Goal: Task Accomplishment & Management: Manage account settings

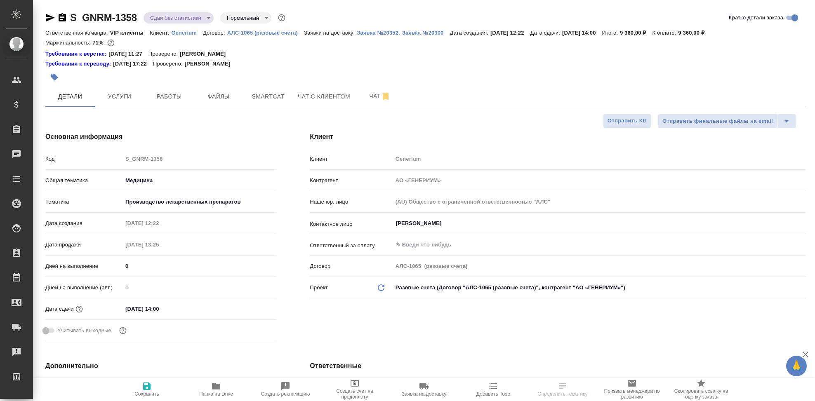
select select "RU"
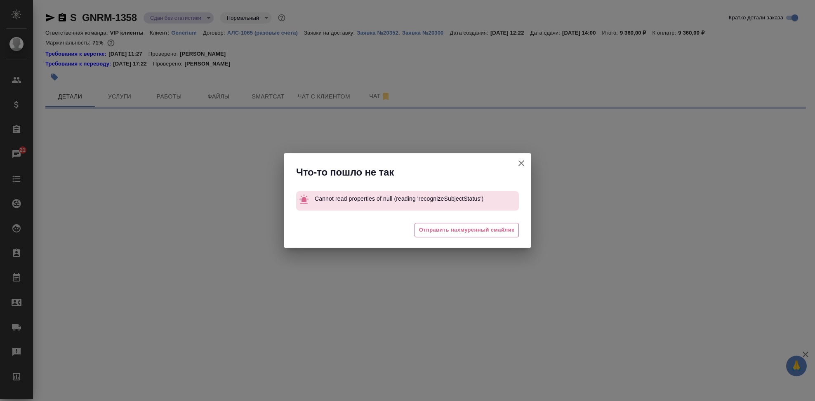
select select "RU"
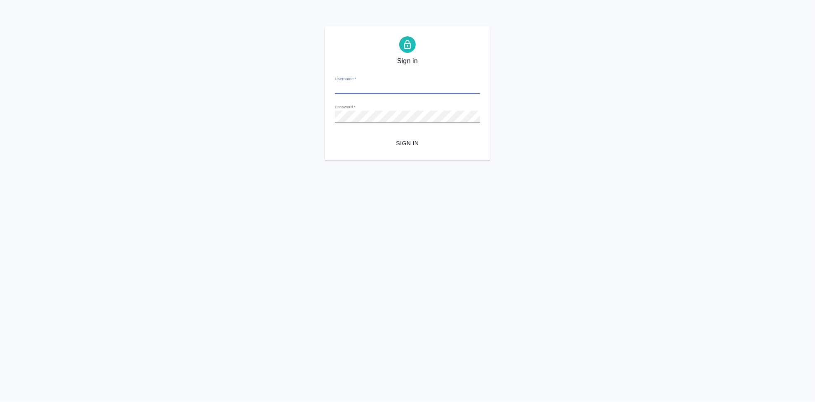
type input "a.kabargina@awatera.com"
click at [401, 142] on span "Sign in" at bounding box center [407, 143] width 132 height 10
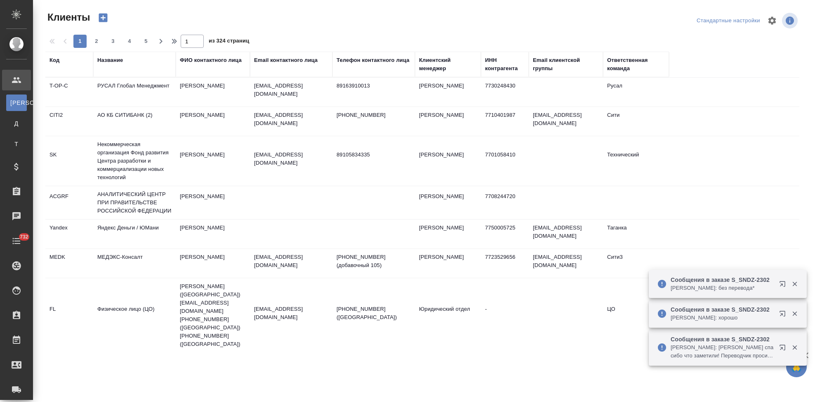
select select "RU"
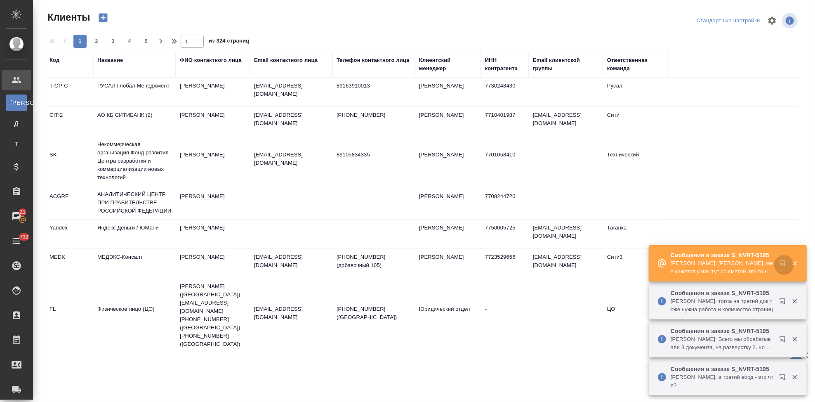
click at [782, 265] on icon "button" at bounding box center [781, 262] width 5 height 5
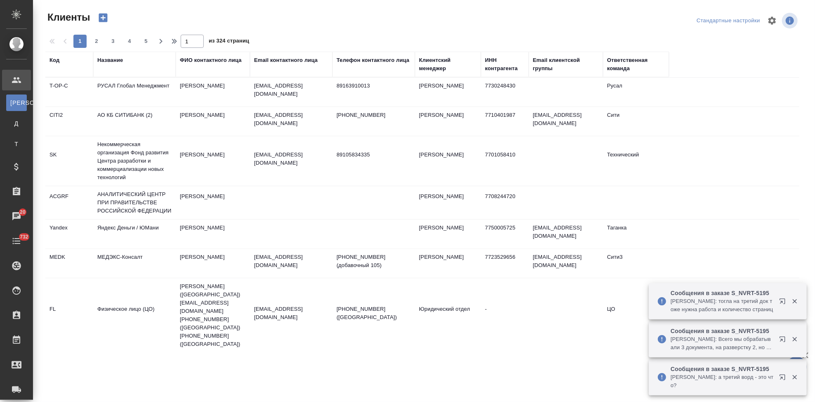
click at [55, 58] on div "Код" at bounding box center [54, 60] width 10 height 8
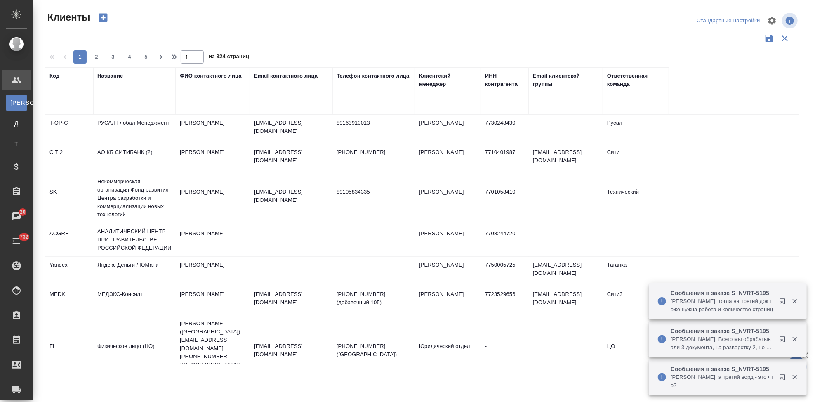
click at [65, 104] on div at bounding box center [69, 99] width 40 height 20
click at [72, 103] on input "text" at bounding box center [69, 99] width 40 height 10
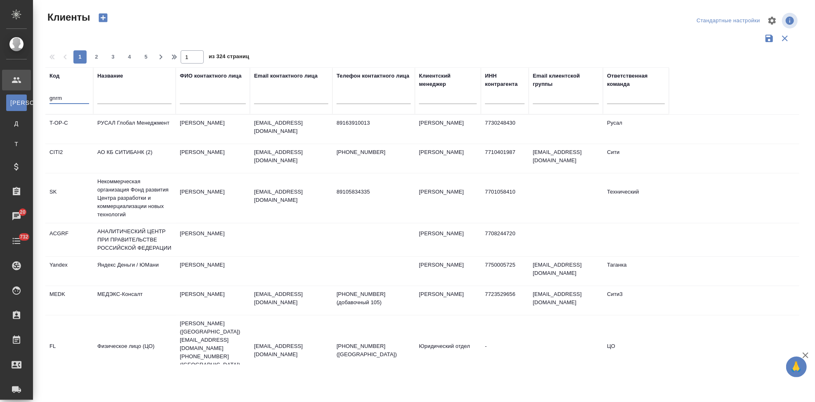
type input "gnrm"
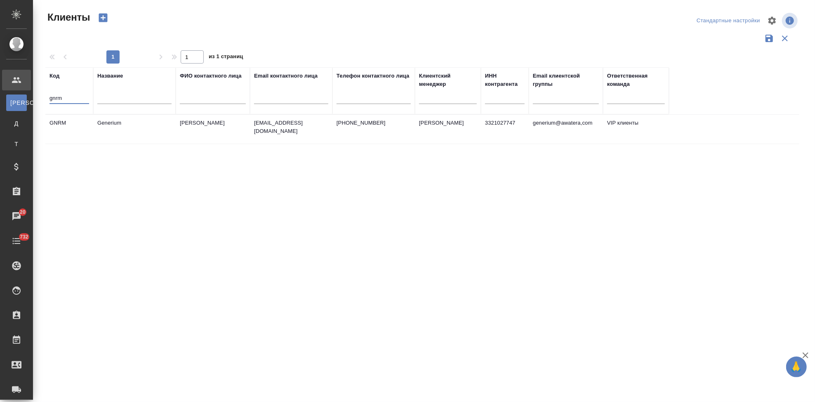
click at [322, 132] on td "emastakhova@generium.ru" at bounding box center [291, 129] width 82 height 29
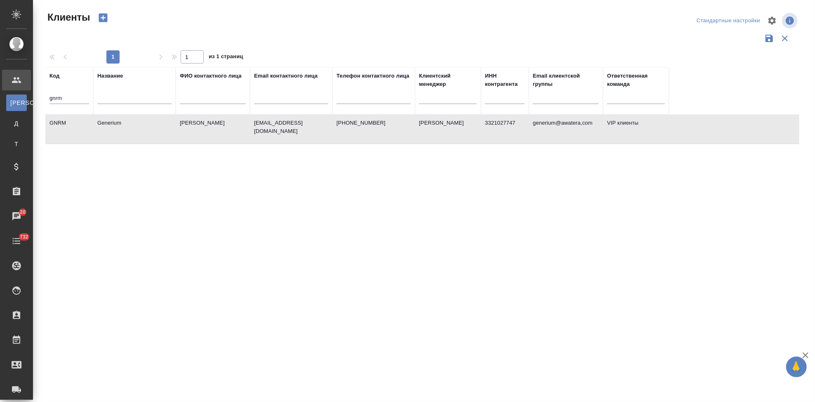
click at [322, 132] on td "emastakhova@generium.ru" at bounding box center [291, 129] width 82 height 29
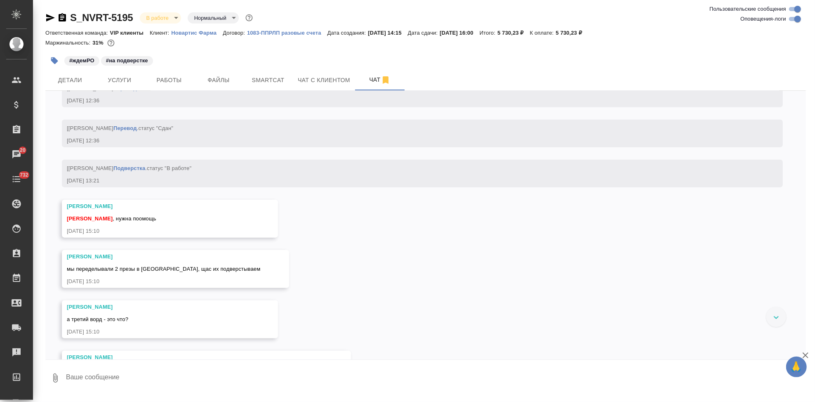
scroll to position [5526, 0]
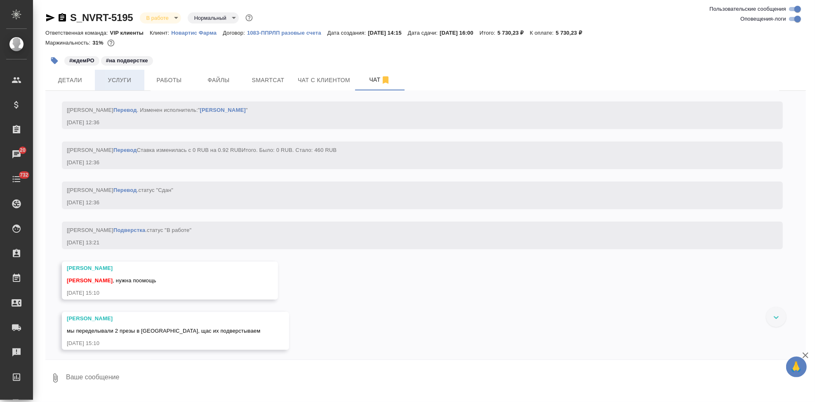
click at [117, 85] on span "Услуги" at bounding box center [120, 80] width 40 height 10
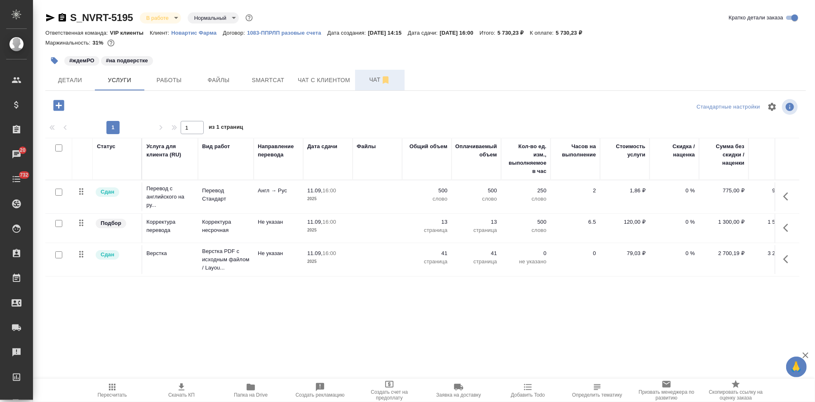
click at [373, 78] on span "Чат" at bounding box center [380, 80] width 40 height 10
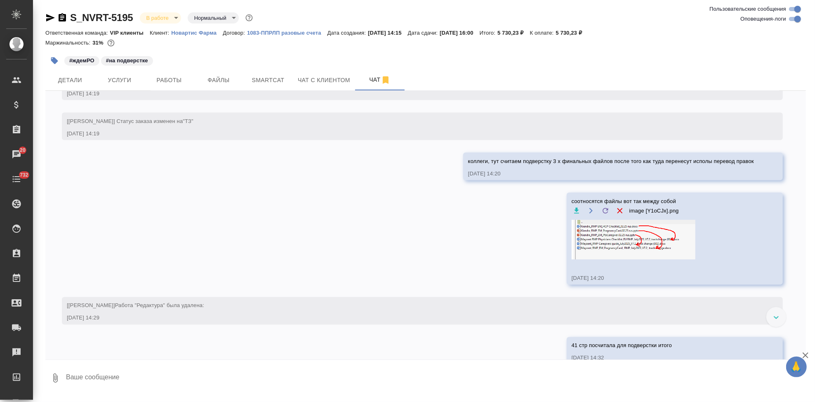
scroll to position [1046, 0]
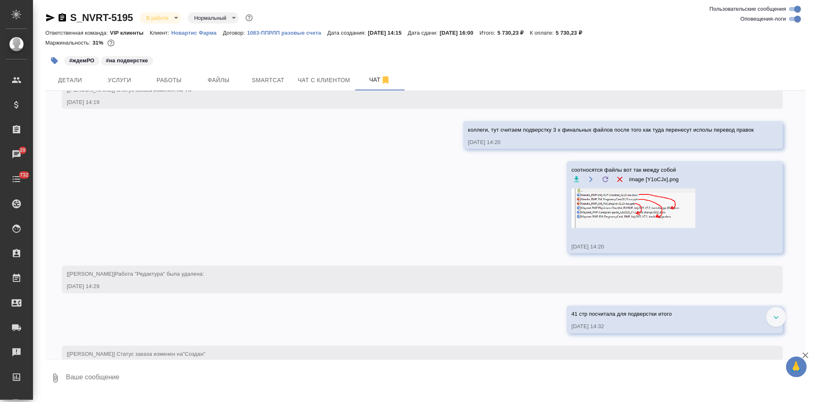
click at [640, 218] on img at bounding box center [633, 208] width 124 height 40
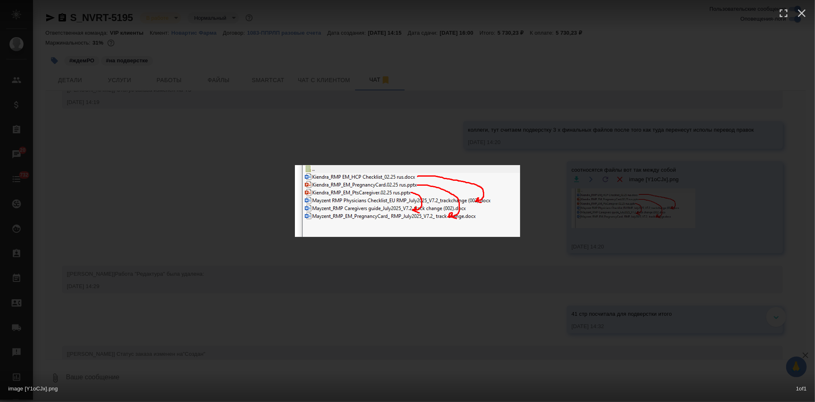
click at [444, 302] on div "image [Y1oCJx].png 1 of 1" at bounding box center [407, 201] width 815 height 402
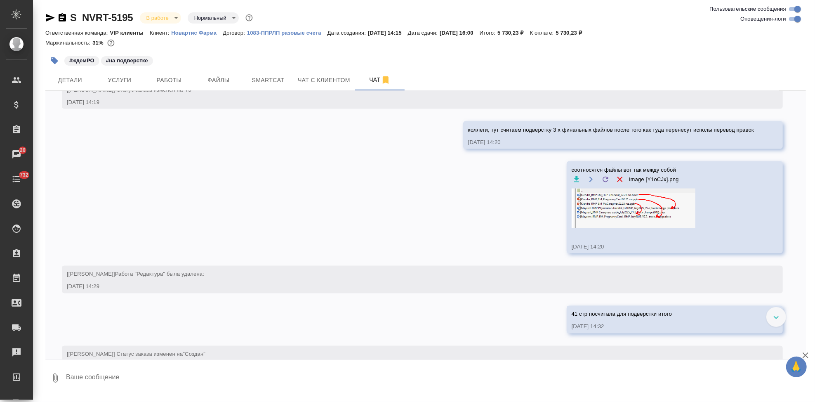
click at [222, 375] on textarea at bounding box center [435, 378] width 740 height 28
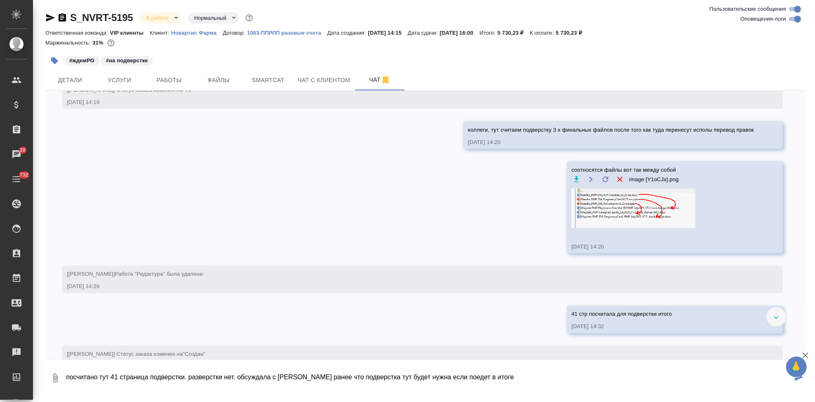
type textarea "посчитано тут 41 страница подверстки. разверстки нет. обсуждала с Леной ранее ч…"
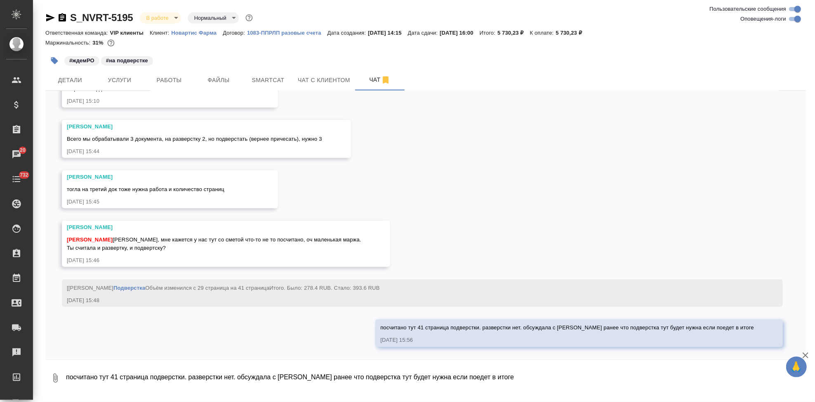
scroll to position [5932, 0]
click at [483, 380] on textarea "посчитано тут 41 страница подверстки. разверстки нет. обсуждала с Леной ранее ч…" at bounding box center [435, 378] width 740 height 28
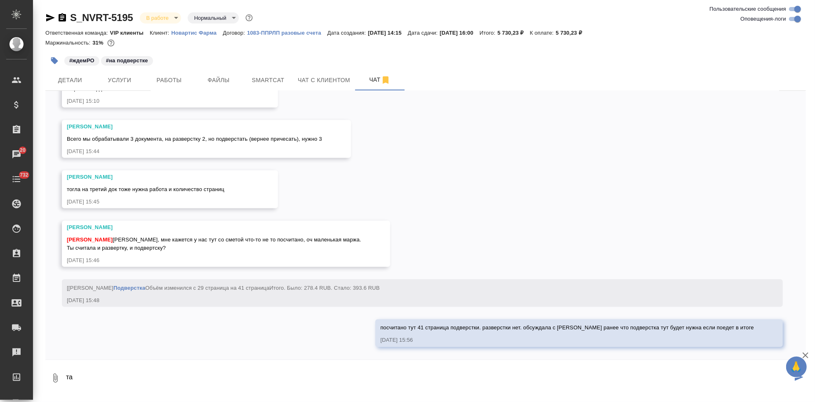
type textarea "т"
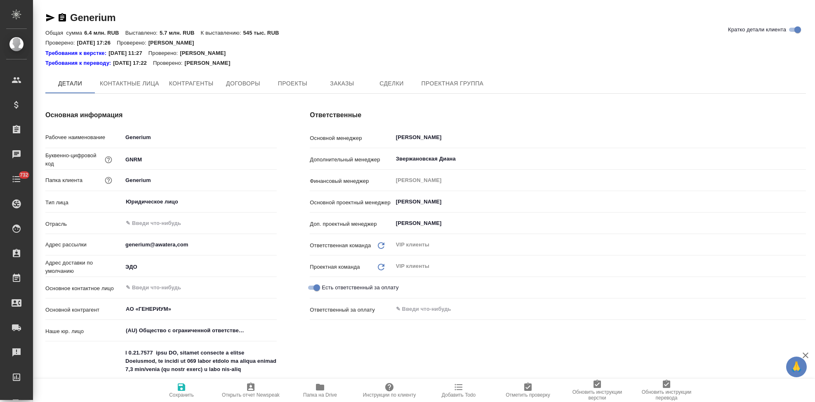
type textarea "x"
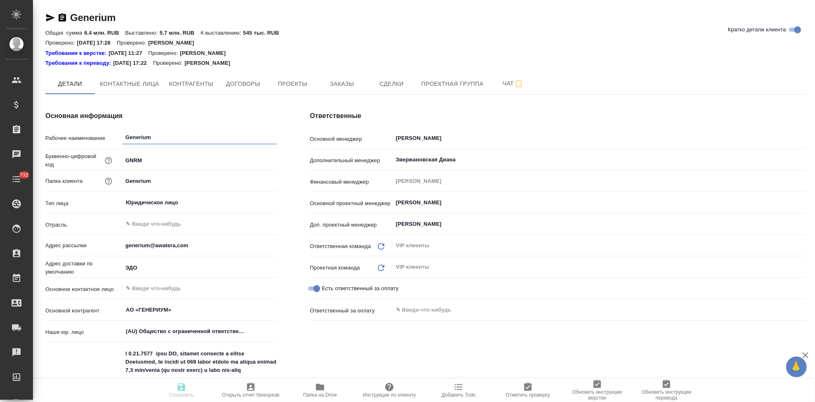
type textarea "x"
click at [339, 87] on span "Заказы" at bounding box center [342, 84] width 40 height 10
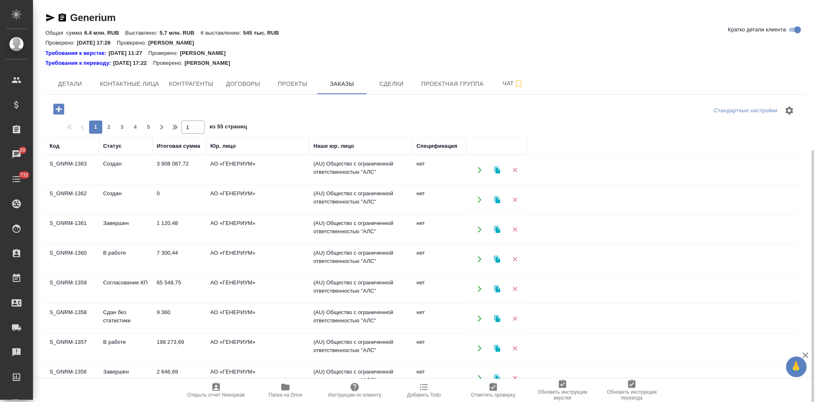
scroll to position [82, 0]
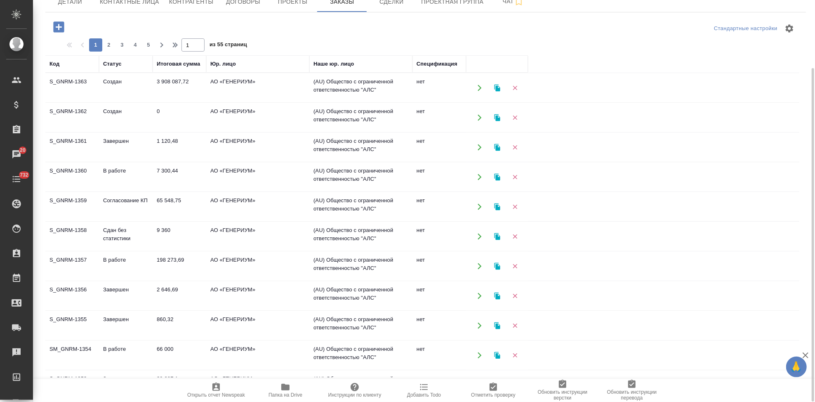
click at [121, 203] on td "Согласование КП" at bounding box center [126, 206] width 54 height 29
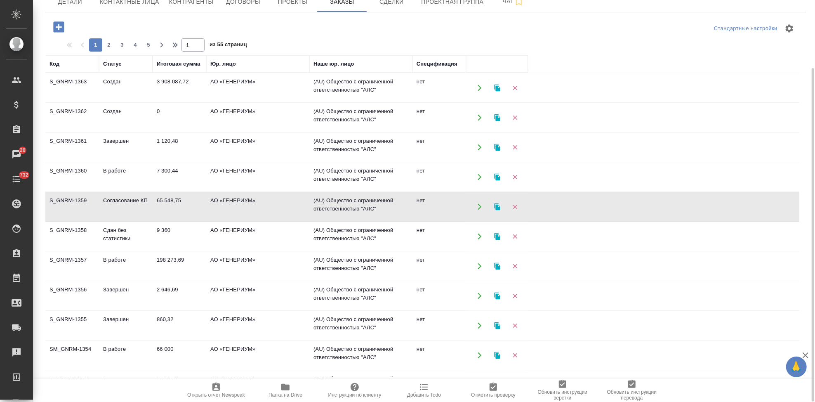
click at [121, 203] on td "Согласование КП" at bounding box center [126, 206] width 54 height 29
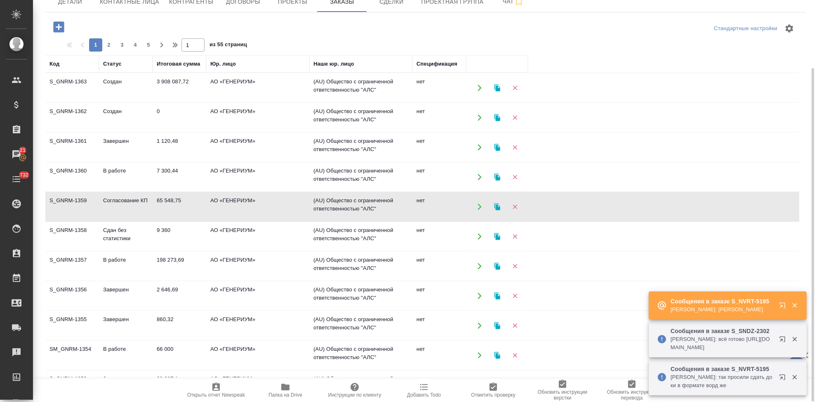
click at [101, 111] on td "Создан" at bounding box center [126, 117] width 54 height 29
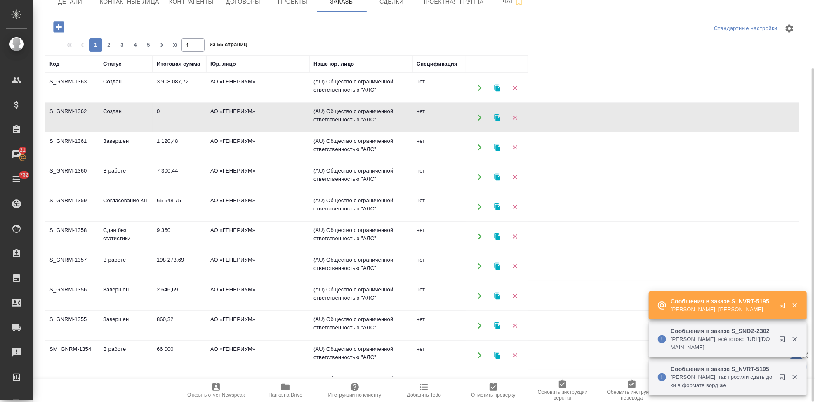
click at [101, 111] on td "Создан" at bounding box center [126, 117] width 54 height 29
click at [63, 28] on icon "button" at bounding box center [58, 26] width 11 height 11
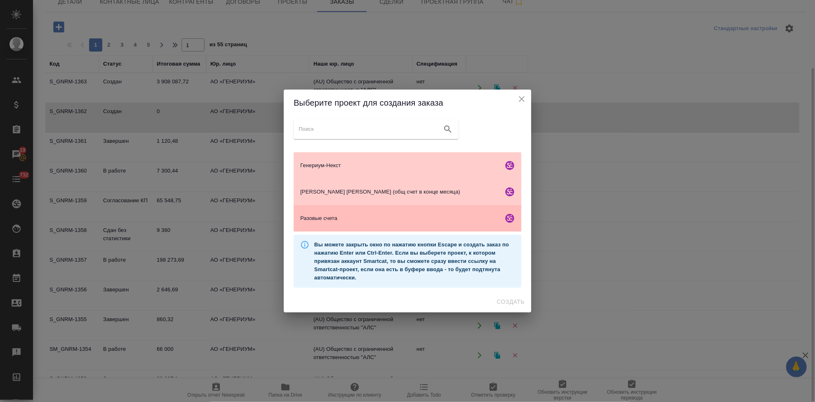
click at [319, 214] on span "Разовые счета" at bounding box center [400, 218] width 200 height 8
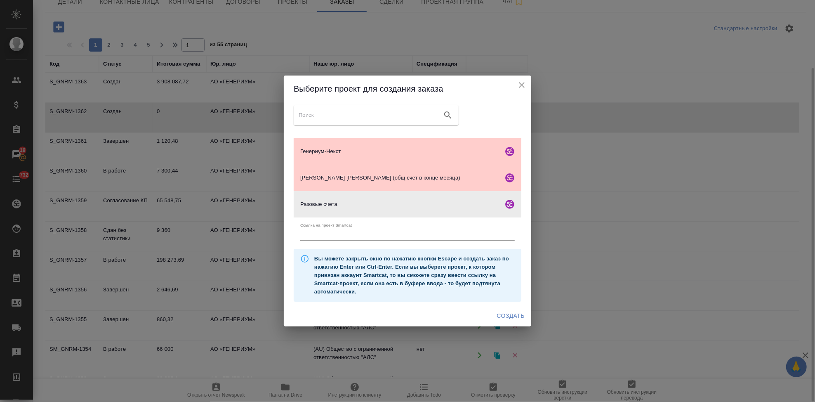
click at [505, 316] on span "Создать" at bounding box center [511, 315] width 28 height 10
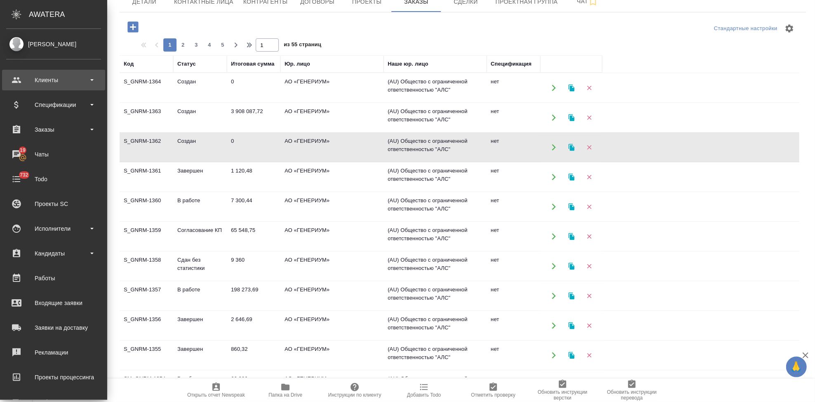
click at [21, 80] on div "Клиенты" at bounding box center [53, 80] width 95 height 12
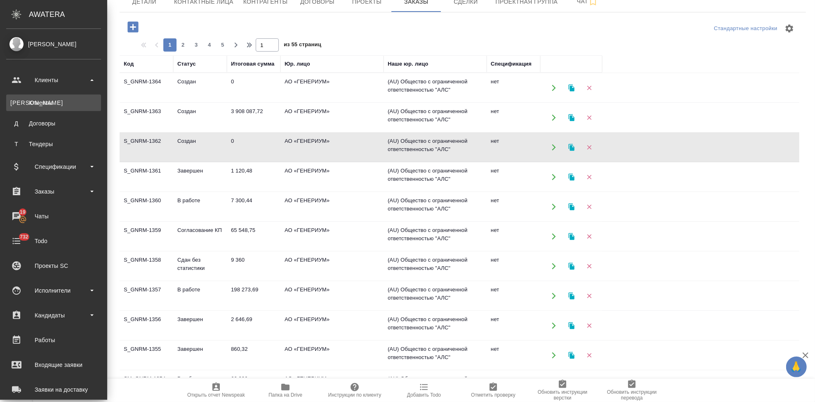
click at [38, 94] on link "К Клиенты" at bounding box center [53, 102] width 95 height 16
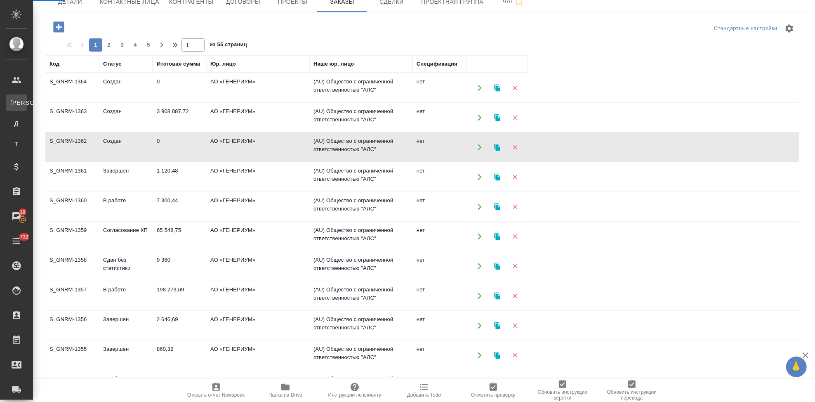
select select "RU"
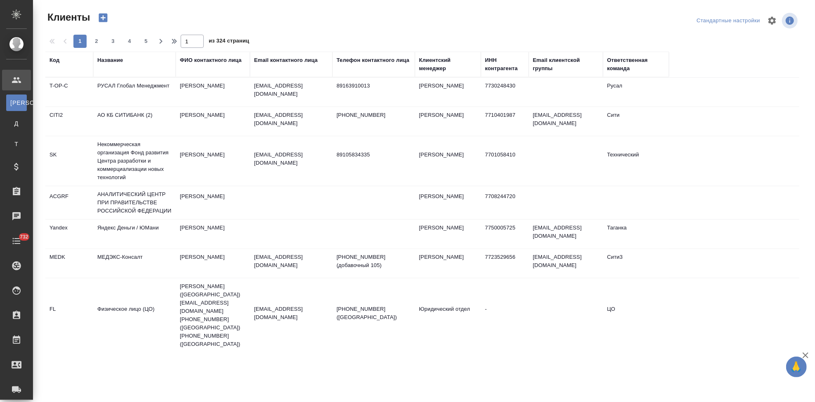
click at [52, 59] on div "Код" at bounding box center [54, 60] width 10 height 8
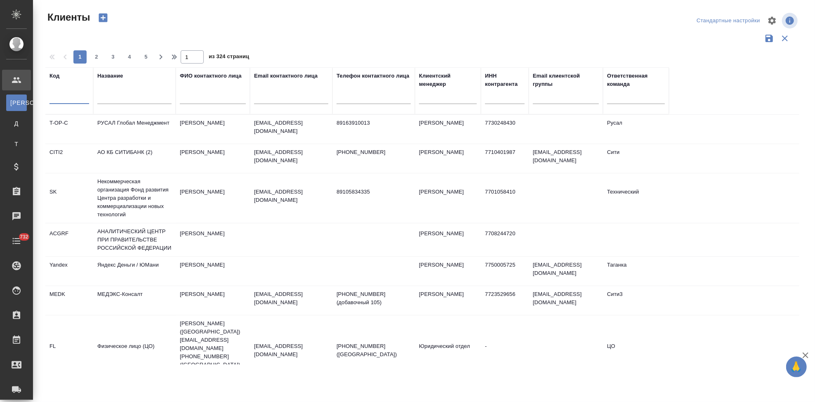
click at [70, 96] on input "text" at bounding box center [69, 99] width 40 height 10
type input "nvrt"
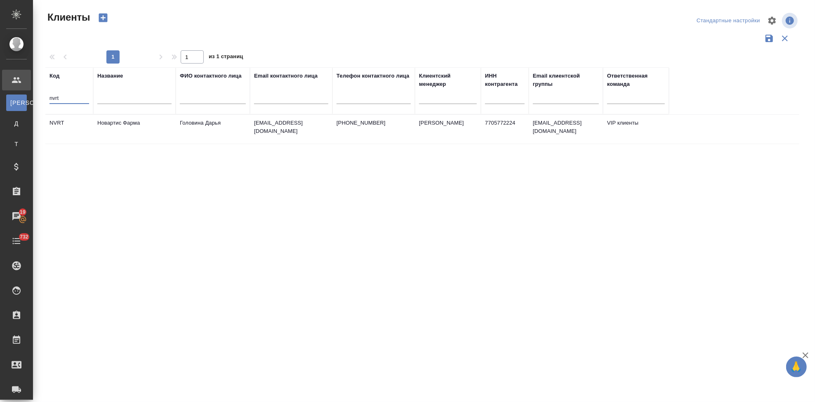
click at [243, 124] on td "Головина Дарья" at bounding box center [213, 129] width 74 height 29
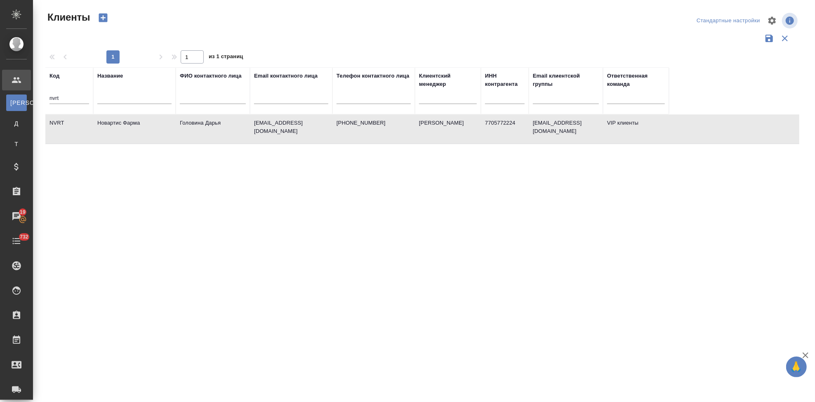
click at [243, 124] on td "Головина Дарья" at bounding box center [213, 129] width 74 height 29
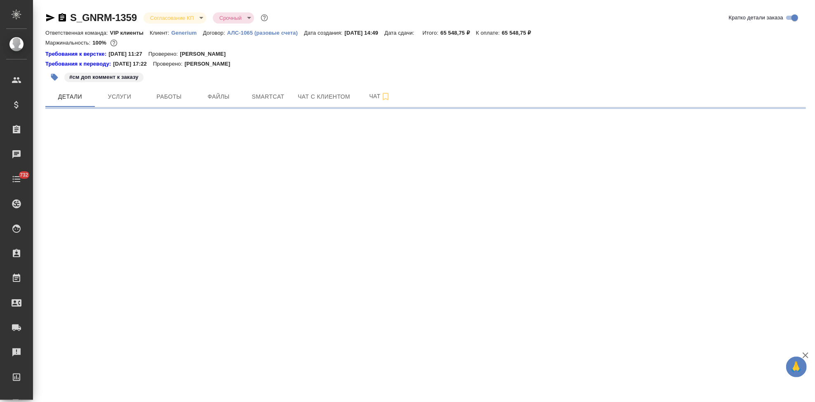
select select "RU"
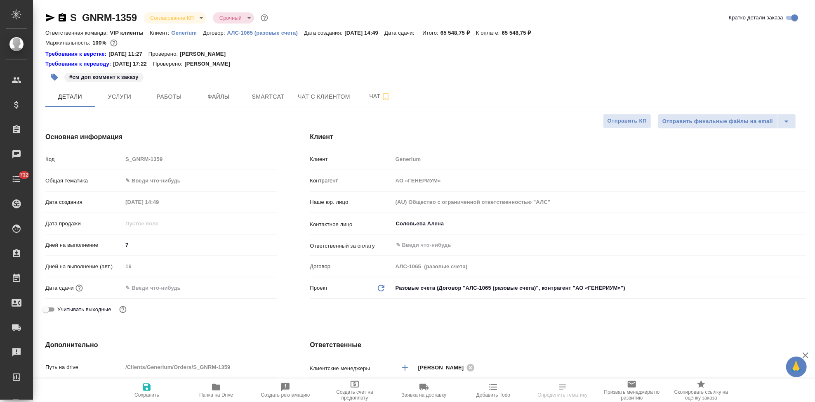
type textarea "x"
click at [200, 21] on body "🙏 .cls-1 fill:#fff; AWATERA Kabargina Anna Клиенты Спецификации Заказы Чаты 732…" at bounding box center [407, 201] width 815 height 402
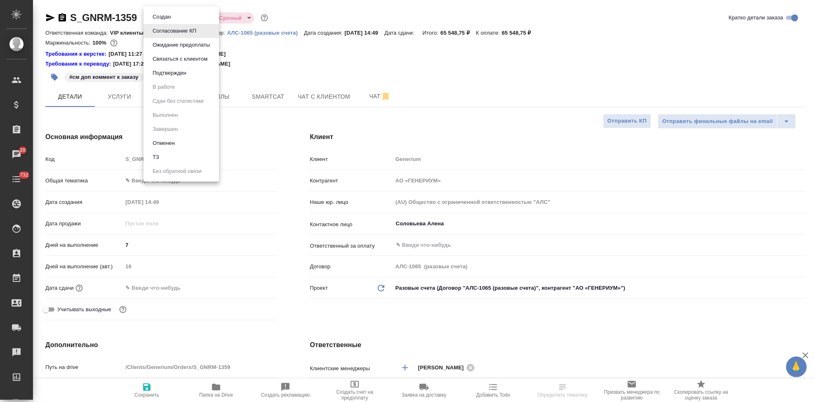
click at [183, 74] on button "Подтвержден" at bounding box center [169, 72] width 39 height 9
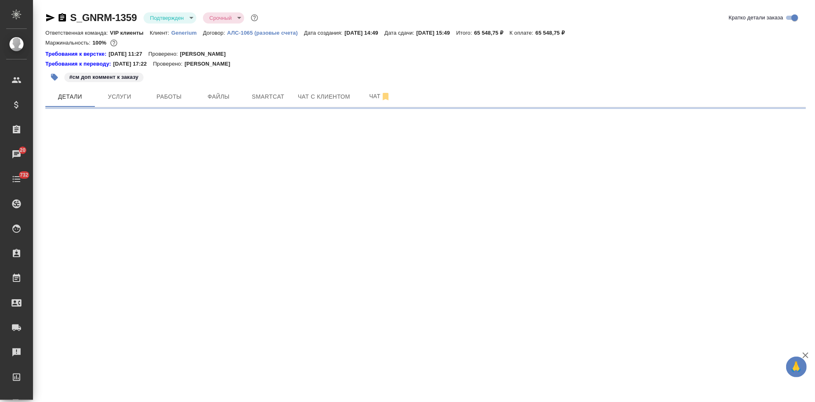
select select "RU"
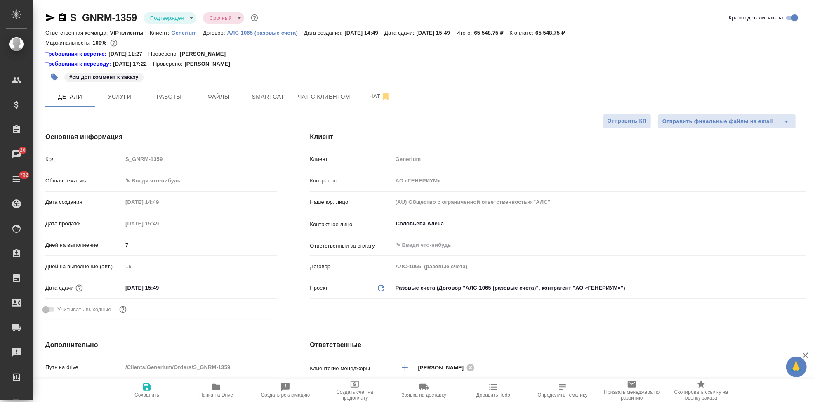
type textarea "x"
click at [187, 282] on input "03.10.2025 15:49" at bounding box center [158, 288] width 72 height 12
click at [261, 285] on div at bounding box center [262, 287] width 29 height 10
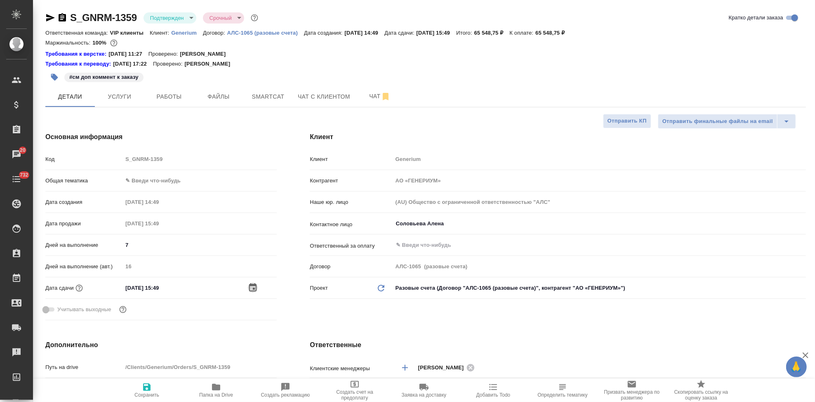
click at [254, 285] on icon "button" at bounding box center [252, 287] width 7 height 8
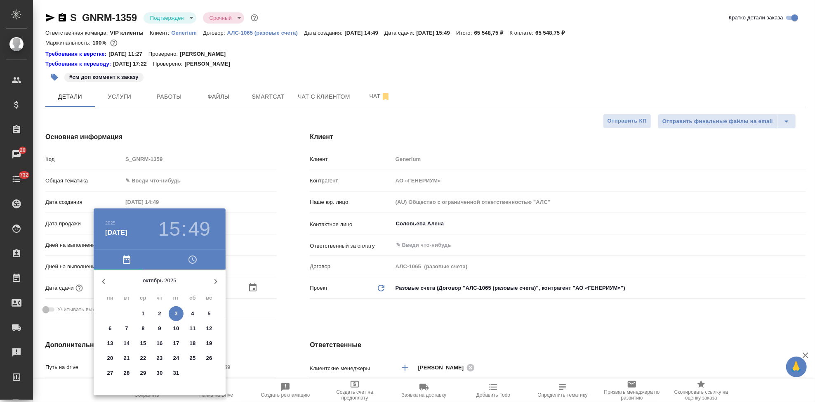
click at [102, 281] on icon "button" at bounding box center [103, 281] width 3 height 5
click at [145, 341] on p "17" at bounding box center [143, 343] width 6 height 8
type input "17.09.2025 15:49"
type textarea "x"
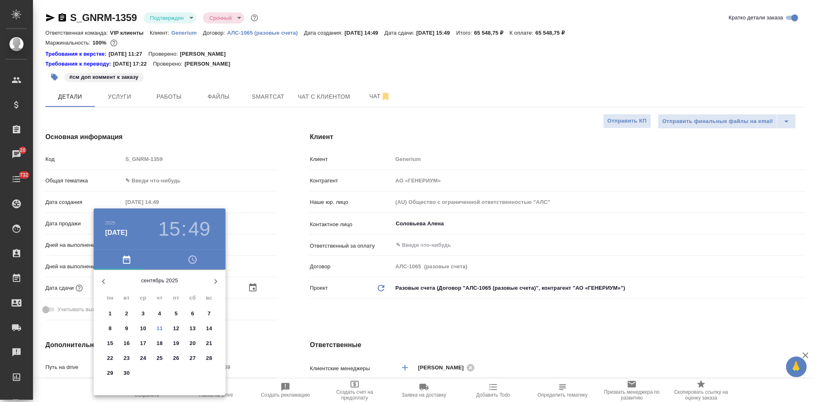
type textarea "x"
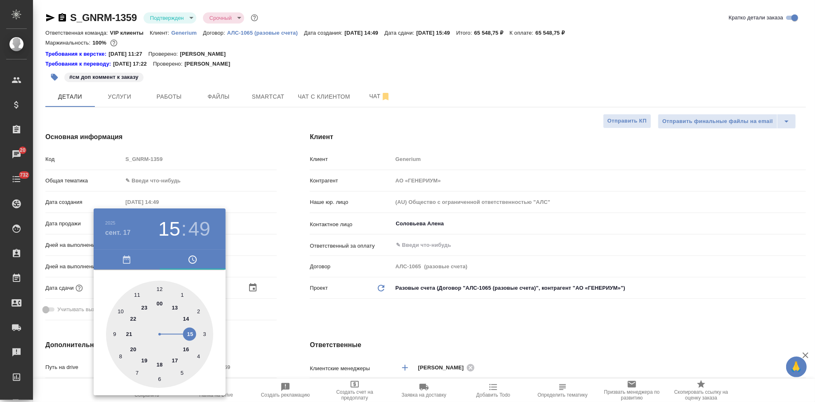
type input "17.09.2025 17:49"
type textarea "x"
drag, startPoint x: 184, startPoint y: 336, endPoint x: 174, endPoint y: 354, distance: 20.8
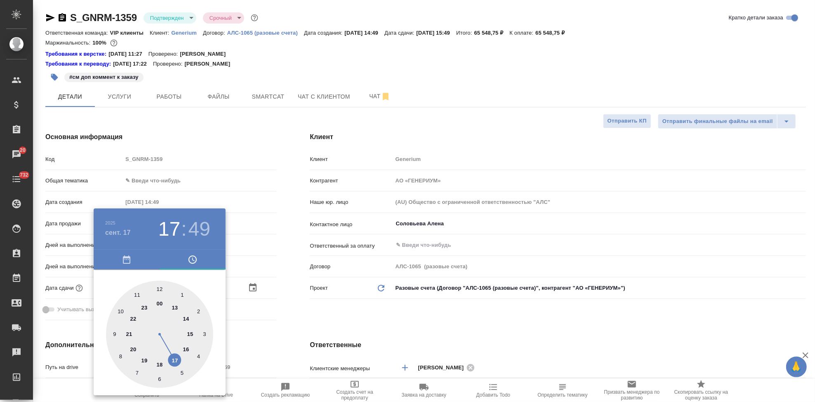
click at [174, 354] on div at bounding box center [159, 333] width 107 height 107
type textarea "x"
type input "17.09.2025 17:00"
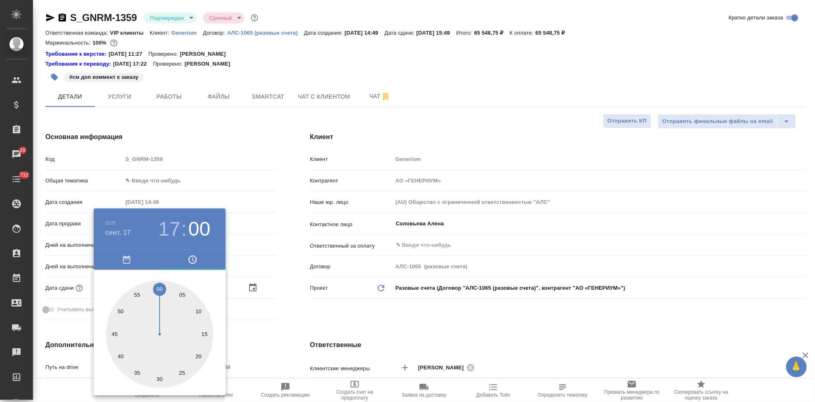
type textarea "x"
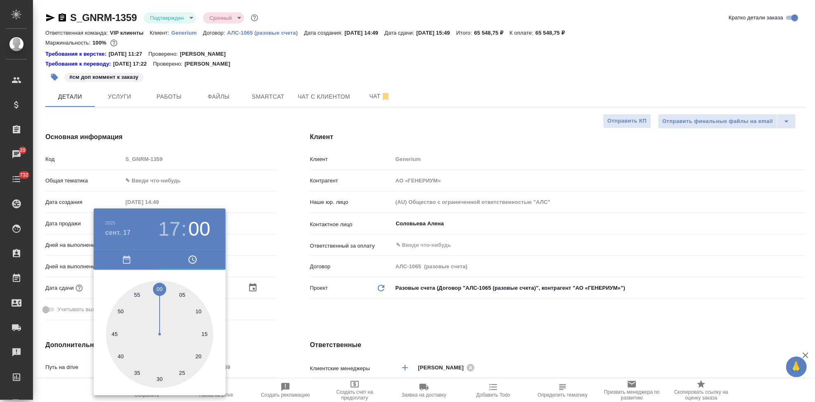
type textarea "x"
drag, startPoint x: 160, startPoint y: 299, endPoint x: 160, endPoint y: 294, distance: 4.9
click at [160, 294] on div at bounding box center [159, 333] width 107 height 107
type textarea "x"
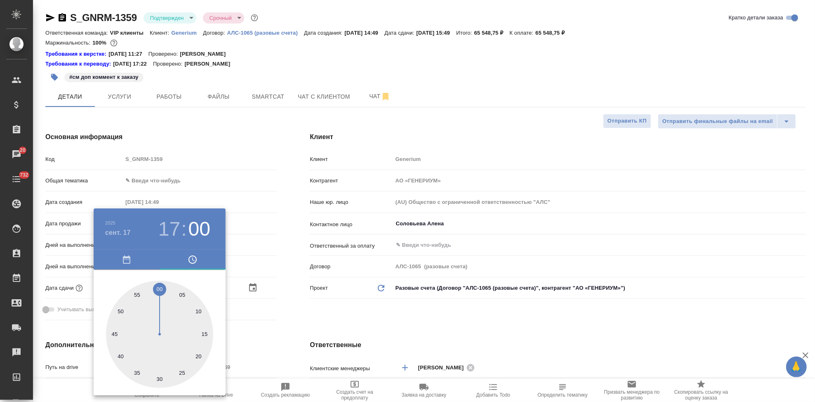
type textarea "x"
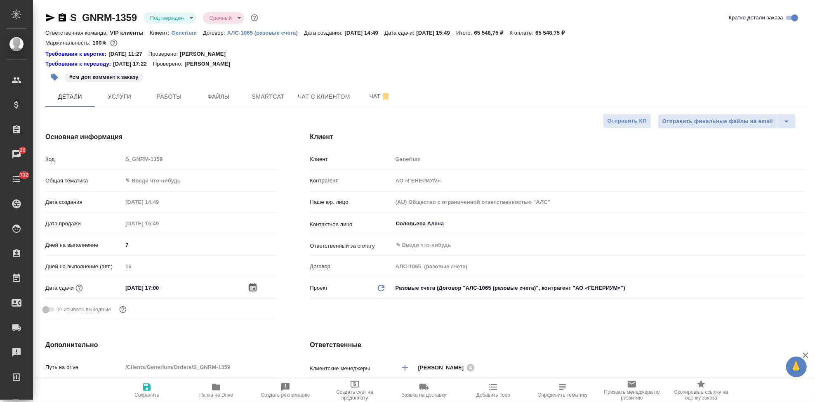
click at [150, 395] on span "Сохранить" at bounding box center [146, 395] width 25 height 6
type textarea "x"
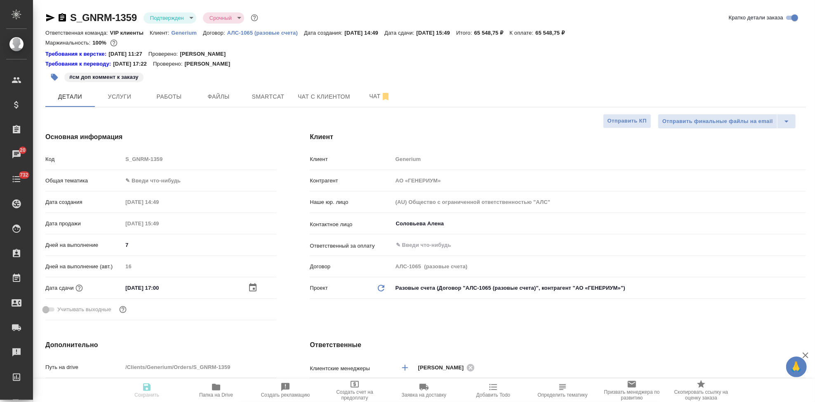
type textarea "x"
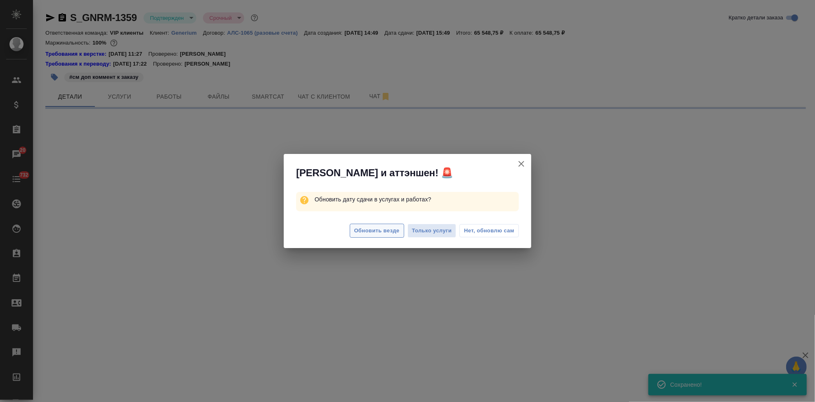
select select "RU"
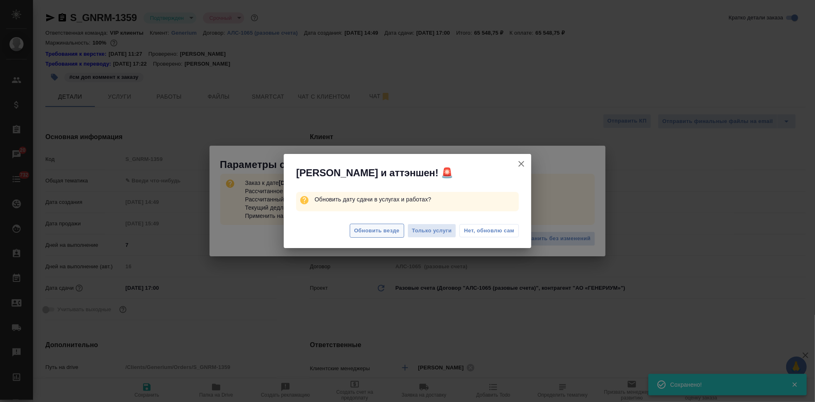
click at [373, 229] on span "Обновить везде" at bounding box center [376, 230] width 45 height 9
type textarea "x"
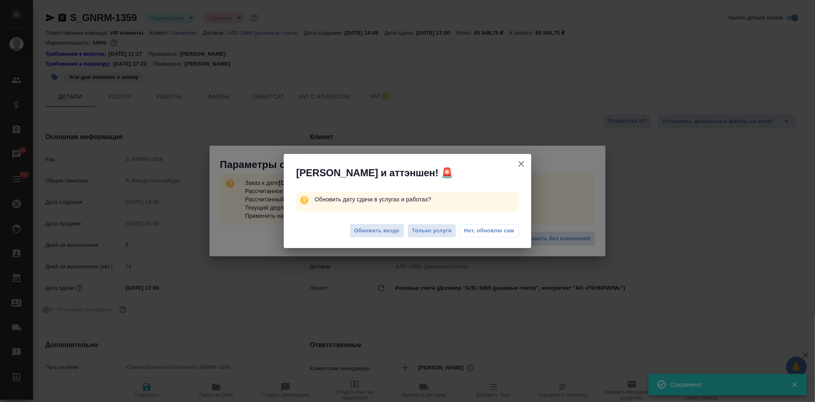
type textarea "x"
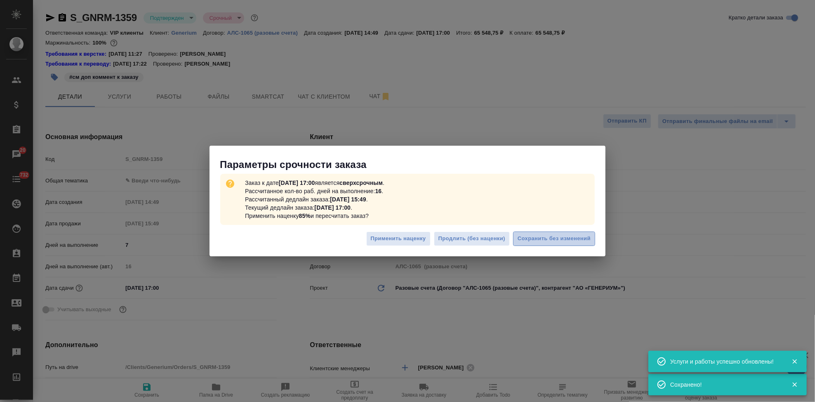
click at [540, 237] on span "Сохранить без изменений" at bounding box center [553, 238] width 73 height 9
type textarea "x"
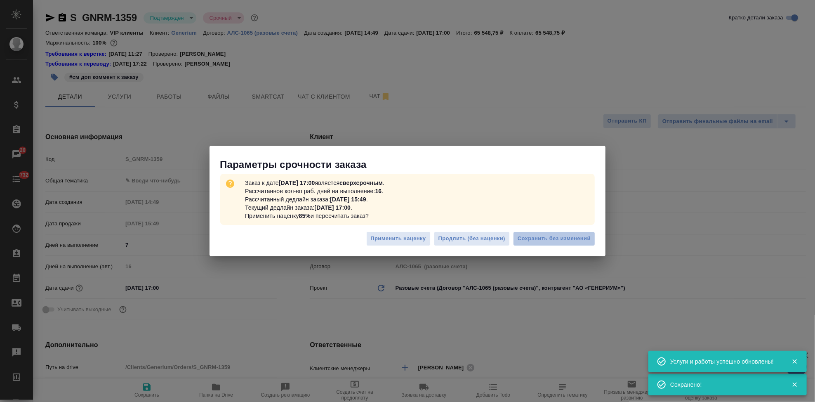
type textarea "x"
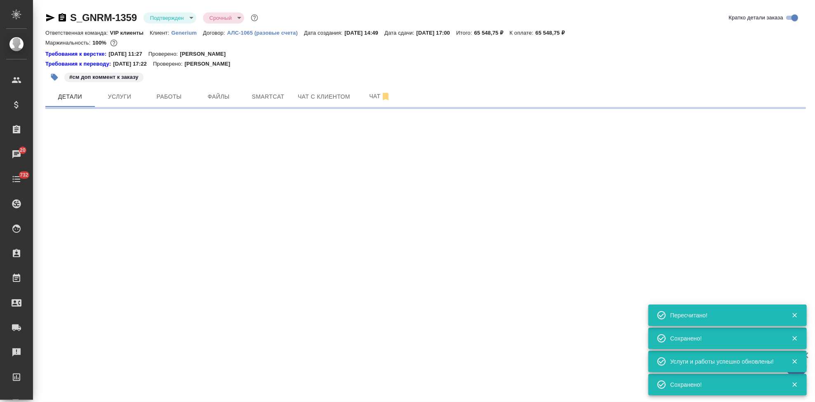
select select "RU"
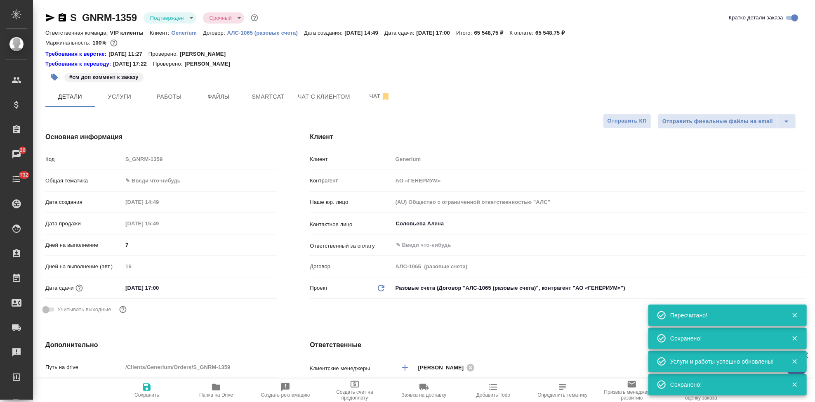
type textarea "x"
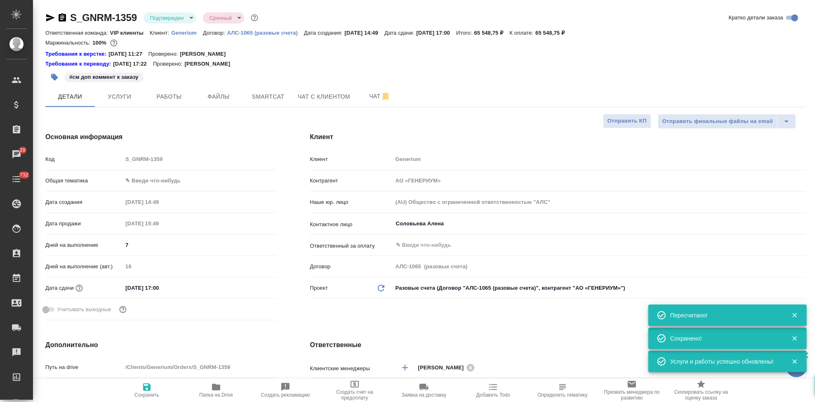
scroll to position [92, 0]
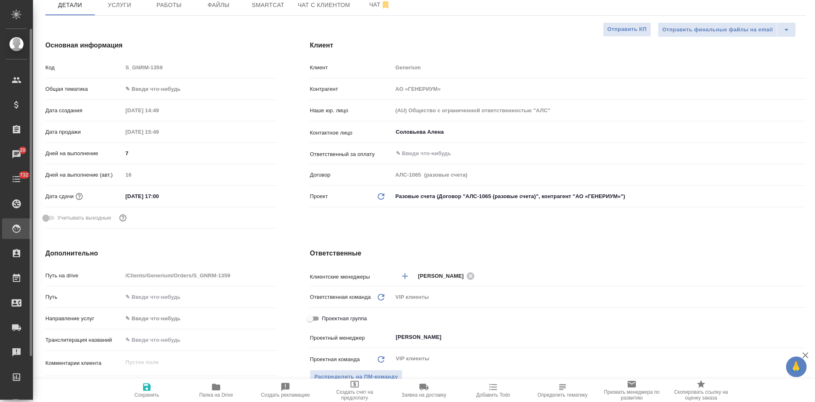
type textarea "x"
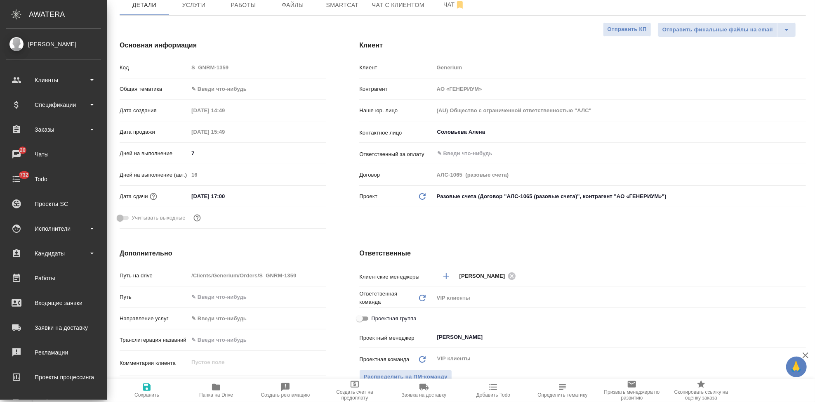
type textarea "x"
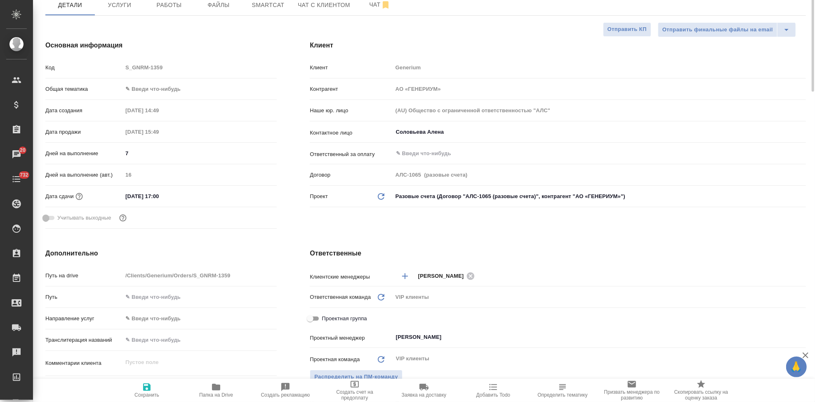
scroll to position [0, 0]
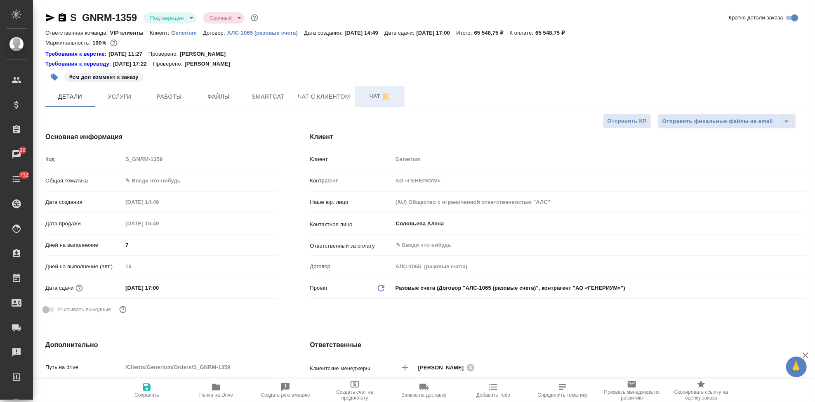
click at [370, 98] on span "Чат" at bounding box center [380, 96] width 40 height 10
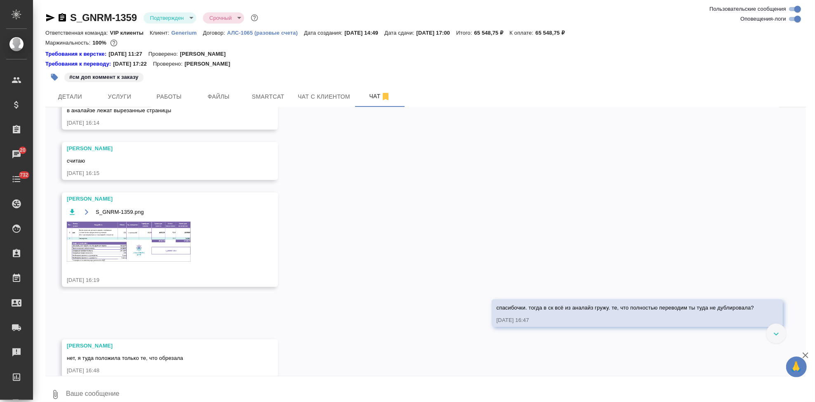
click at [247, 387] on textarea at bounding box center [435, 394] width 740 height 28
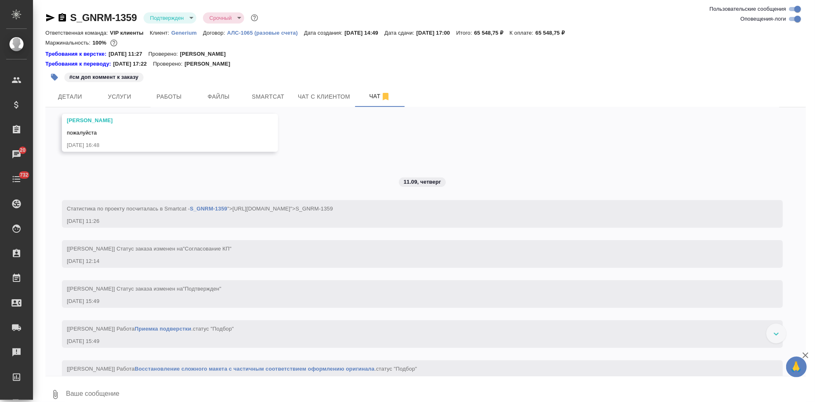
type textarea """
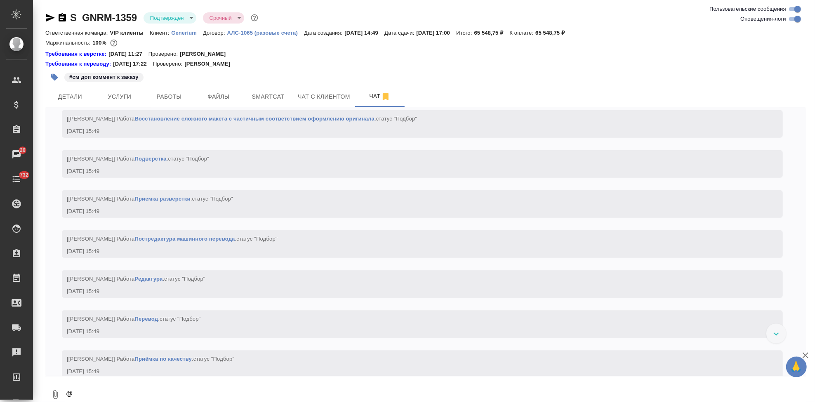
scroll to position [1, 0]
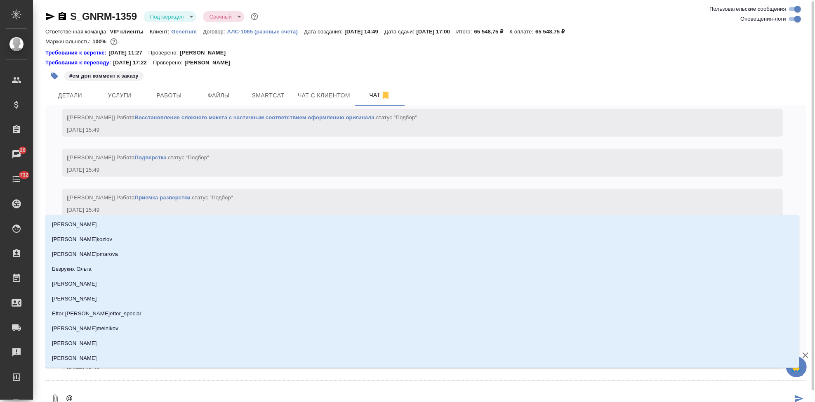
type textarea "@г"
type input "г"
type textarea "@гр"
type input "гр"
type textarea "@гра"
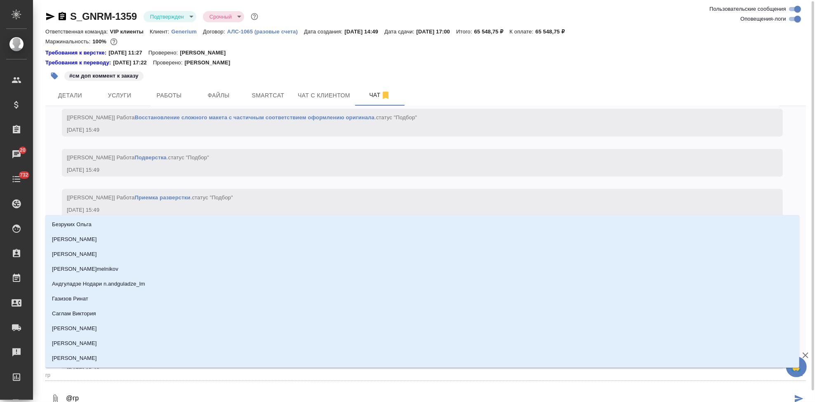
type input "гра"
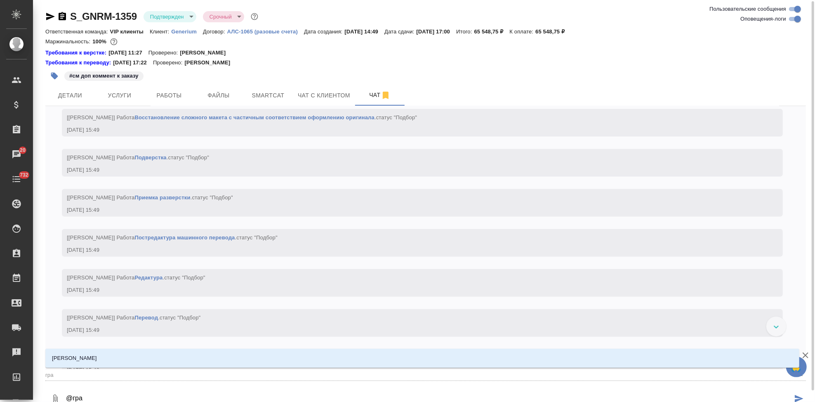
type textarea "@граб"
type input "граб"
type textarea "@грабо"
type input "грабо"
type textarea "@граб"
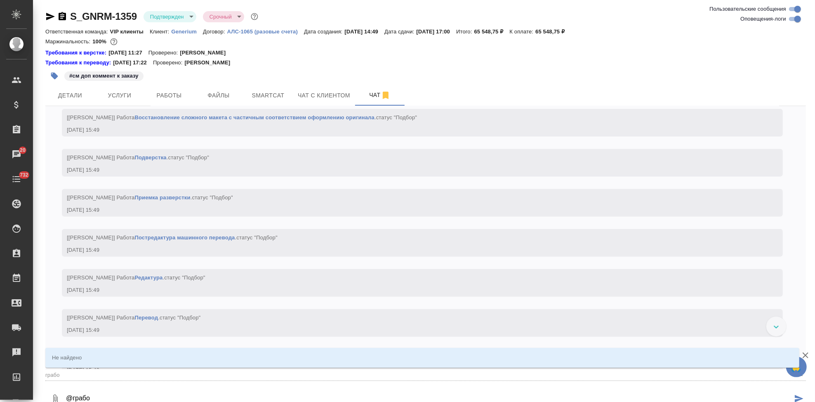
type input "граб"
type textarea "@грабк"
type input "грабк"
type textarea "@грабко"
type input "грабко"
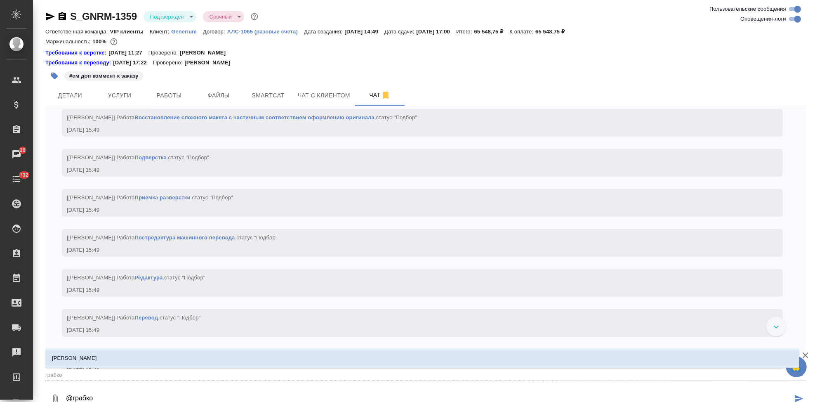
click at [221, 364] on li "[PERSON_NAME]" at bounding box center [422, 357] width 754 height 15
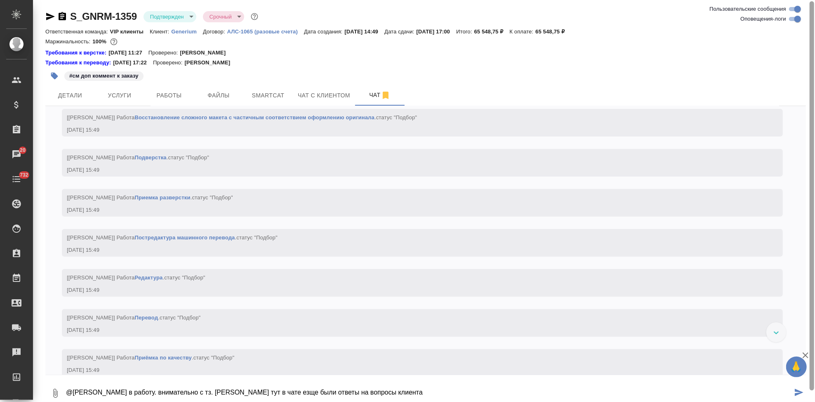
type textarea "@Грабко Мария в работу. внимательно с тз. рлюс тут в чате езще были ответы на в…"
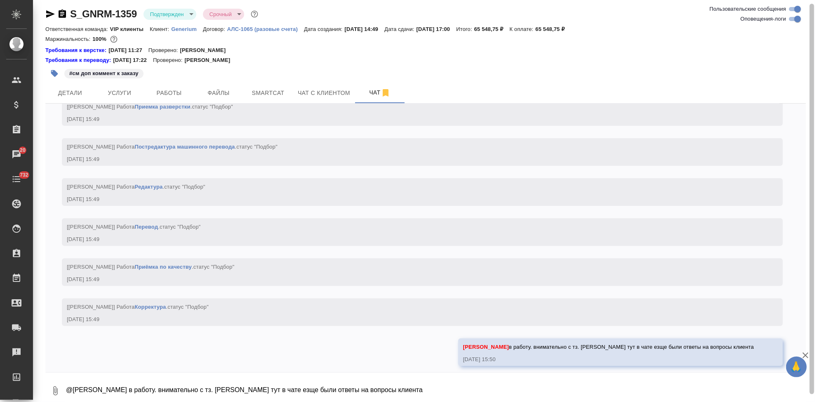
scroll to position [3089, 0]
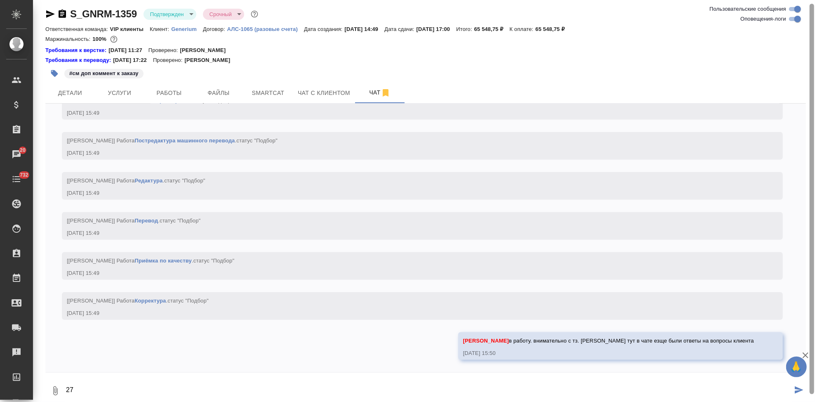
type textarea "2"
type textarea "17 сент срок"
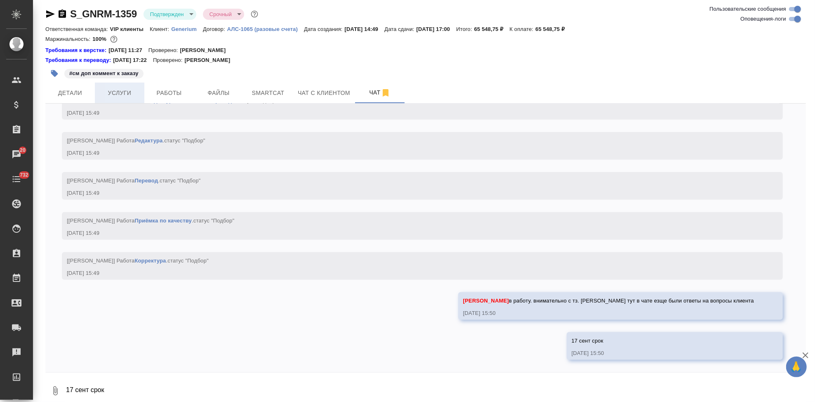
scroll to position [3130, 0]
click at [87, 95] on span "Детали" at bounding box center [70, 93] width 40 height 10
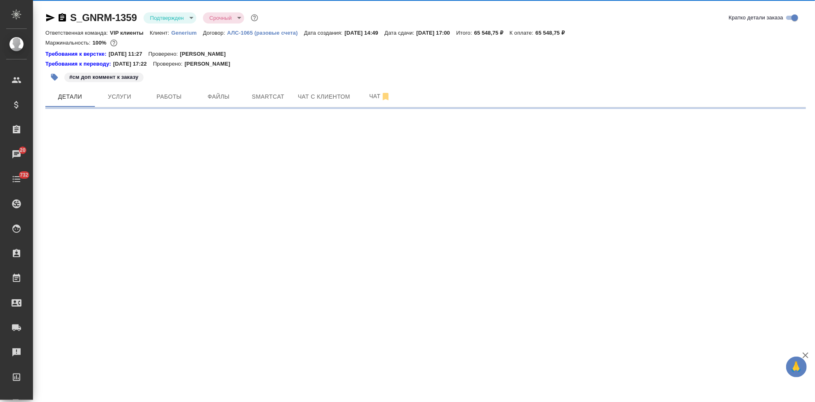
select select "RU"
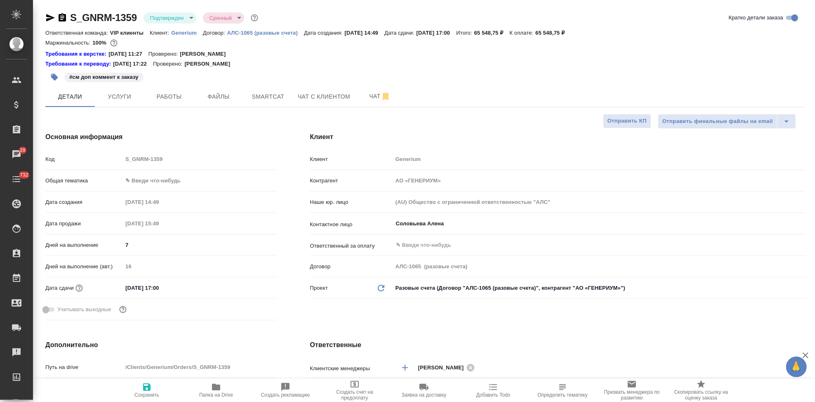
type textarea "x"
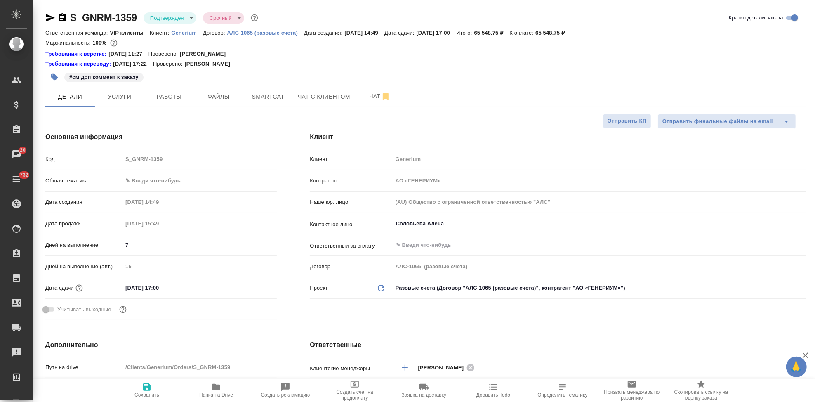
type textarea "x"
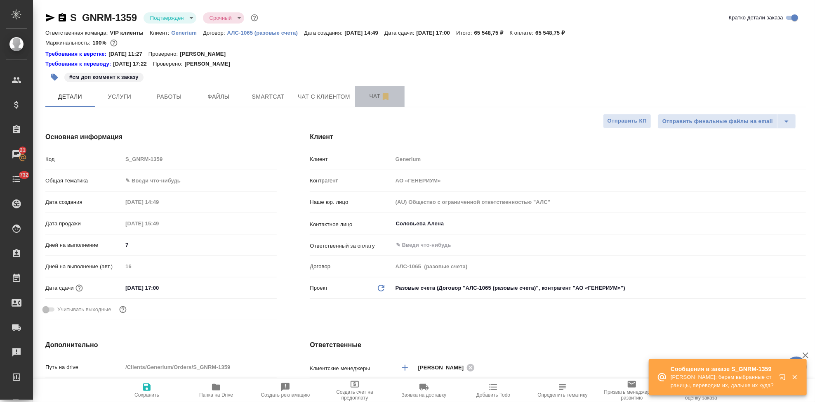
click at [366, 93] on span "Чат" at bounding box center [380, 96] width 40 height 10
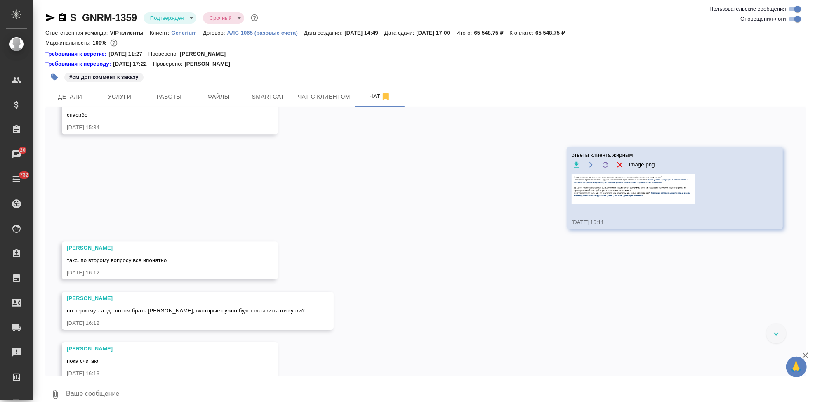
scroll to position [1935, 0]
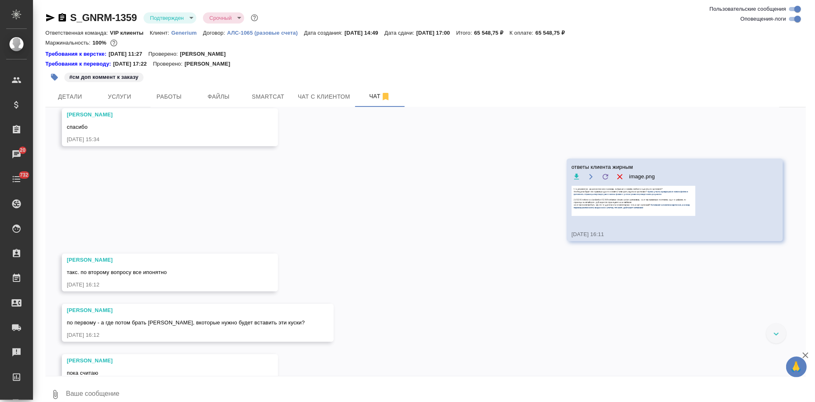
click at [637, 216] on img at bounding box center [633, 201] width 124 height 30
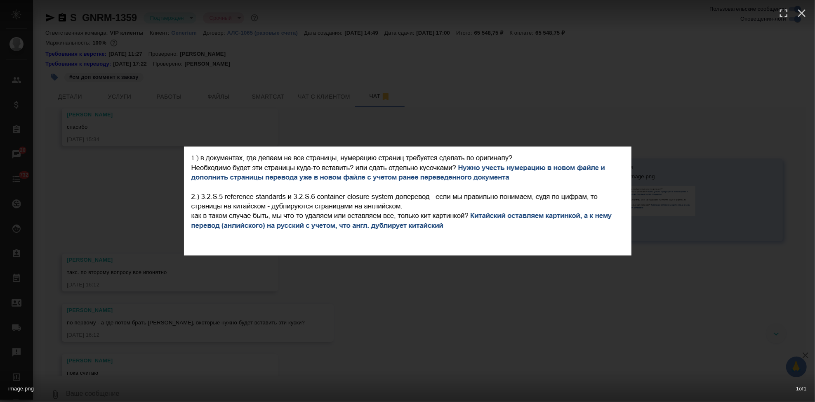
click at [544, 315] on div "image.png 1 of 1" at bounding box center [407, 201] width 815 height 402
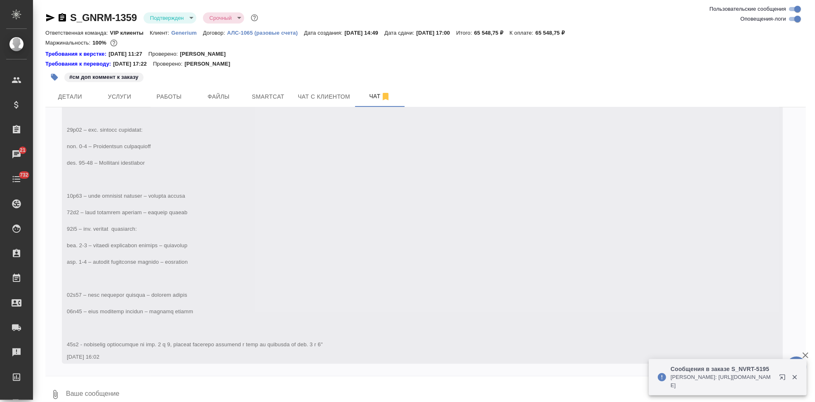
scroll to position [4218, 0]
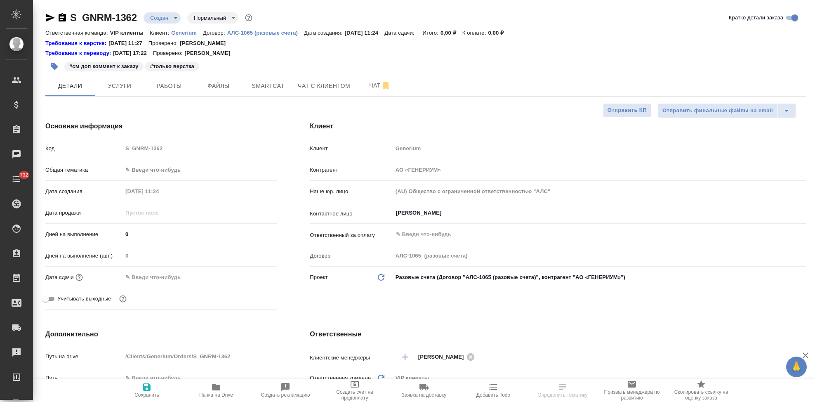
select select "RU"
click at [370, 88] on span "Чат" at bounding box center [380, 85] width 40 height 10
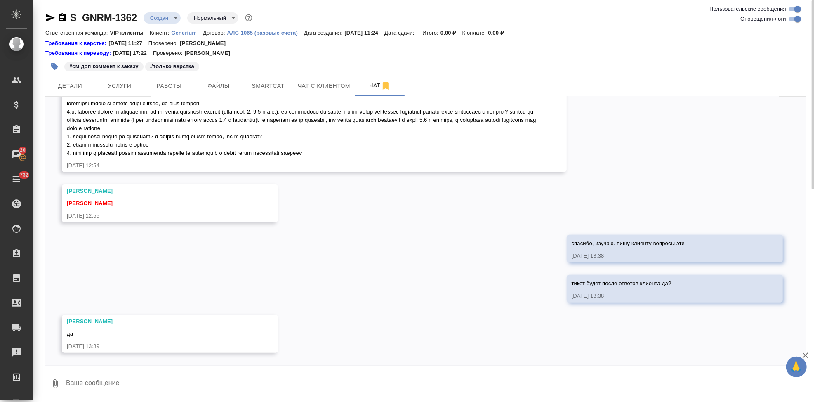
scroll to position [472, 0]
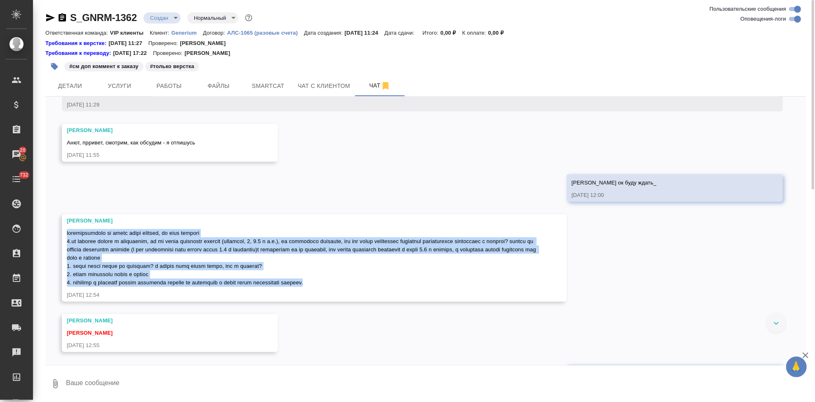
drag, startPoint x: 67, startPoint y: 239, endPoint x: 336, endPoint y: 291, distance: 273.4
click at [336, 287] on div at bounding box center [302, 257] width 471 height 60
copy span "предварительно мы можем такое сделать, но есть моменты 1.мы изучили шаблон и со…"
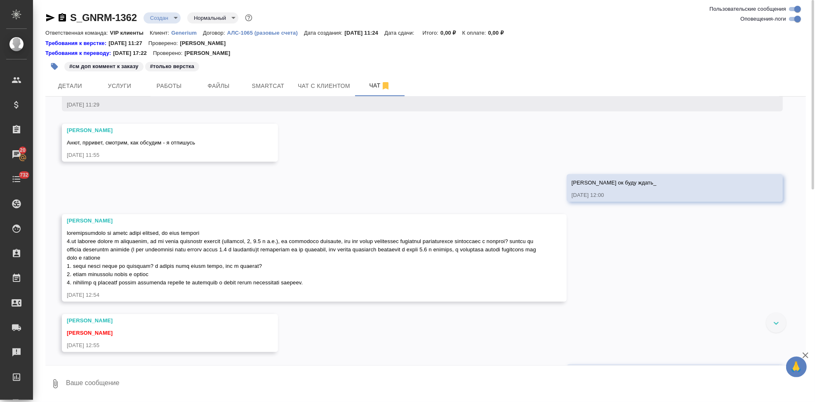
click at [431, 324] on div "11.09, четверг [Кабаргина Анна] Клиент оставил комментарий: "с 1.04.2025 всем К…" at bounding box center [425, 230] width 760 height 268
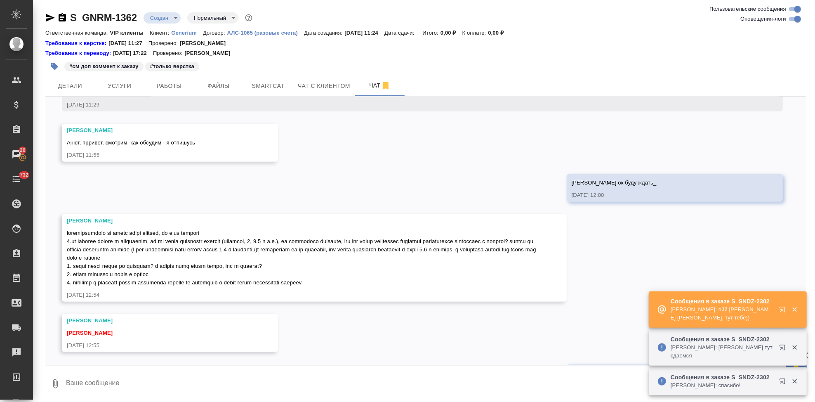
click at [781, 306] on icon "button" at bounding box center [784, 311] width 10 height 10
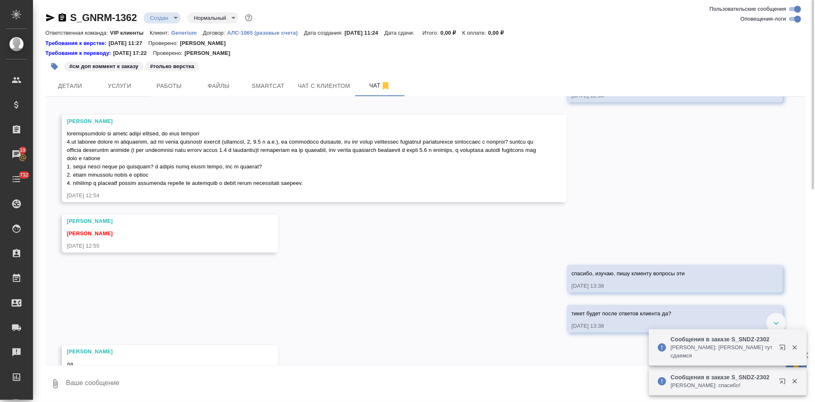
scroll to position [610, 0]
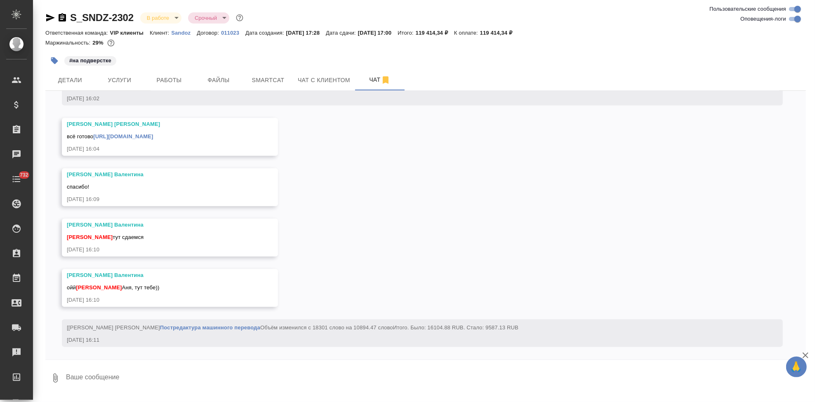
scroll to position [11277, 0]
click at [171, 375] on textarea at bounding box center [435, 378] width 740 height 28
type textarea "[PERSON_NAME]"
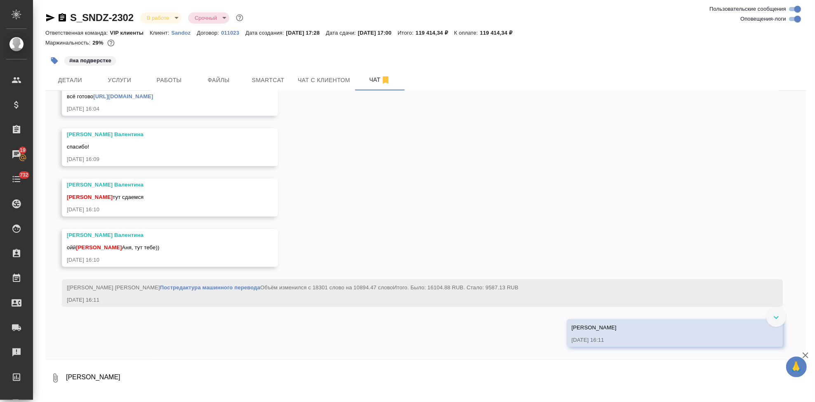
scroll to position [11226, 0]
click at [153, 100] on link "https://drive.awatera.com/apps/files/files/10306638?dir=/Shares/Sandoz/Orders/S…" at bounding box center [123, 97] width 60 height 6
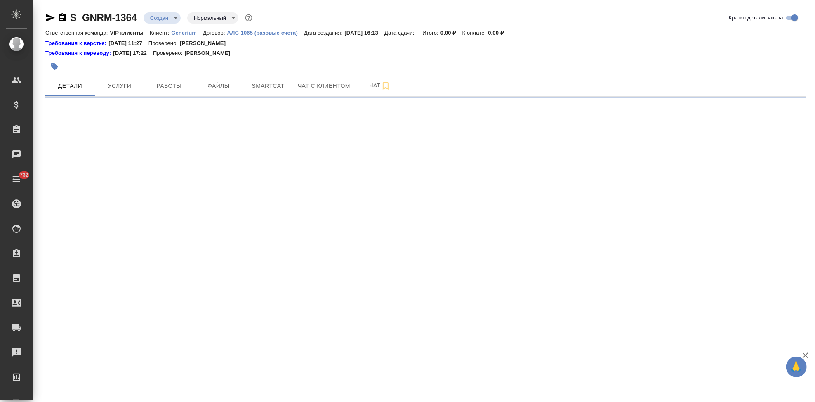
select select "RU"
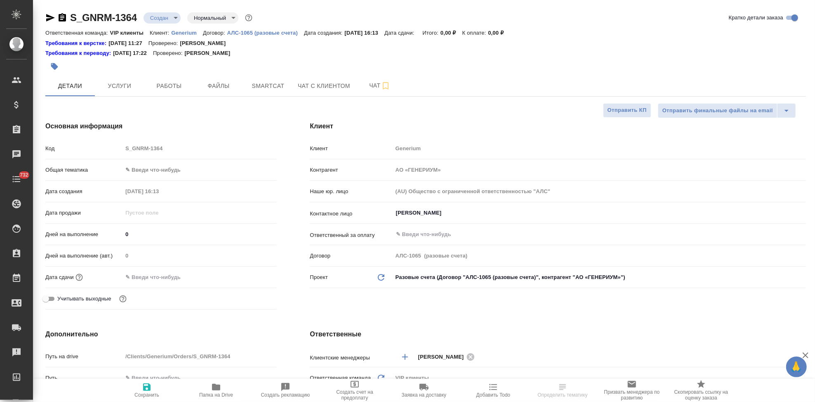
type textarea "x"
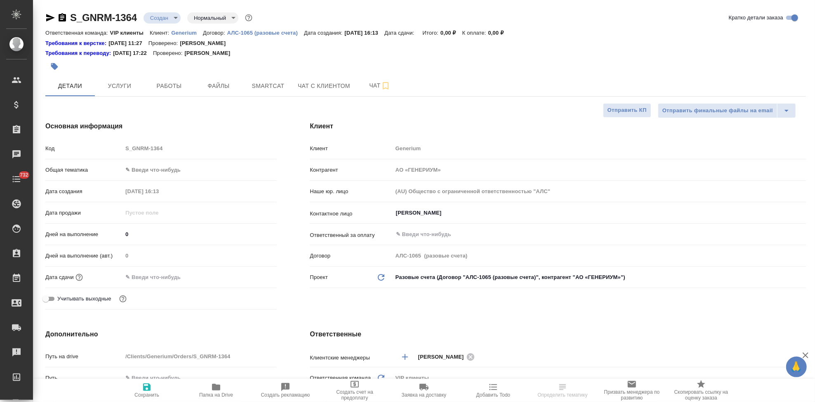
type textarea "x"
click at [451, 214] on input "Михалева Ирина" at bounding box center [585, 213] width 381 height 10
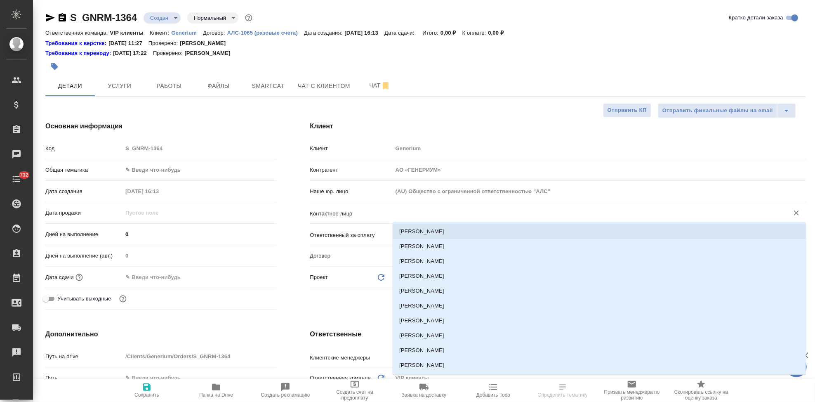
type textarea "x"
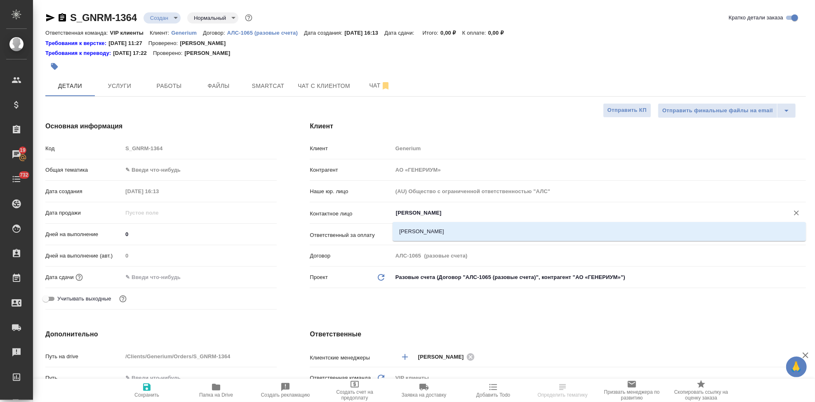
click at [461, 232] on li "Солдаткина Софья" at bounding box center [598, 231] width 413 height 15
type input "Солдаткина Софья"
type textarea "x"
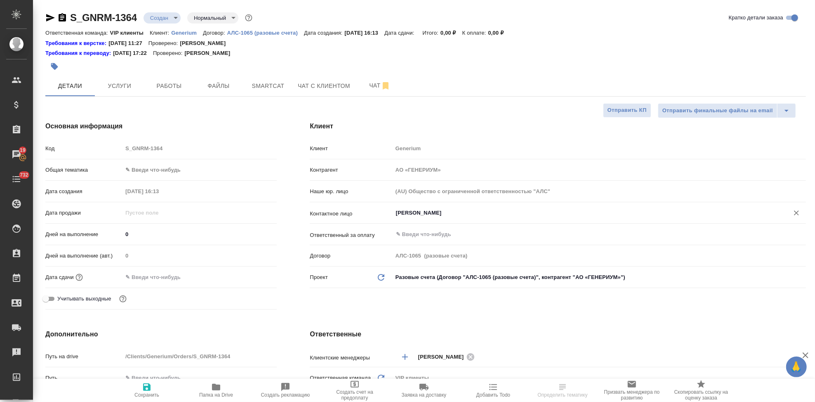
type input "Солдаткина Софья"
click at [139, 394] on span "Сохранить" at bounding box center [146, 395] width 25 height 6
type textarea "x"
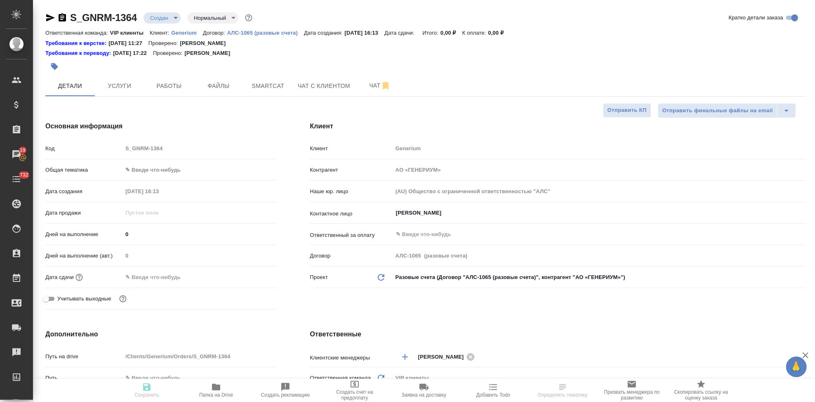
type textarea "x"
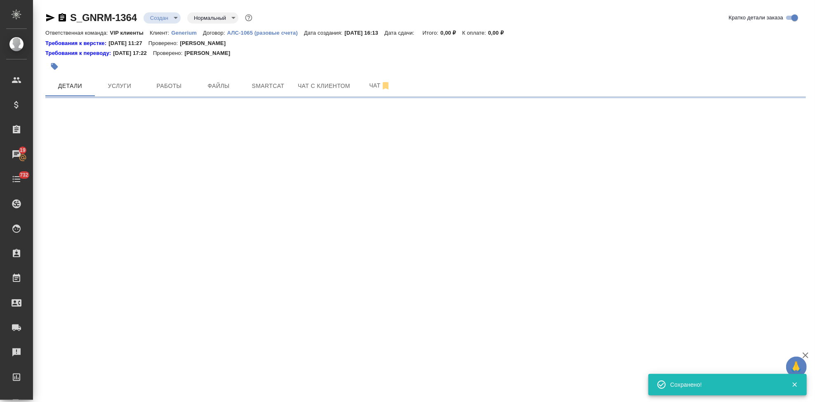
click at [149, 153] on div ".cls-1 fill:#fff; AWATERA Kabargina Anna Клиенты Спецификации Заказы 19 Чаты 73…" at bounding box center [407, 201] width 815 height 402
select select "RU"
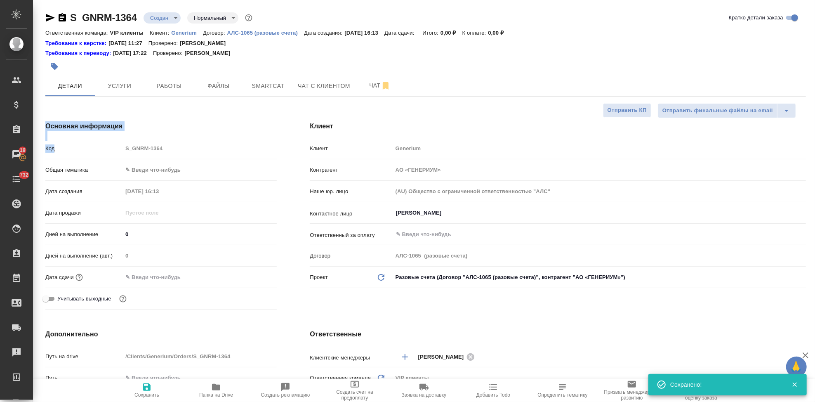
type textarea "x"
drag, startPoint x: 174, startPoint y: 153, endPoint x: 110, endPoint y: 149, distance: 64.0
click at [110, 149] on div "Код S_GNRM-1364" at bounding box center [160, 148] width 231 height 14
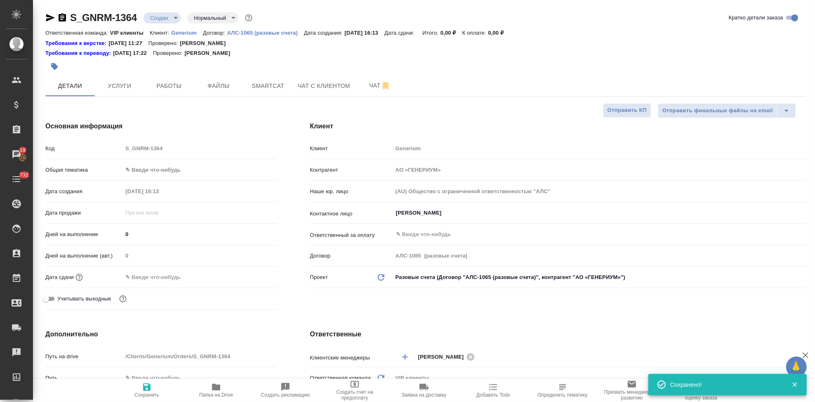
click at [174, 276] on input "text" at bounding box center [158, 277] width 72 height 12
click at [254, 273] on icon "button" at bounding box center [252, 276] width 7 height 8
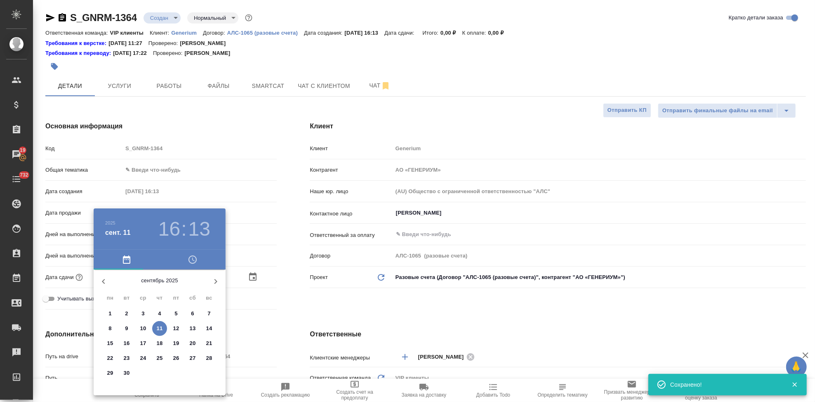
click at [173, 329] on p "12" at bounding box center [176, 328] width 6 height 8
type input "12.09.2025 16:13"
type textarea "x"
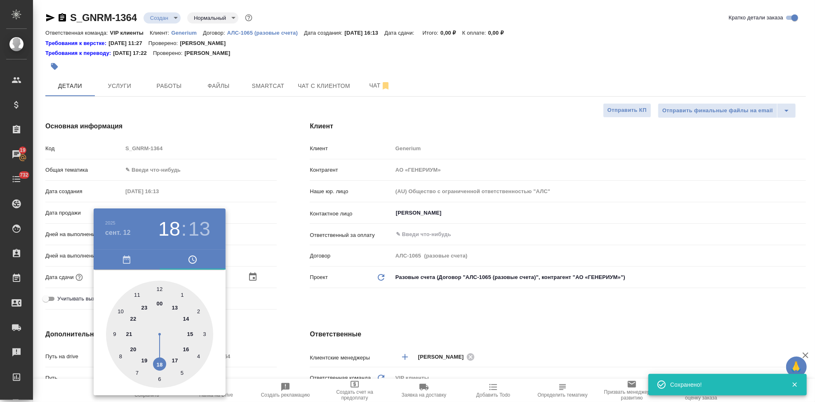
type input "12.09.2025 18:13"
type textarea "x"
click at [156, 362] on div at bounding box center [159, 333] width 107 height 107
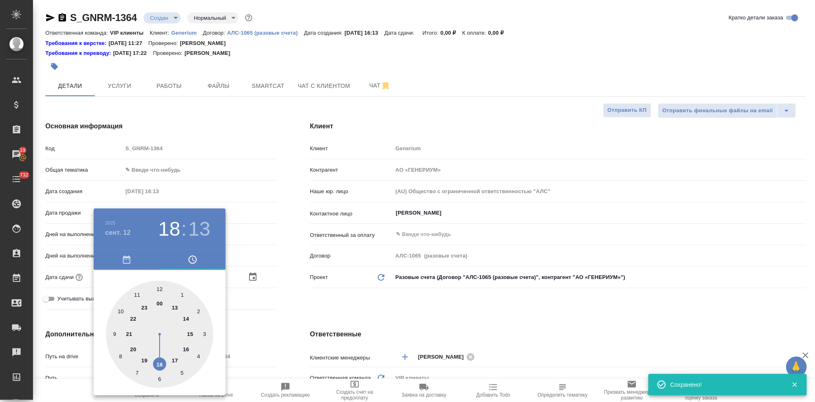
type textarea "x"
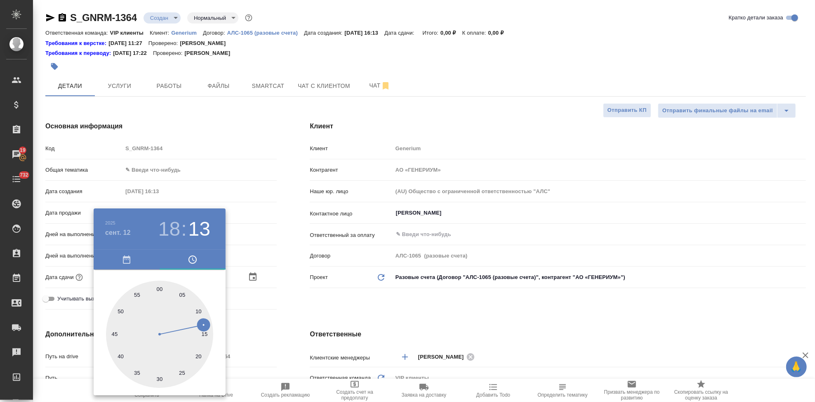
type input "12.09.2025 18:00"
type textarea "x"
drag, startPoint x: 175, startPoint y: 310, endPoint x: 160, endPoint y: 289, distance: 25.3
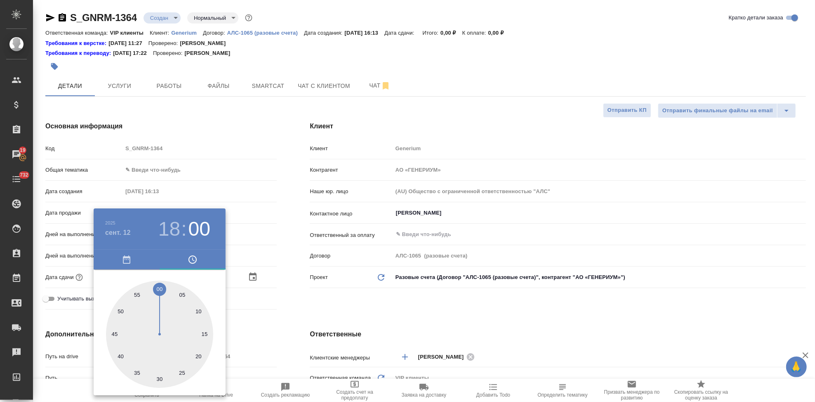
click at [160, 289] on div at bounding box center [159, 333] width 107 height 107
type textarea "x"
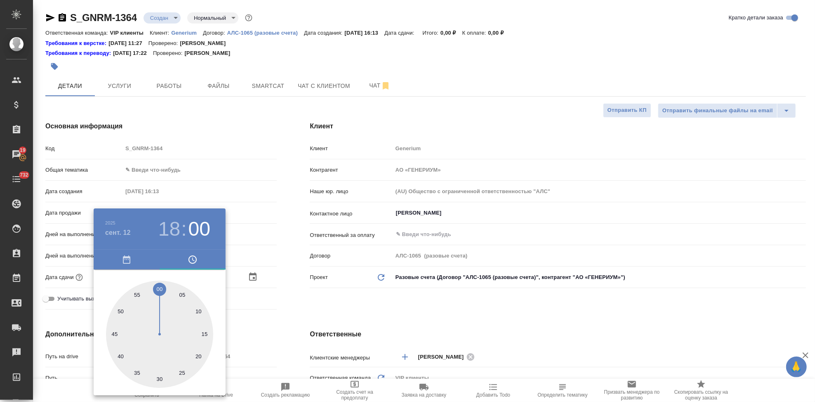
type textarea "x"
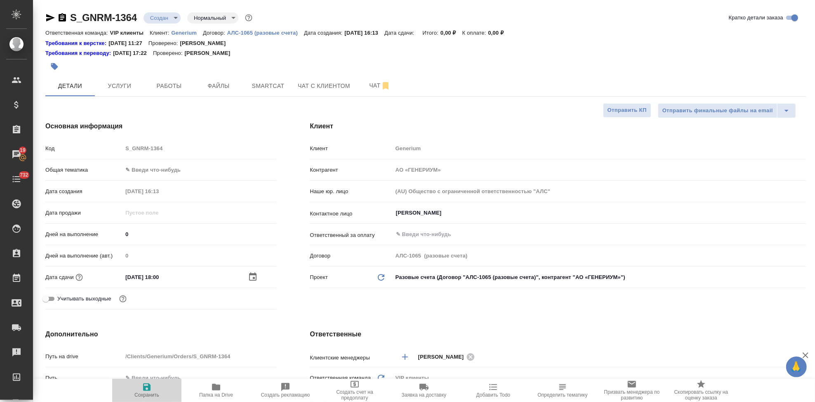
click at [154, 392] on span "Сохранить" at bounding box center [146, 395] width 25 height 6
type textarea "x"
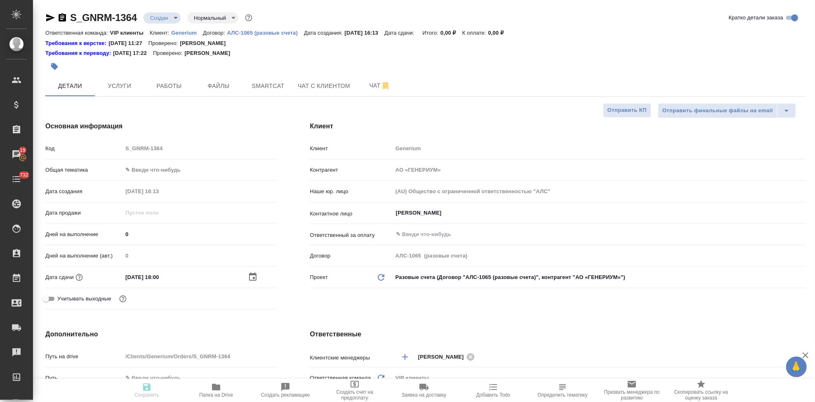
type textarea "x"
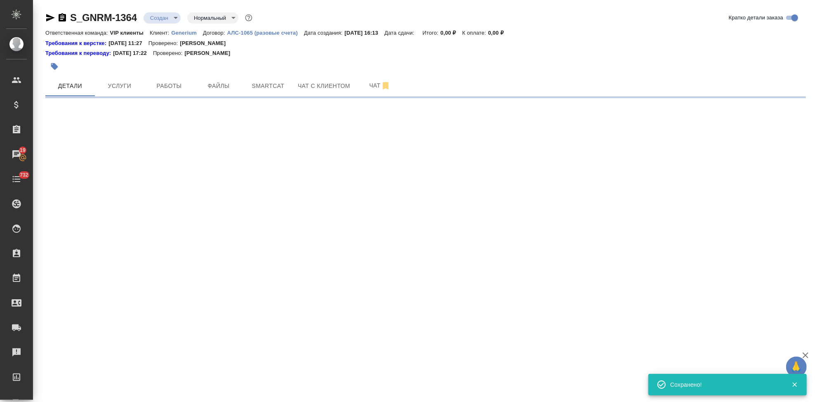
select select "RU"
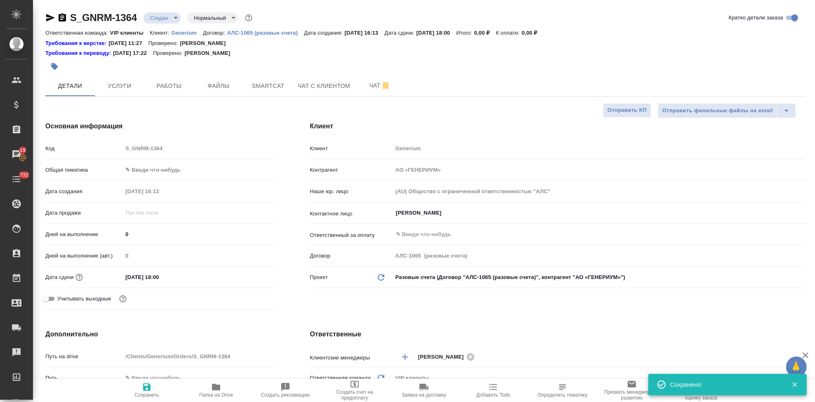
type textarea "x"
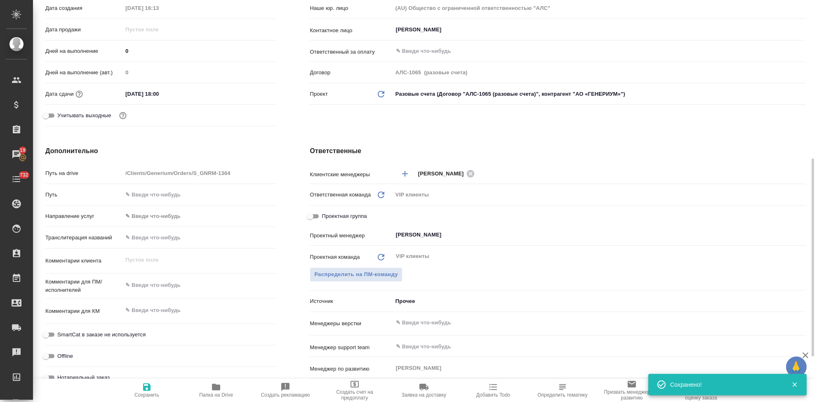
scroll to position [229, 0]
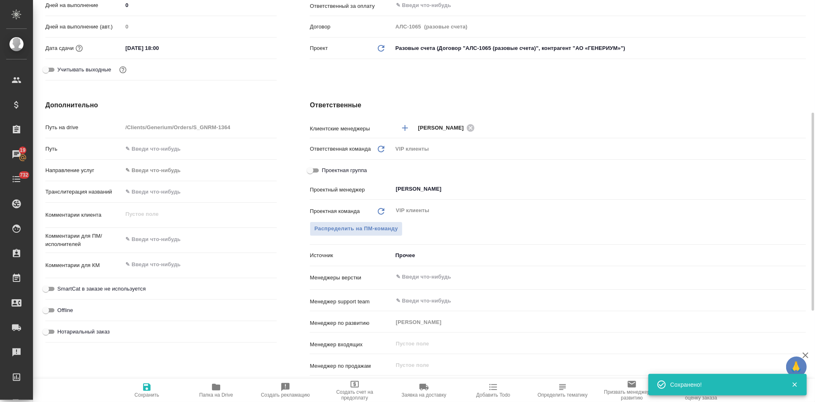
click at [157, 255] on div "Комментарии для ПМ/исполнителей x" at bounding box center [160, 243] width 231 height 25
click at [160, 242] on textarea at bounding box center [199, 239] width 154 height 14
type textarea "x"
click at [159, 260] on textarea at bounding box center [199, 265] width 154 height 14
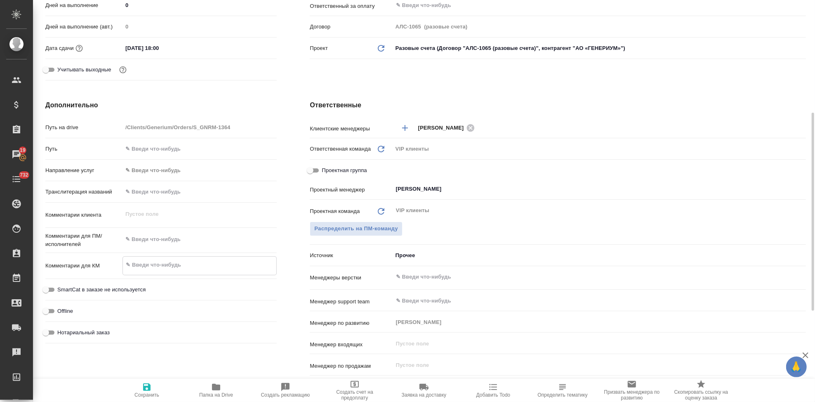
click at [150, 262] on textarea at bounding box center [199, 265] width 153 height 14
paste textarea "Ревелиза_сертификаты_перевод"
type textarea "Ревелиза_сертификаты_перевод"
type textarea "x"
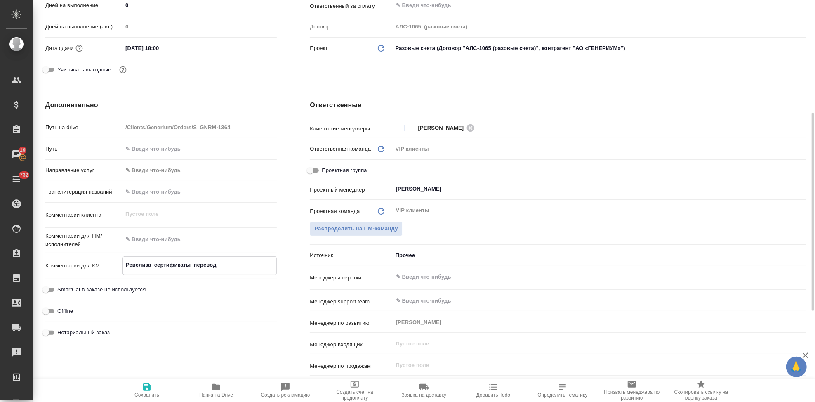
type textarea "x"
type textarea "Ревелиза_сертификаты_перевод"
type textarea "x"
click at [152, 397] on button "Сохранить" at bounding box center [146, 389] width 69 height 23
type textarea "x"
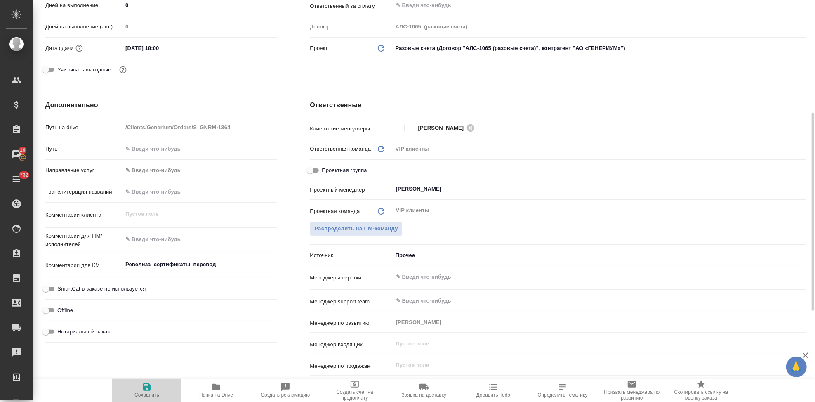
type textarea "x"
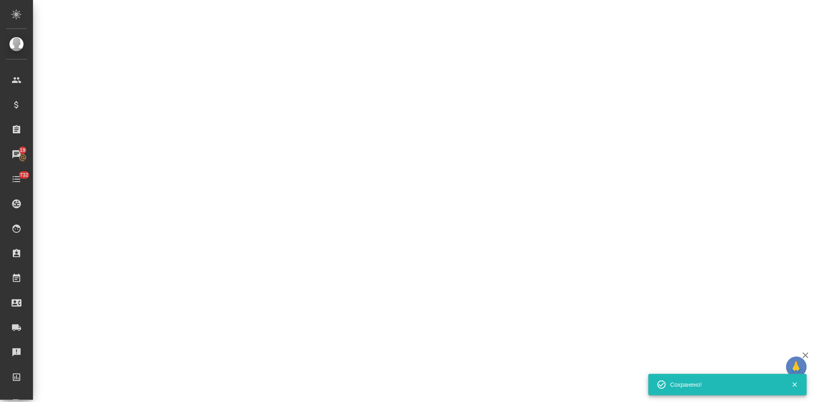
select select "RU"
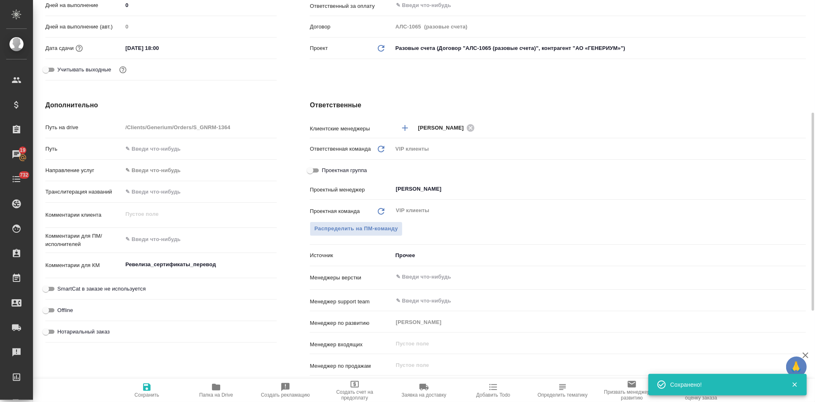
type textarea "x"
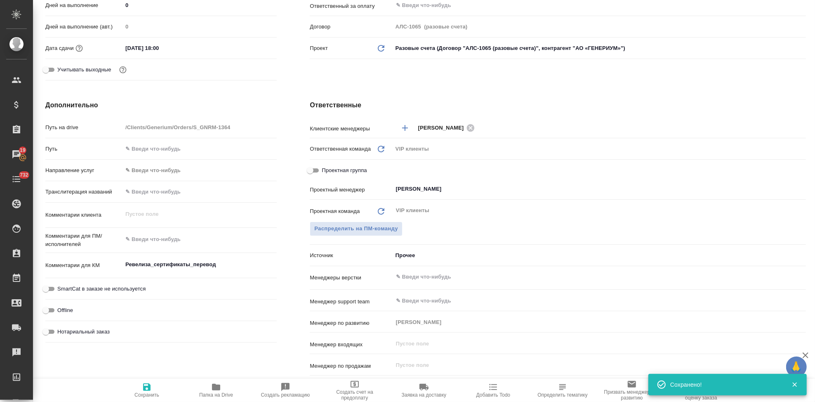
type textarea "x"
click at [166, 239] on textarea at bounding box center [199, 239] width 154 height 14
paste textarea "Сможете прислать переводы до завтрашнего вечера 12.09?"
type textarea "Сможете прислать переводы до завтрашнего вечера 12.09?"
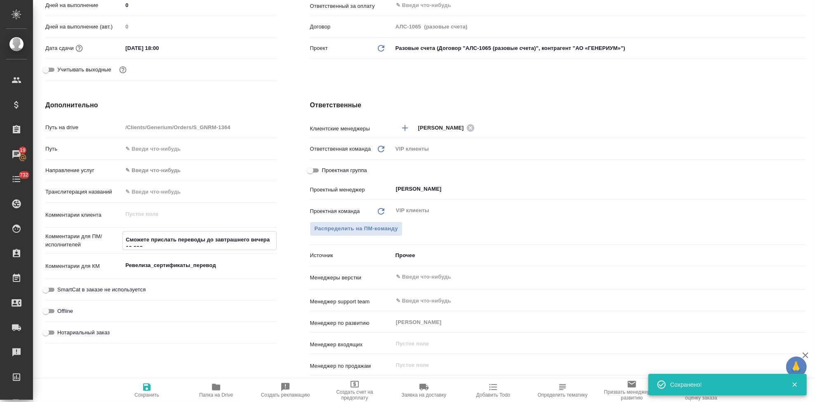
type textarea "x"
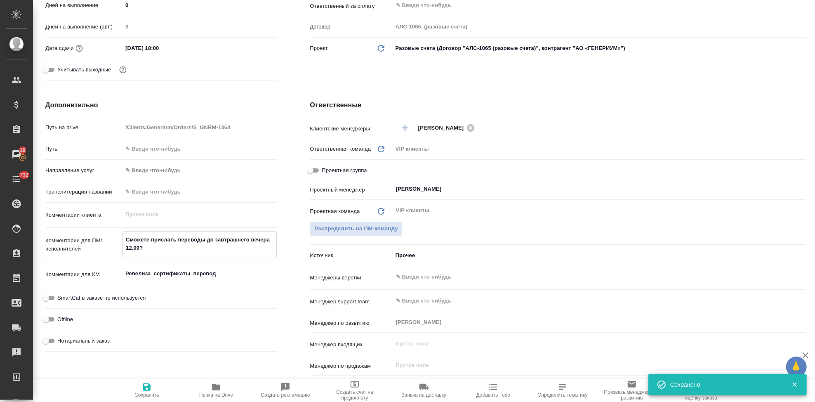
type textarea "Сможете прислать переводы до завтрашнего вечера 12.09?"
type textarea "x"
click at [146, 385] on icon "button" at bounding box center [147, 387] width 10 height 10
type textarea "x"
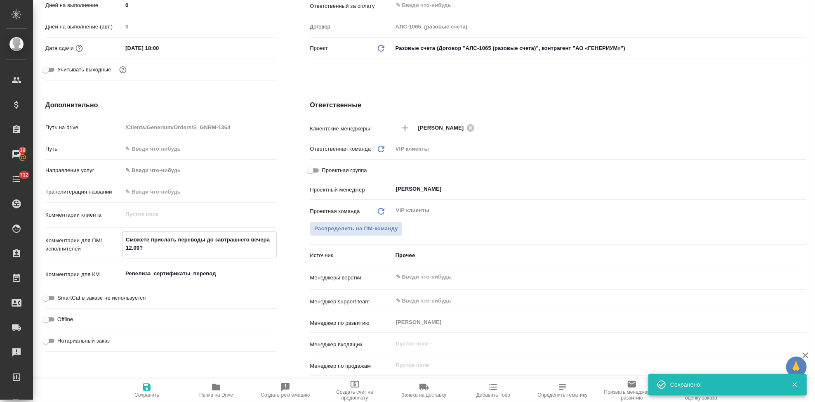
type textarea "x"
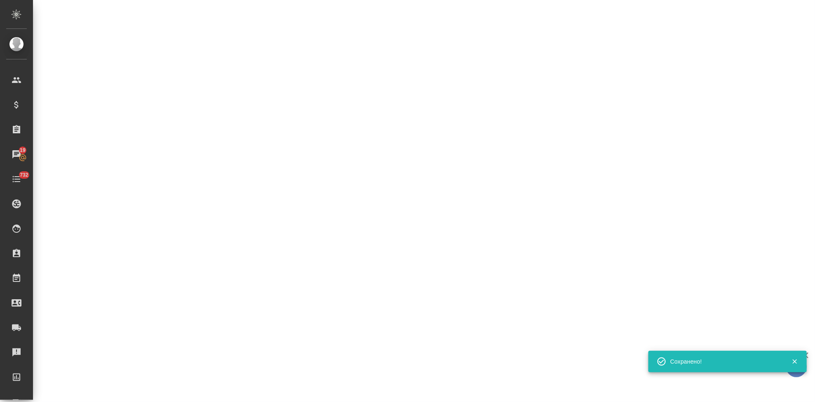
select select "RU"
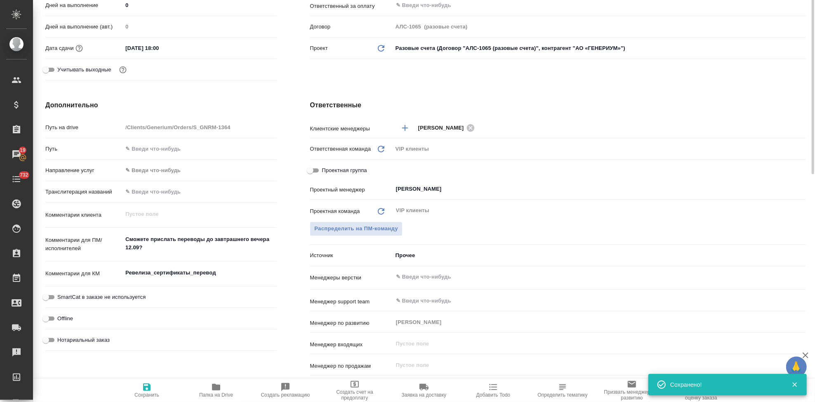
type textarea "x"
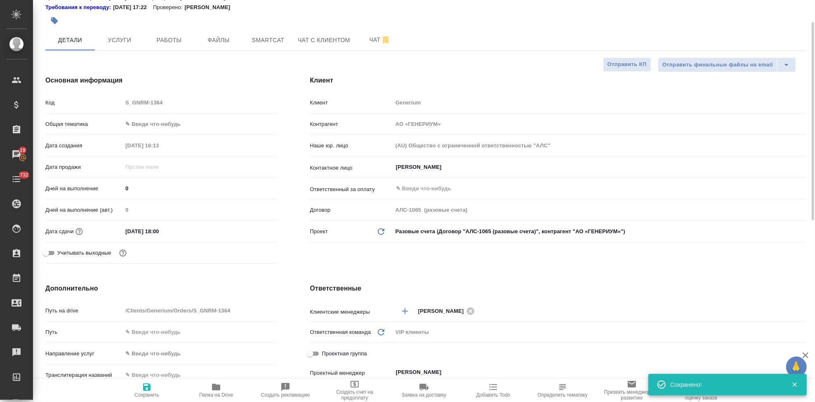
scroll to position [0, 0]
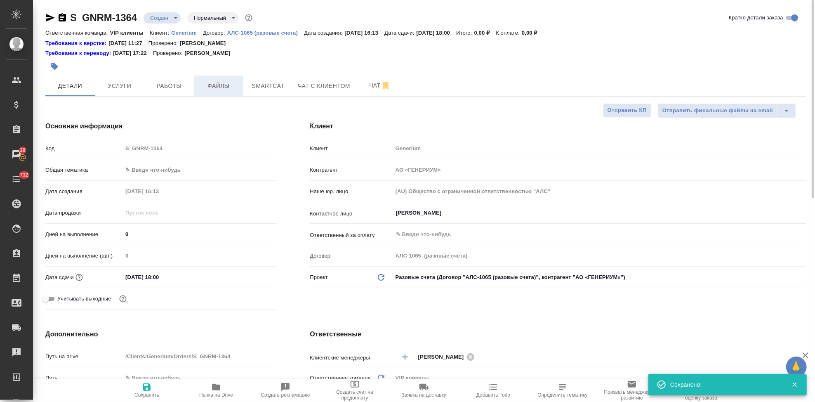
click at [226, 81] on span "Файлы" at bounding box center [219, 86] width 40 height 10
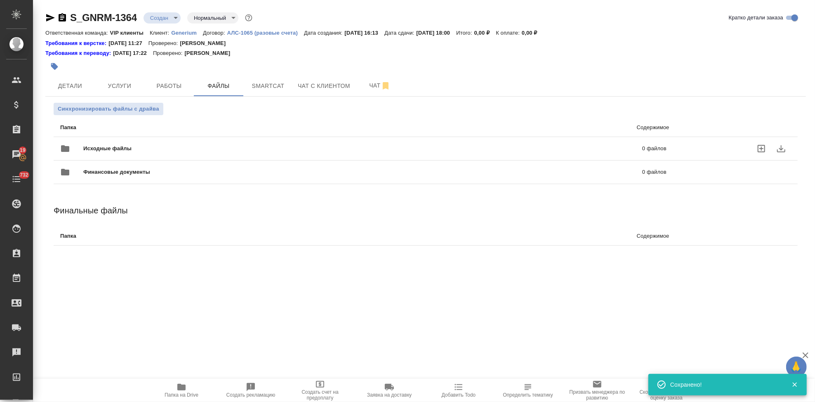
click at [760, 148] on icon "uploadFiles" at bounding box center [760, 148] width 7 height 7
click at [0, 0] on input "uploadFiles" at bounding box center [0, 0] width 0 height 0
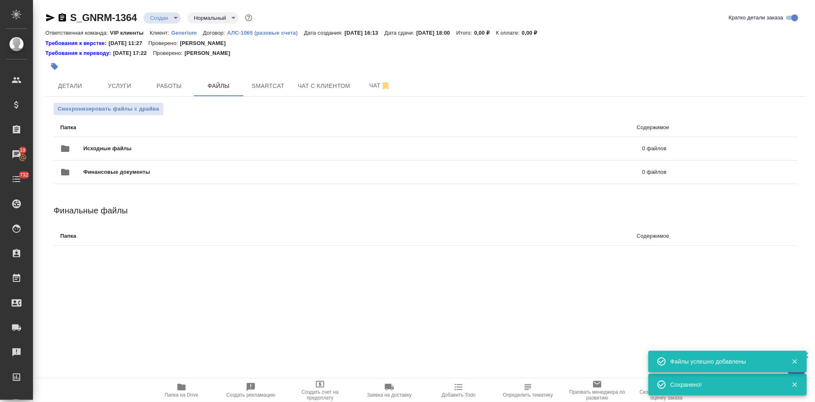
click at [171, 20] on body "🙏 .cls-1 fill:#fff; AWATERA Kabargina Anna Клиенты Спецификации Заказы 19 Чаты …" at bounding box center [407, 201] width 815 height 402
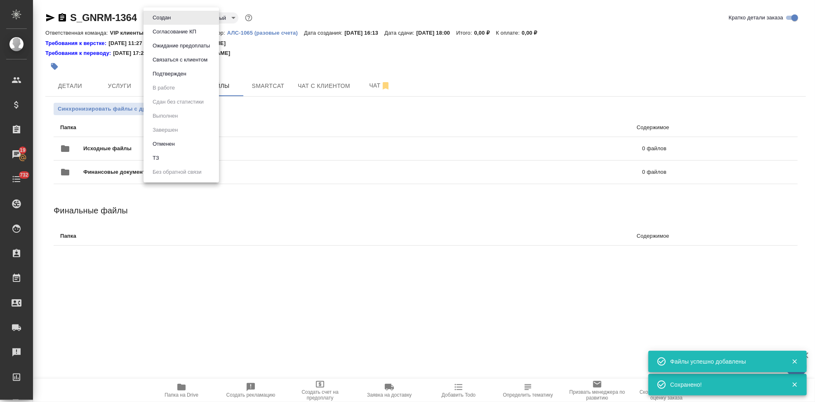
click at [161, 159] on li "ТЗ" at bounding box center [180, 158] width 75 height 14
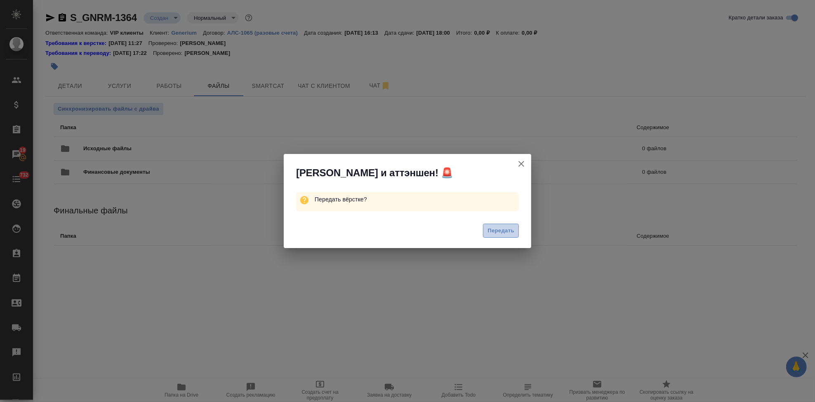
click at [499, 233] on span "Передать" at bounding box center [500, 230] width 27 height 9
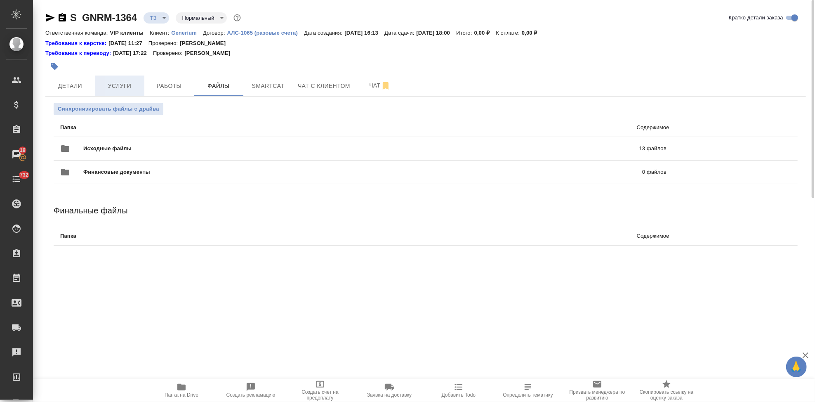
click at [131, 81] on span "Услуги" at bounding box center [120, 86] width 40 height 10
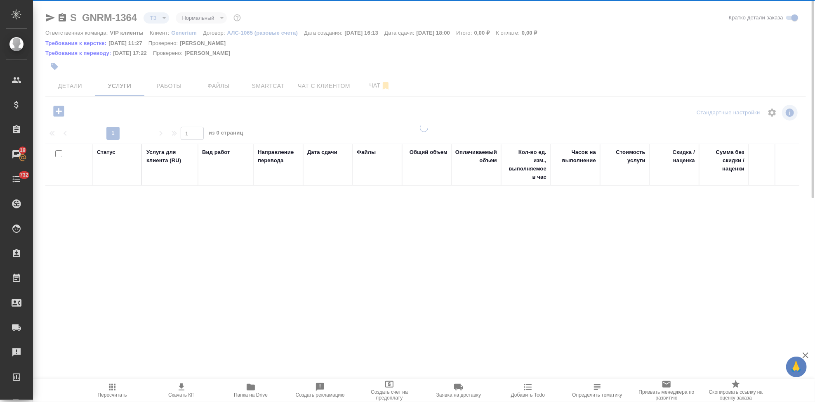
drag, startPoint x: 131, startPoint y: 81, endPoint x: 57, endPoint y: 110, distance: 79.9
click at [56, 110] on div at bounding box center [424, 171] width 782 height 342
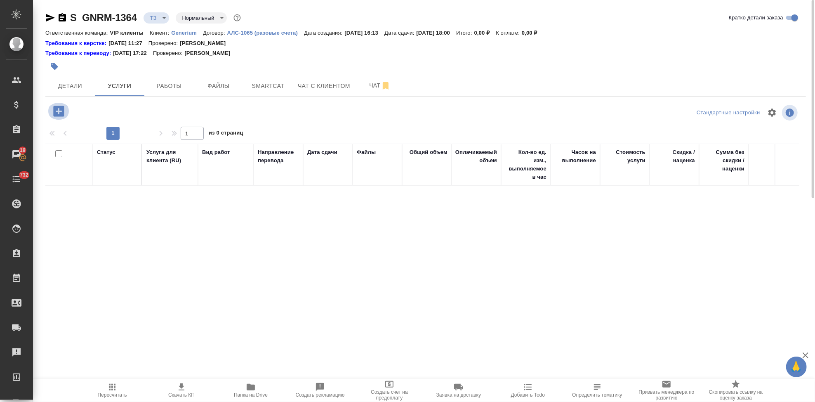
click at [61, 111] on icon "button" at bounding box center [59, 111] width 14 height 14
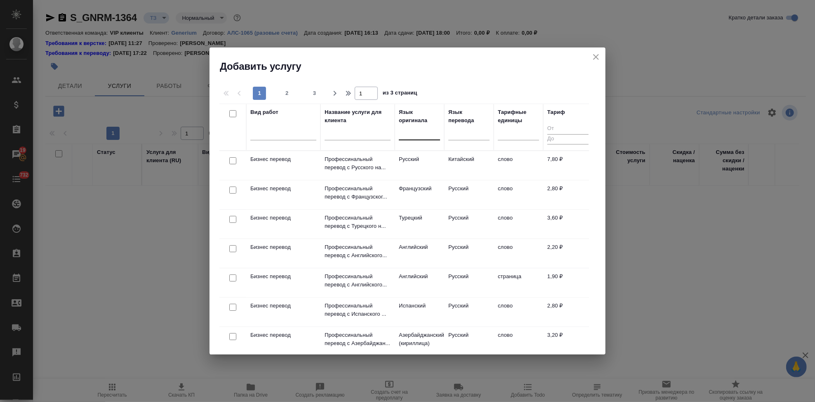
click at [422, 133] on div at bounding box center [419, 132] width 41 height 12
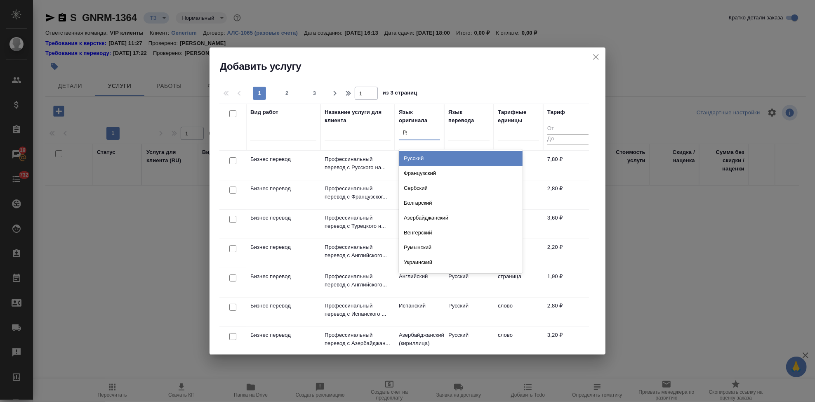
type input "рус"
click at [437, 155] on div "Русский" at bounding box center [461, 158] width 124 height 15
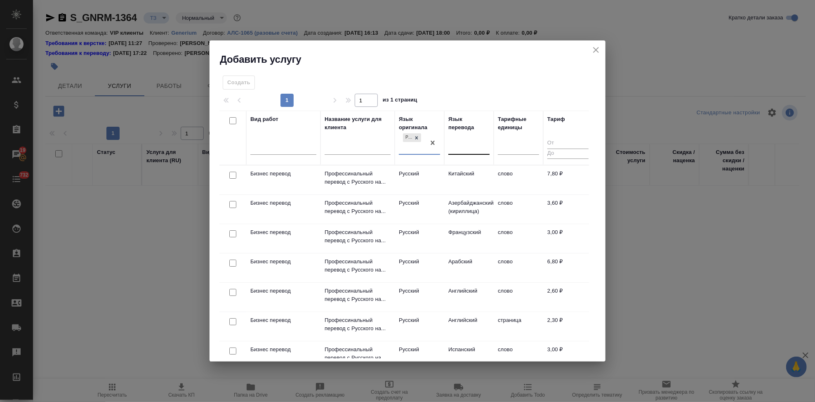
click at [466, 145] on div at bounding box center [468, 147] width 41 height 12
type input "в"
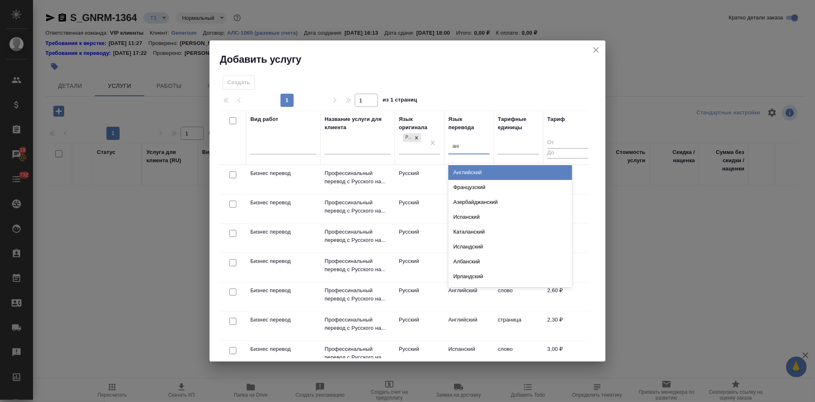
type input "англ"
click at [482, 171] on div "Английский" at bounding box center [510, 172] width 124 height 15
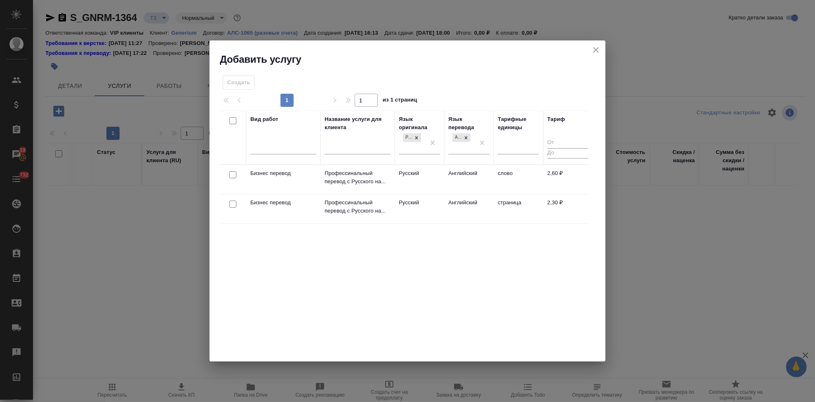
click at [458, 177] on td "Английский" at bounding box center [468, 179] width 49 height 29
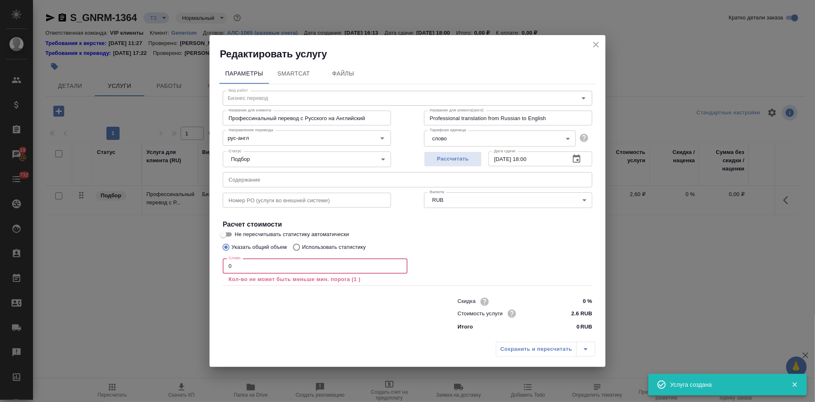
click at [261, 265] on input "0" at bounding box center [315, 265] width 185 height 15
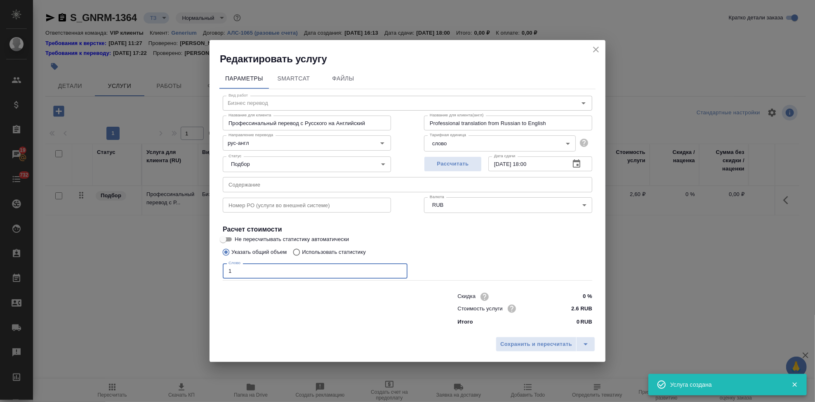
type input "1"
click at [303, 183] on input "text" at bounding box center [407, 184] width 369 height 15
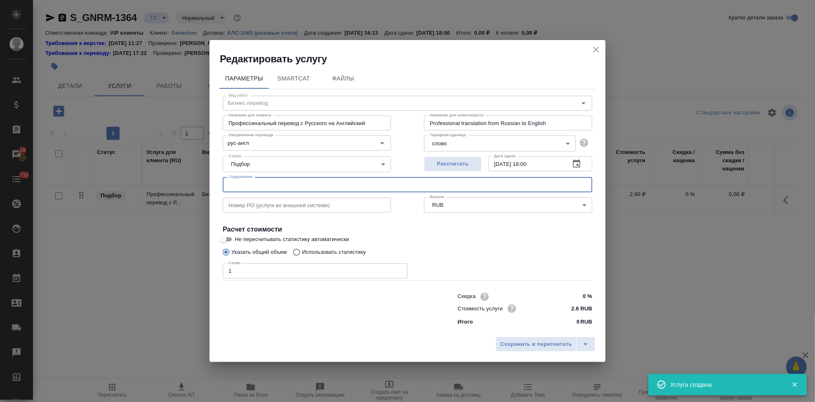
paste input "C:\Users\user\Downloads\Attachments_spsoldatkina@generium.ru_2025-09-11_15-56-25"
type input "C:\Users\user\Downloads\Attachments_spsoldatkina@generium.ru_2025-09-11_15-56-25"
drag, startPoint x: 463, startPoint y: 185, endPoint x: 0, endPoint y: 187, distance: 462.5
click at [0, 185] on div "Редактировать услугу Параметры SmartCat Файлы Вид работ Бизнес перевод Вид рабо…" at bounding box center [407, 201] width 815 height 402
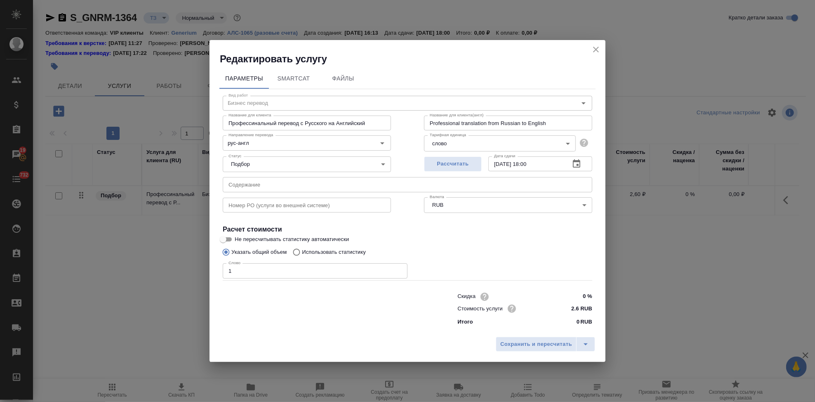
click at [299, 176] on div "Статус Подбор none Статус" at bounding box center [306, 163] width 201 height 54
click at [294, 183] on input "text" at bounding box center [407, 184] width 369 height 15
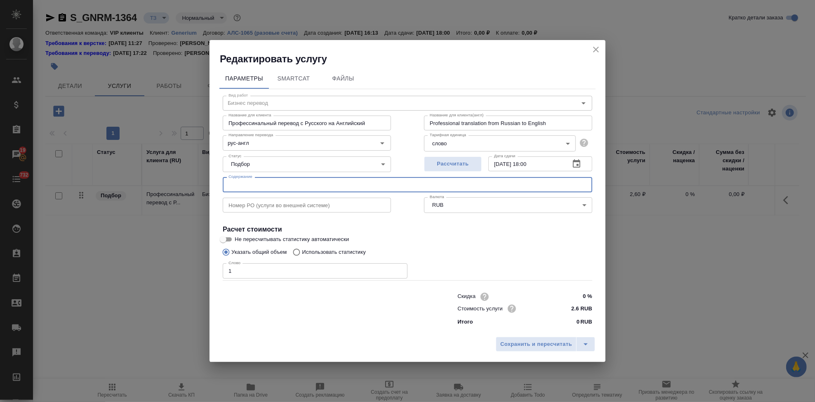
paste input "Ревелиза_сертификаты_перевод"
type input "Ревелиза_сертификаты_перевод"
click at [585, 342] on icon "split button" at bounding box center [585, 344] width 10 height 10
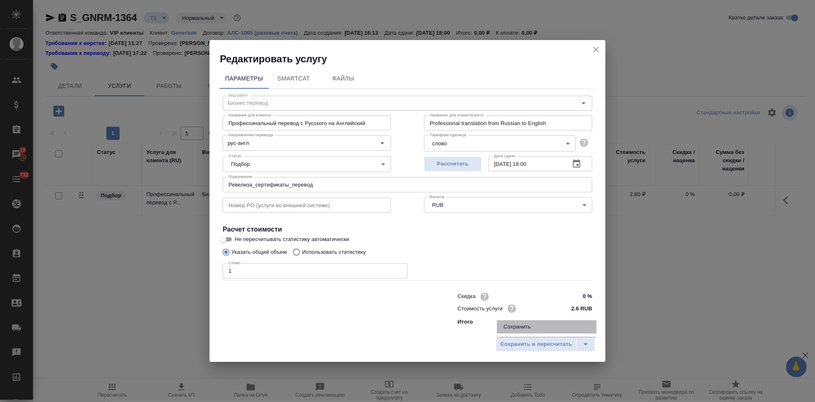
click at [532, 321] on li "Сохранить" at bounding box center [546, 326] width 99 height 13
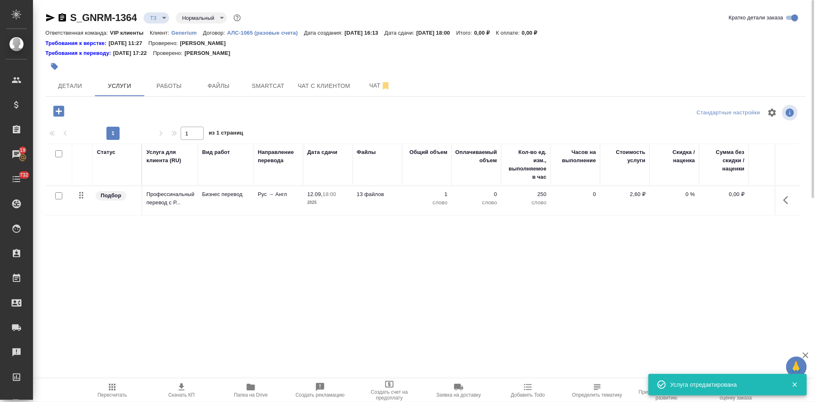
click at [60, 194] on input "checkbox" at bounding box center [58, 195] width 7 height 7
checkbox input "true"
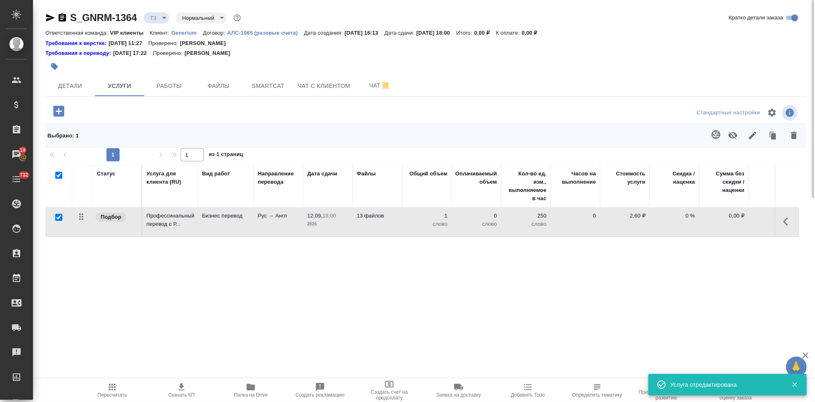
click at [719, 134] on icon "button" at bounding box center [715, 134] width 9 height 9
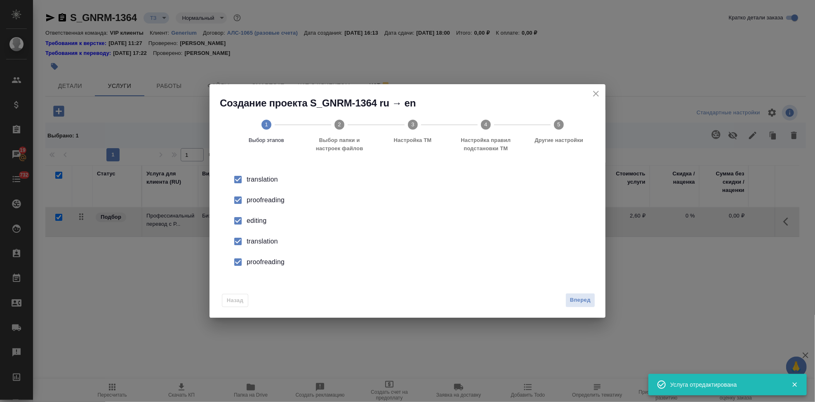
click at [237, 222] on input "checkbox" at bounding box center [237, 220] width 17 height 17
click at [238, 246] on input "checkbox" at bounding box center [237, 241] width 17 height 17
click at [241, 270] on input "checkbox" at bounding box center [237, 261] width 17 height 17
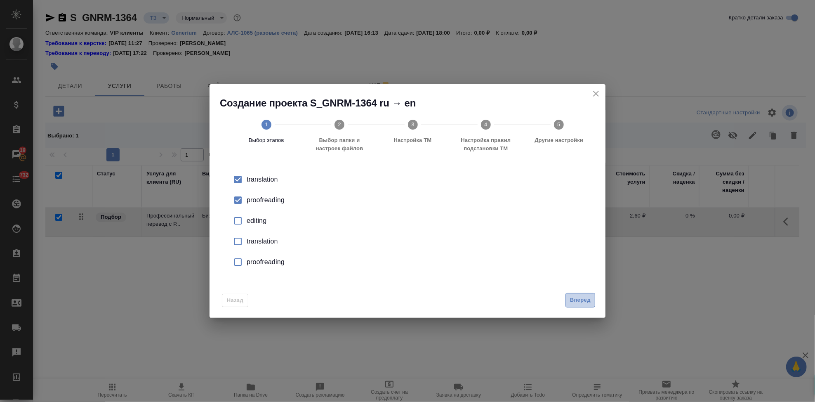
click at [571, 302] on span "Вперед" at bounding box center [580, 299] width 21 height 9
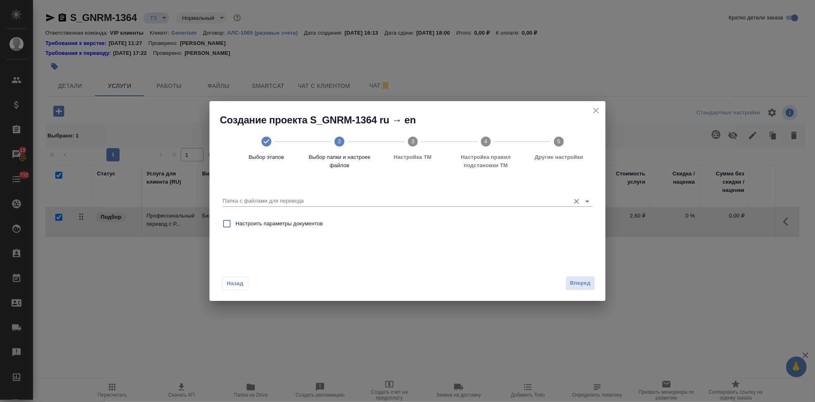
click at [522, 203] on input "Папка с файлами для перевода" at bounding box center [394, 201] width 343 height 10
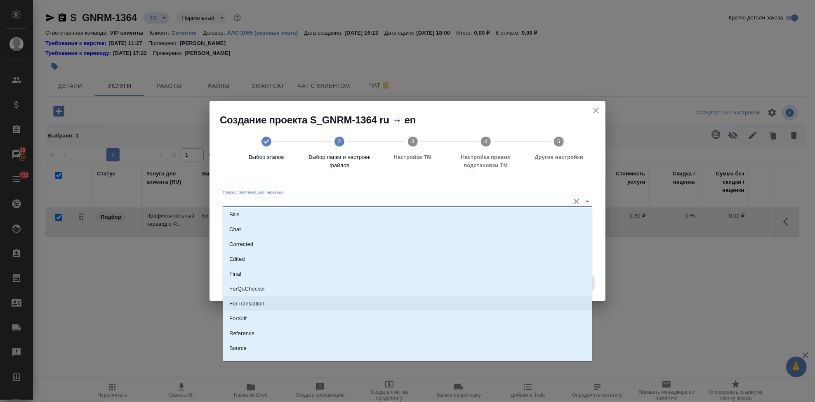
scroll to position [42, 0]
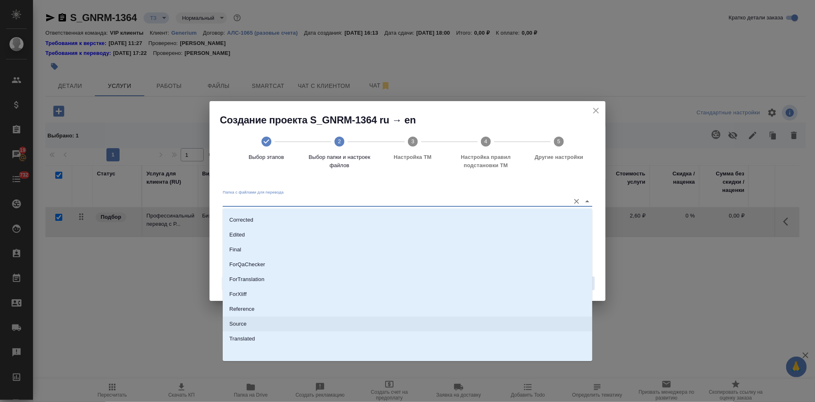
click at [255, 328] on li "Source" at bounding box center [407, 323] width 369 height 15
type input "Source"
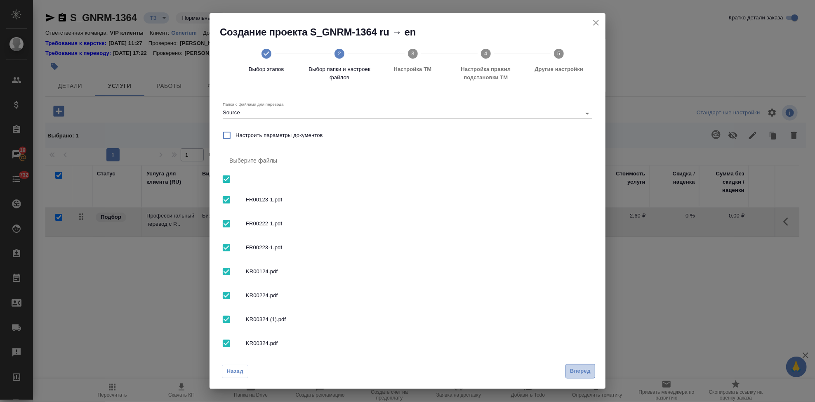
click at [575, 373] on span "Вперед" at bounding box center [580, 370] width 21 height 9
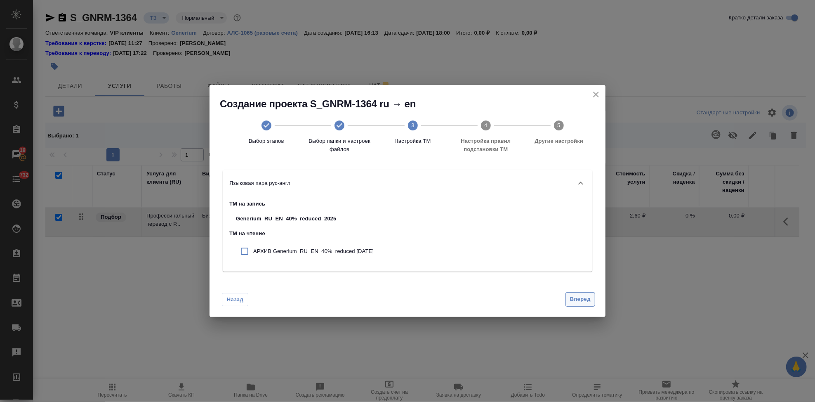
click at [578, 298] on span "Вперед" at bounding box center [580, 298] width 21 height 9
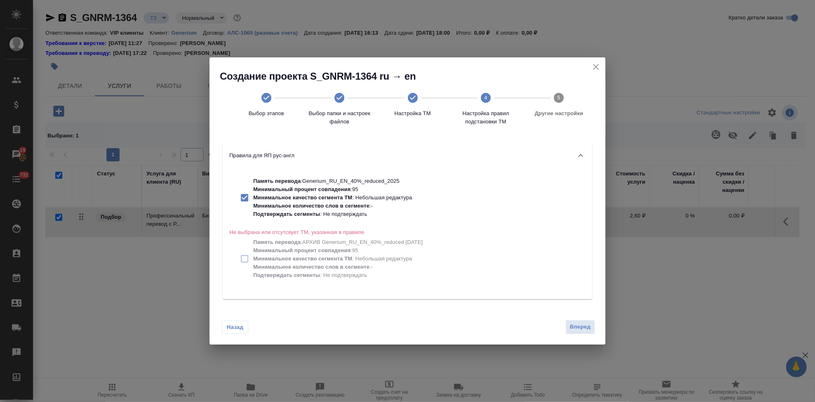
click at [579, 323] on span "Вперед" at bounding box center [580, 326] width 21 height 9
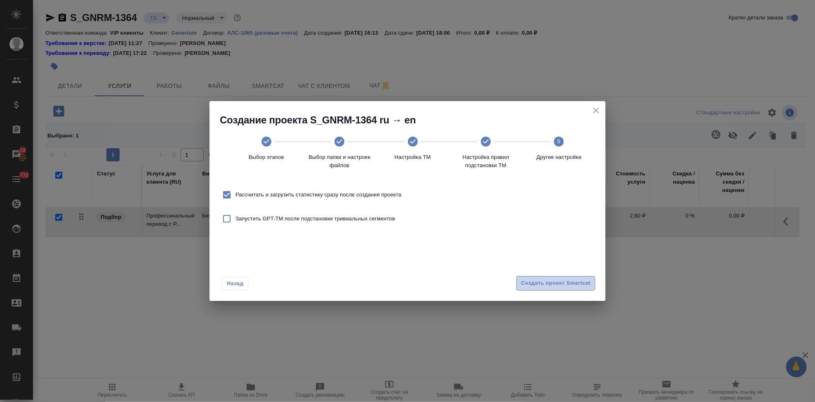
click at [579, 281] on span "Создать проект Smartcat" at bounding box center [556, 282] width 70 height 9
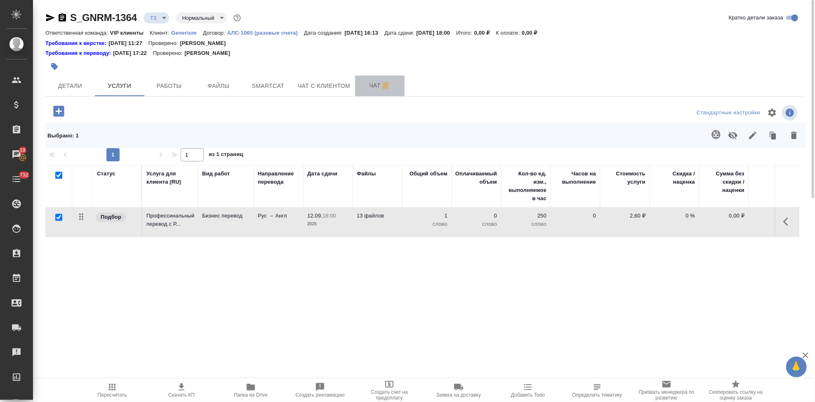
click at [371, 83] on span "Чат" at bounding box center [380, 85] width 40 height 10
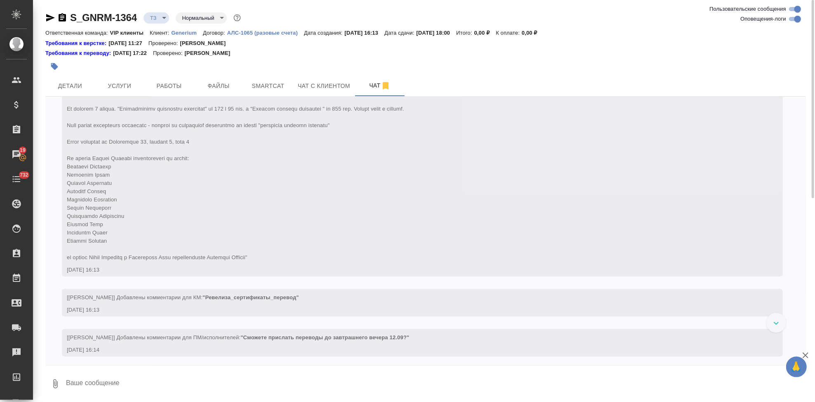
scroll to position [166, 0]
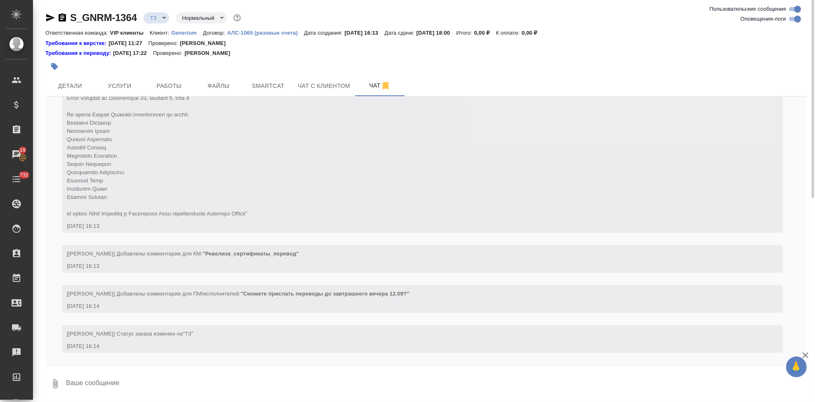
click at [245, 385] on textarea at bounding box center [435, 383] width 740 height 28
type textarea "у"
type textarea "тут срок сдачи [DATE] 17 00"
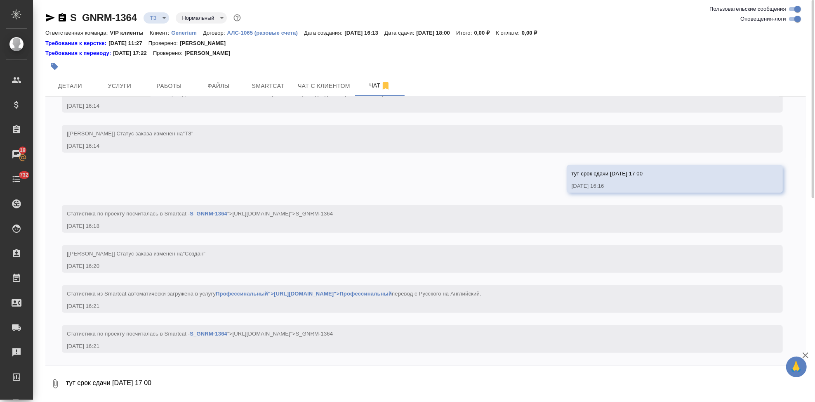
scroll to position [366, 0]
click at [126, 83] on span "Услуги" at bounding box center [120, 86] width 40 height 10
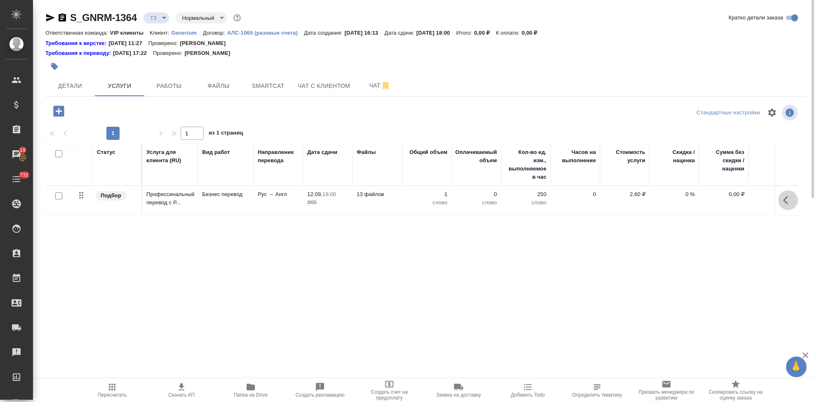
click at [782, 201] on button "button" at bounding box center [788, 200] width 20 height 20
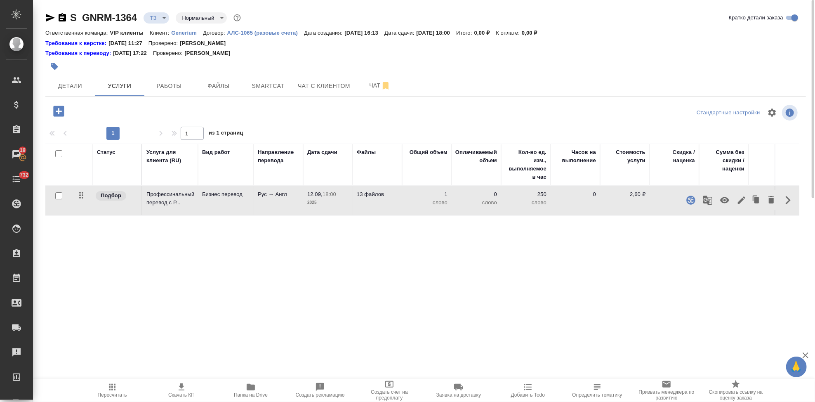
click at [743, 198] on icon "button" at bounding box center [741, 200] width 10 height 10
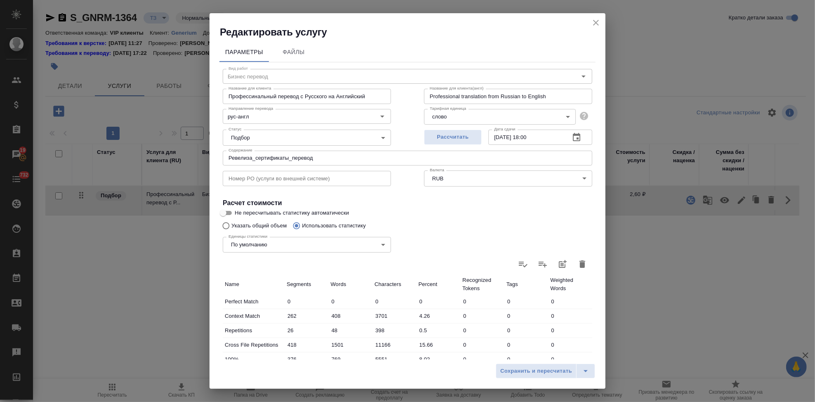
scroll to position [160, 0]
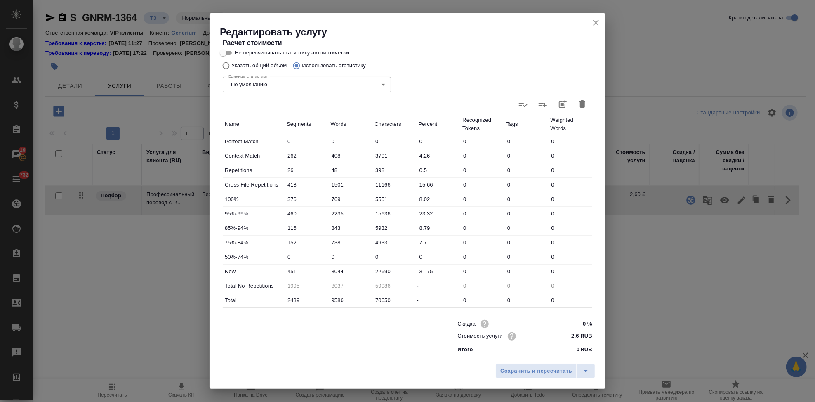
click at [337, 271] on input "3044" at bounding box center [351, 271] width 44 height 12
type input "3348"
click at [588, 371] on icon "split button" at bounding box center [585, 371] width 10 height 10
click at [553, 351] on li "Сохранить" at bounding box center [546, 353] width 99 height 13
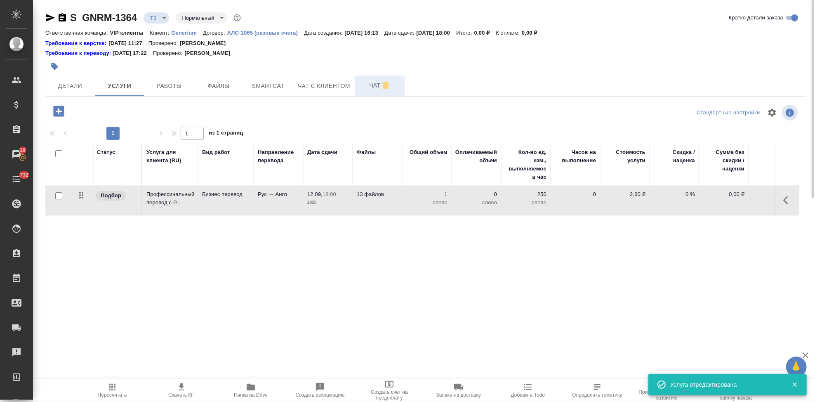
click at [364, 83] on span "Чат" at bounding box center [380, 85] width 40 height 10
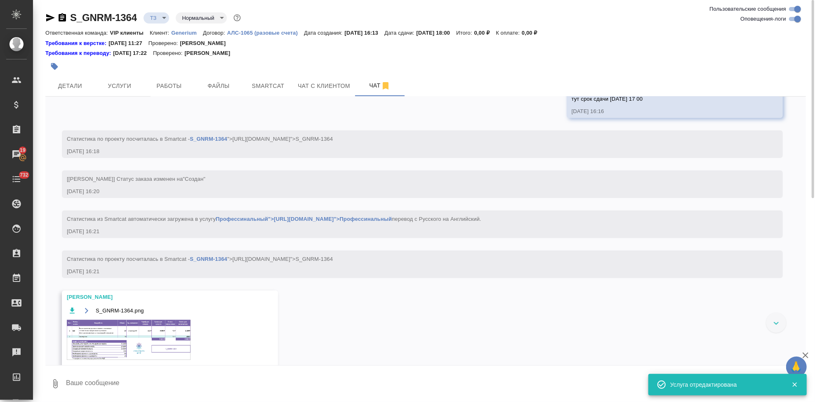
scroll to position [473, 0]
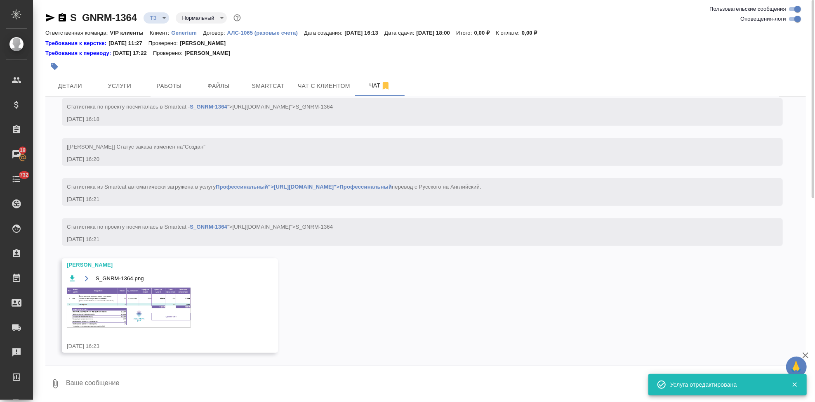
click at [136, 303] on img at bounding box center [129, 307] width 124 height 40
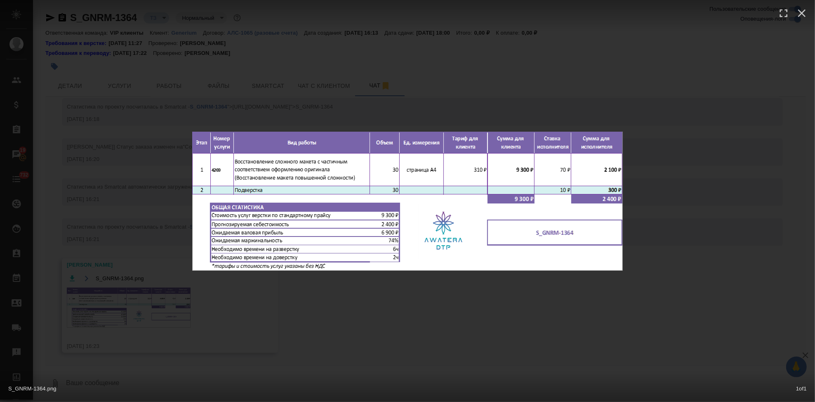
click at [406, 330] on div "S_GNRM-1364.png 1 of 1" at bounding box center [407, 201] width 815 height 402
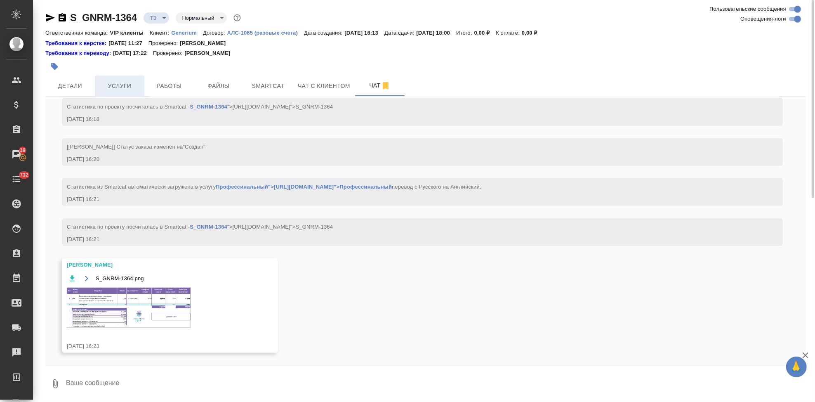
click at [126, 84] on span "Услуги" at bounding box center [120, 86] width 40 height 10
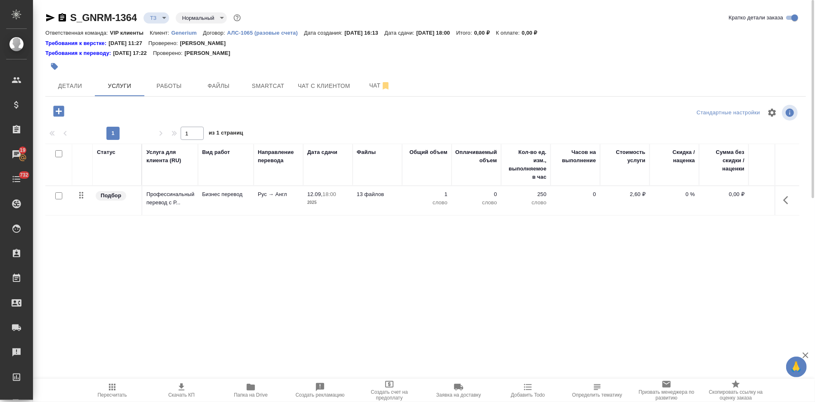
click at [58, 111] on icon "button" at bounding box center [59, 111] width 14 height 14
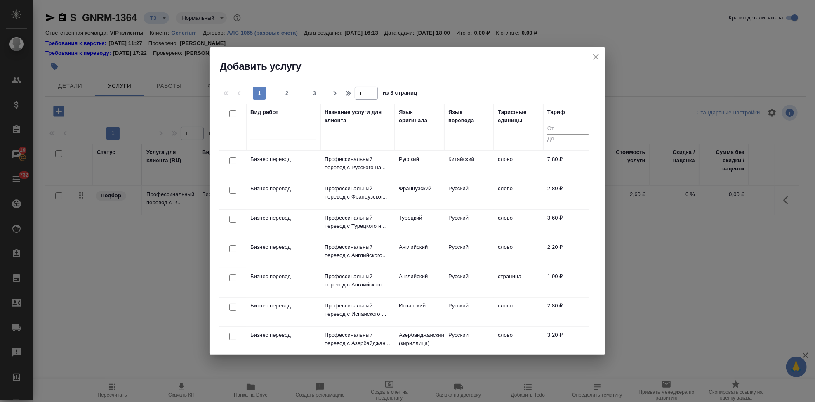
click at [262, 136] on div at bounding box center [283, 132] width 66 height 12
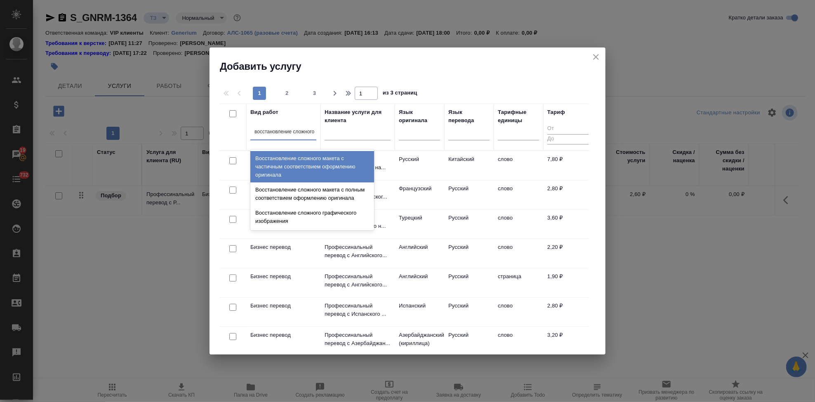
type input "восстановление сложного"
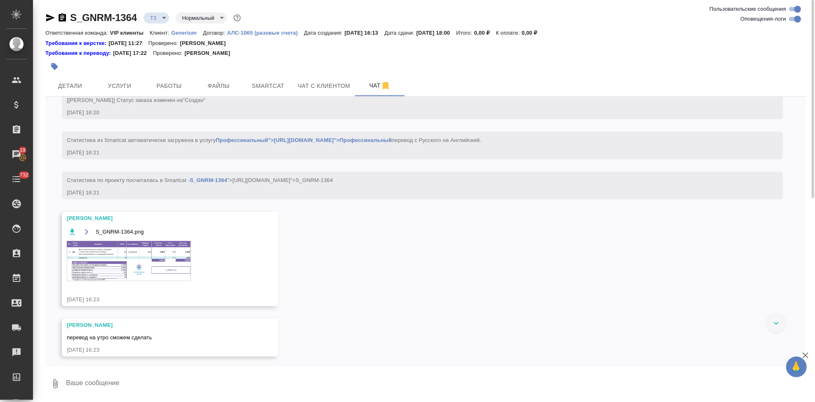
scroll to position [523, 0]
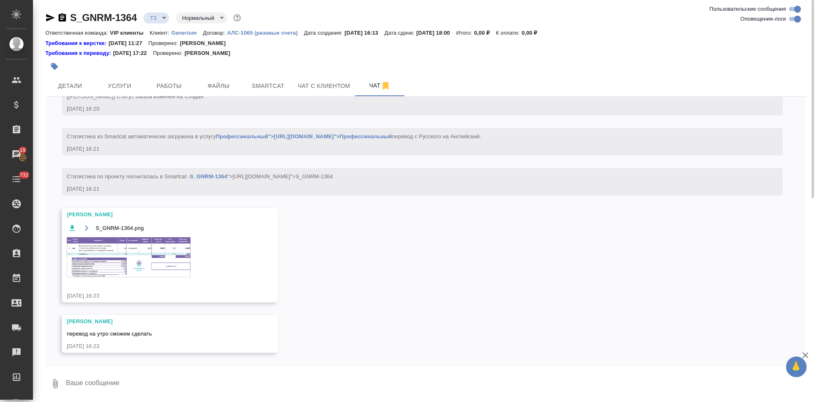
click at [152, 259] on img at bounding box center [129, 257] width 124 height 40
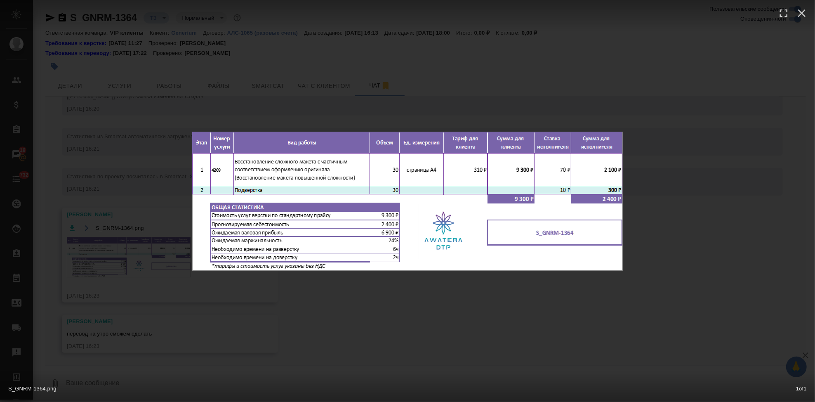
click at [373, 308] on div "S_GNRM-1364.png 1 of 1" at bounding box center [407, 201] width 815 height 402
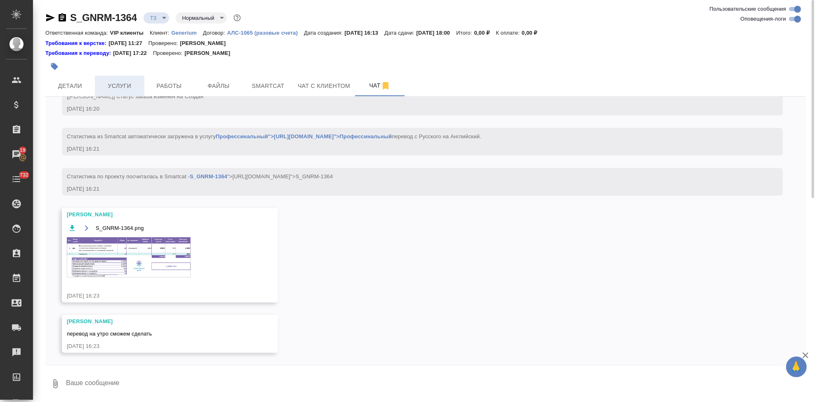
click at [133, 81] on span "Услуги" at bounding box center [120, 86] width 40 height 10
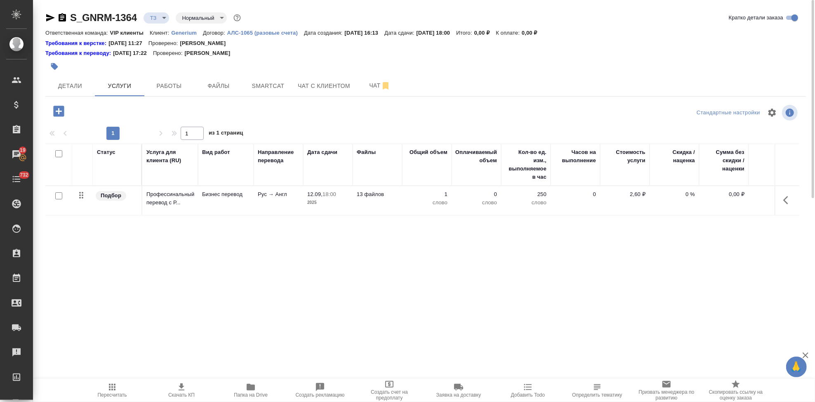
click at [62, 113] on icon "button" at bounding box center [58, 111] width 11 height 11
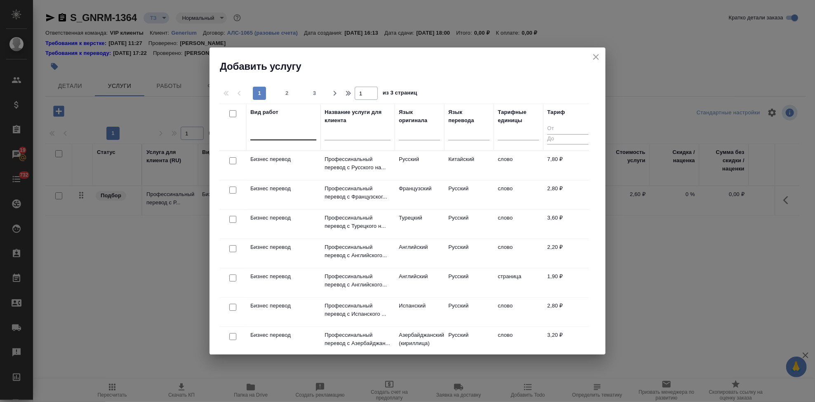
click at [281, 135] on div at bounding box center [283, 132] width 66 height 12
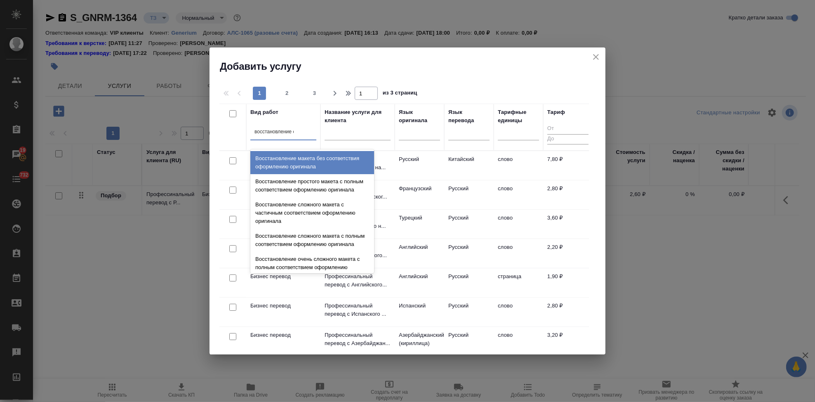
type input "восстановление сло"
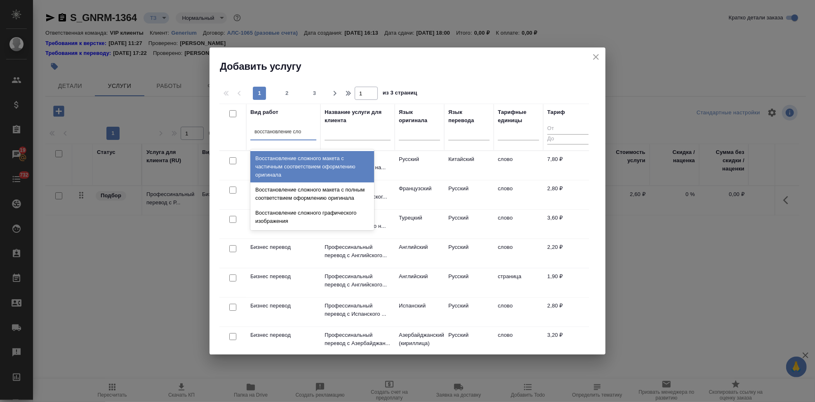
click at [299, 170] on div "Восстановление сложного макета с частичным соответствием оформлению оригинала" at bounding box center [312, 166] width 124 height 31
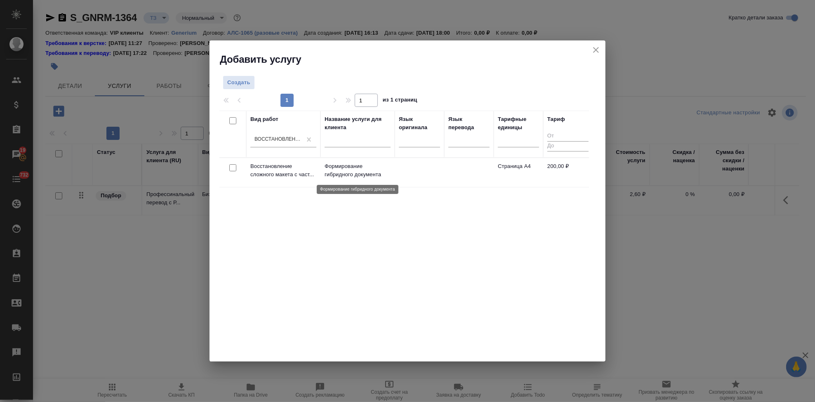
click at [337, 173] on p "Формирование гибридного документа" at bounding box center [357, 170] width 66 height 16
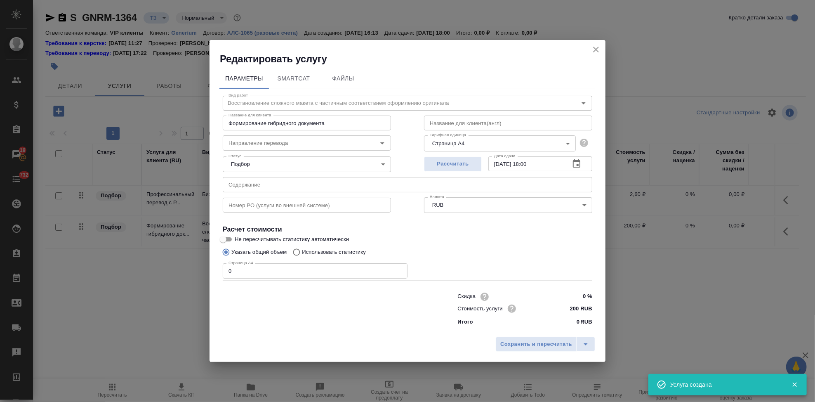
click at [261, 267] on input "0" at bounding box center [315, 270] width 185 height 15
type input "30"
click at [585, 348] on icon "split button" at bounding box center [585, 344] width 10 height 10
click at [561, 332] on li "Сохранить" at bounding box center [546, 326] width 99 height 13
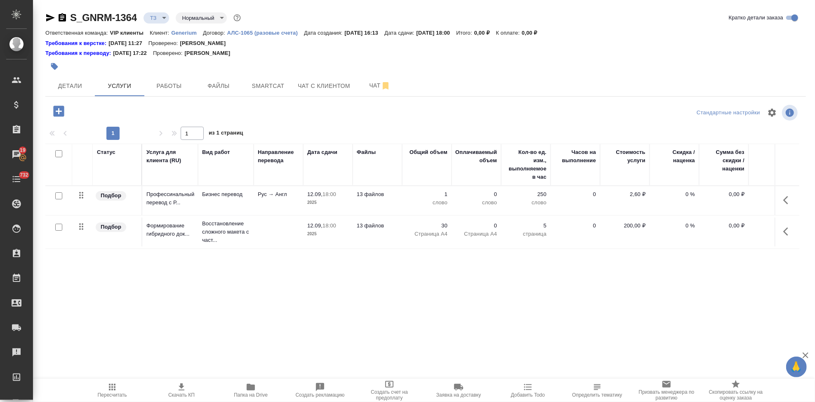
click at [690, 189] on td "0 %" at bounding box center [673, 200] width 49 height 29
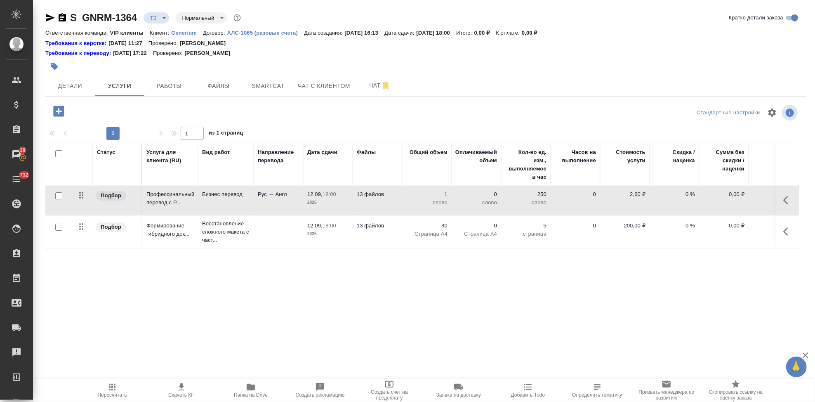
click at [693, 194] on p "0 %" at bounding box center [673, 194] width 41 height 8
type input "-1"
click at [693, 199] on input "-1" at bounding box center [679, 196] width 31 height 12
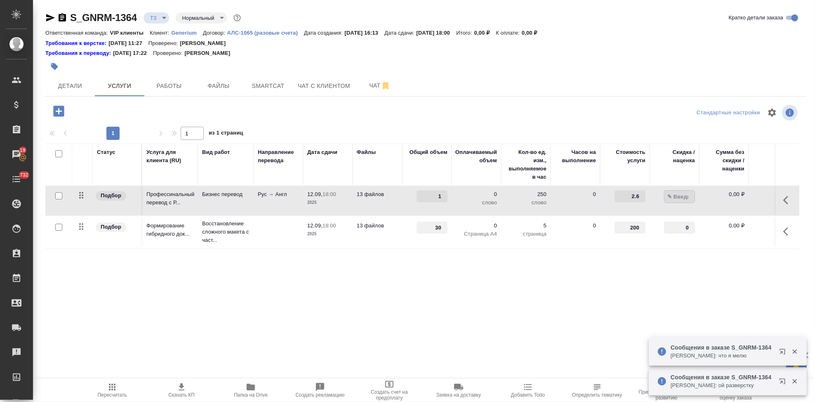
type input "-3"
type input "-30"
click at [647, 291] on div "Статус Услуга для клиента (RU) Вид работ Направление перевода Дата сдачи Файлы …" at bounding box center [422, 231] width 754 height 177
type input "-1"
click at [690, 230] on input "-1" at bounding box center [679, 227] width 31 height 12
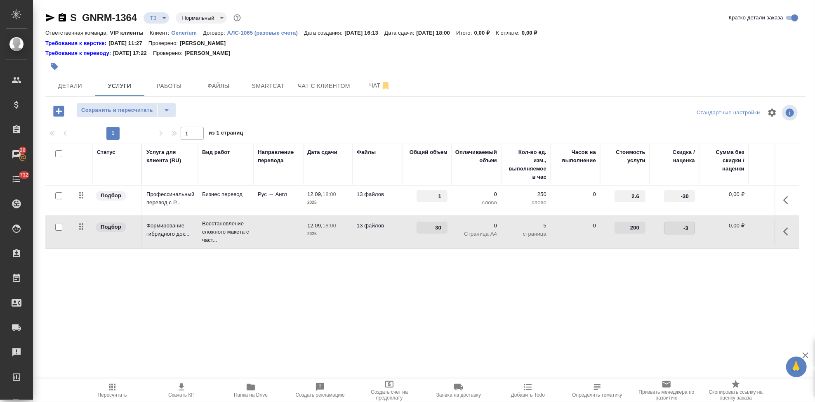
type input "-30"
click at [523, 270] on div "Статус Услуга для клиента (RU) Вид работ Направление перевода Дата сдачи Файлы …" at bounding box center [422, 231] width 754 height 177
click at [162, 108] on icon "split button" at bounding box center [167, 110] width 10 height 10
click at [144, 124] on li "Сохранить" at bounding box center [125, 127] width 99 height 13
click at [649, 256] on div "Статус Услуга для клиента (RU) Вид работ Направление перевода Дата сдачи Файлы …" at bounding box center [422, 231] width 754 height 177
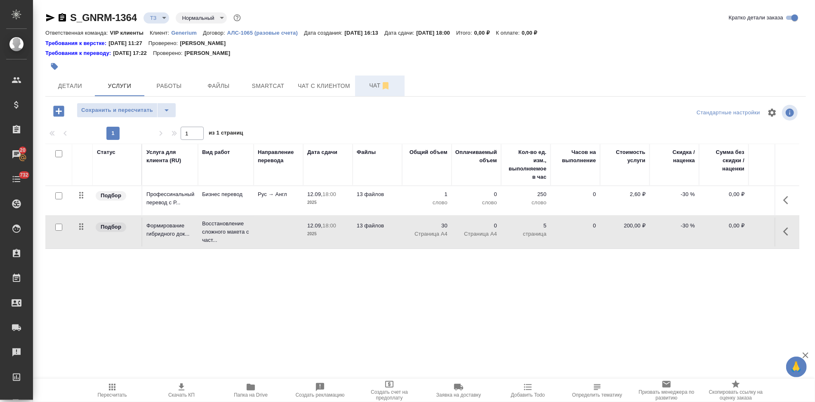
click at [373, 87] on span "Чат" at bounding box center [380, 85] width 40 height 10
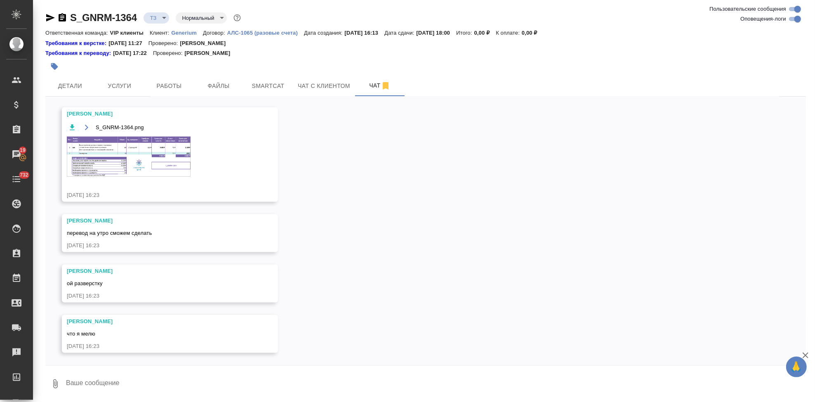
scroll to position [624, 0]
click at [161, 153] on img at bounding box center [129, 156] width 124 height 40
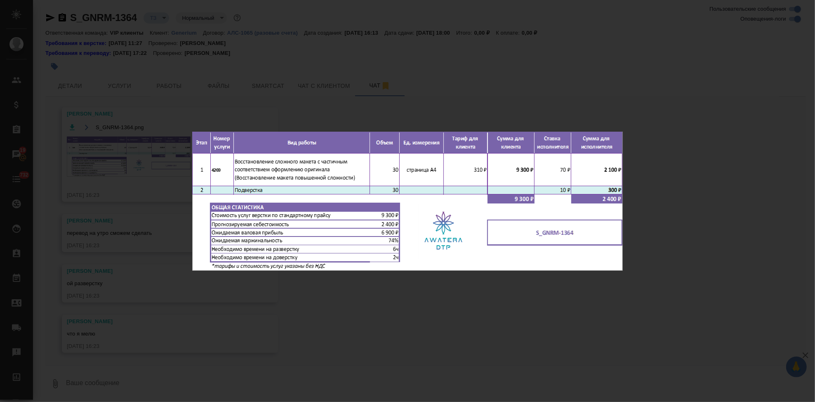
click at [422, 309] on div "S_GNRM-1364.png 1 of 1" at bounding box center [407, 201] width 815 height 402
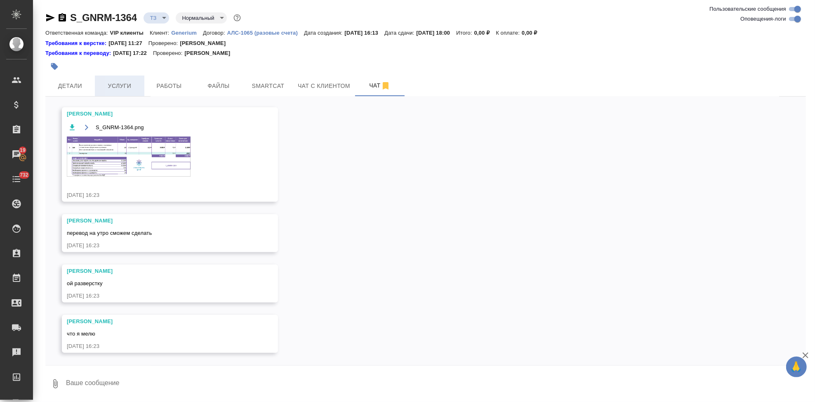
click at [125, 93] on button "Услуги" at bounding box center [119, 85] width 49 height 21
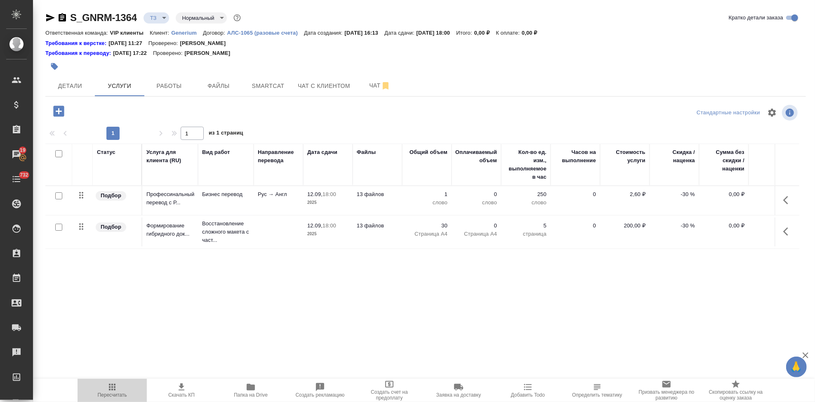
click at [106, 386] on span "Пересчитать" at bounding box center [111, 390] width 59 height 16
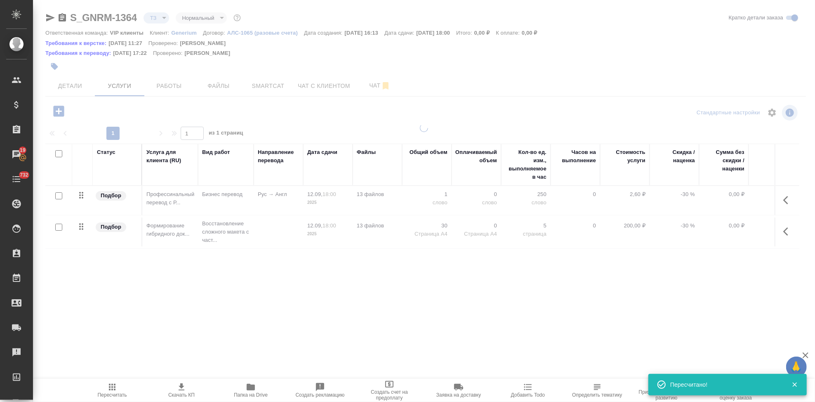
type input "new"
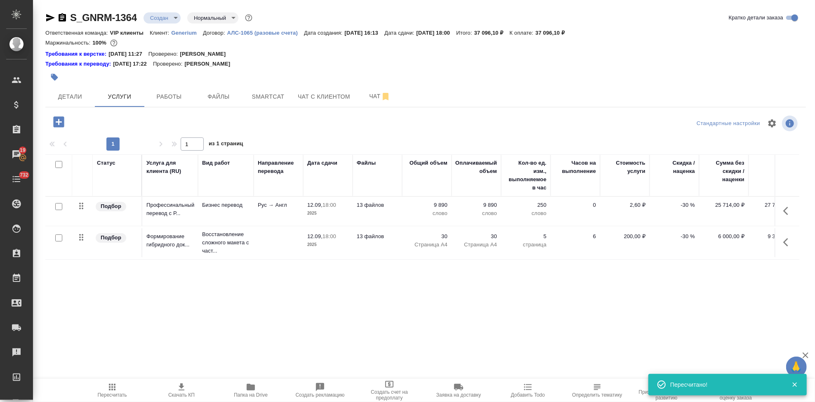
click at [186, 393] on span "Скачать КП" at bounding box center [181, 395] width 26 height 6
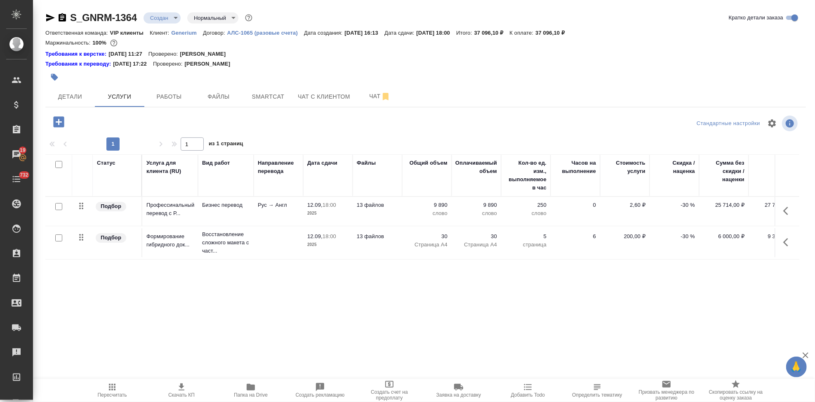
click at [114, 388] on icon "button" at bounding box center [112, 386] width 7 height 7
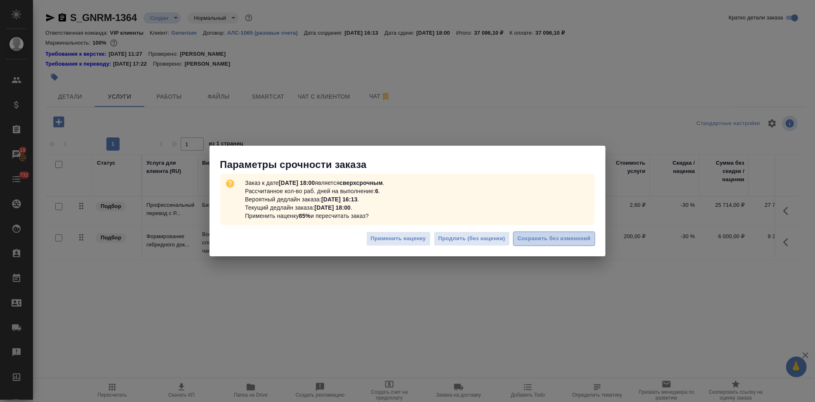
click at [537, 242] on span "Сохранить без изменений" at bounding box center [553, 238] width 73 height 9
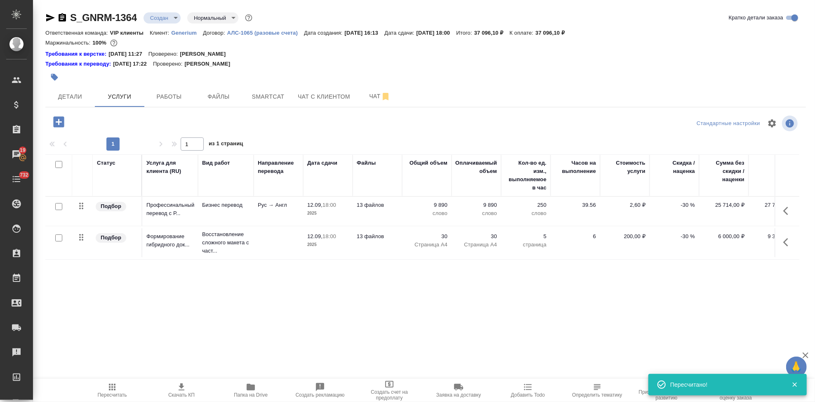
type input "urgent"
click at [182, 391] on icon "button" at bounding box center [181, 387] width 10 height 10
click at [78, 101] on span "Детали" at bounding box center [70, 97] width 40 height 10
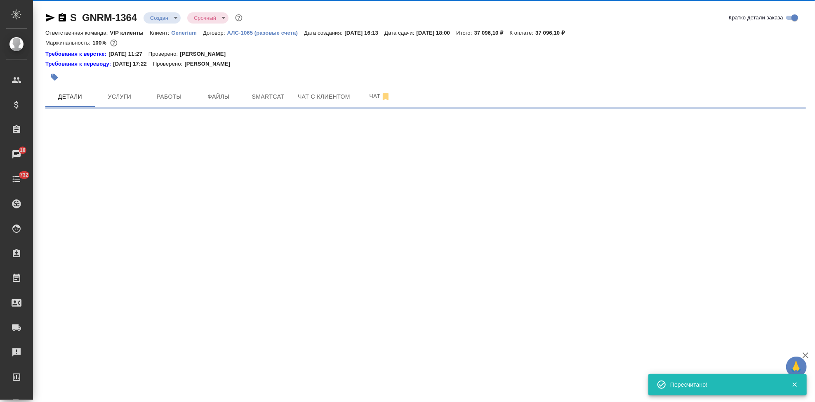
select select "RU"
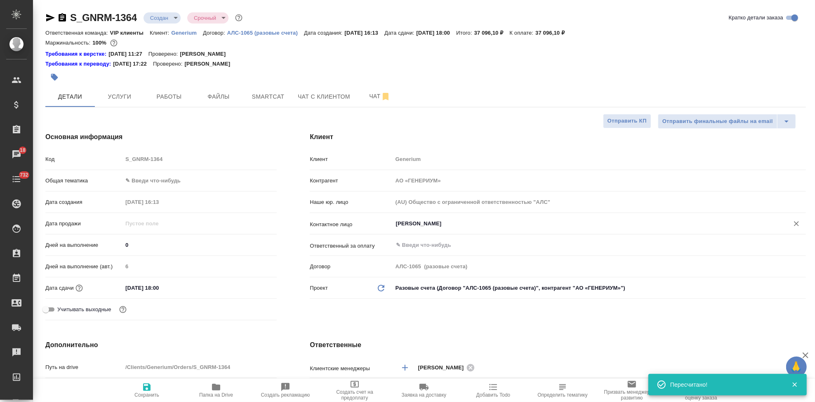
type textarea "x"
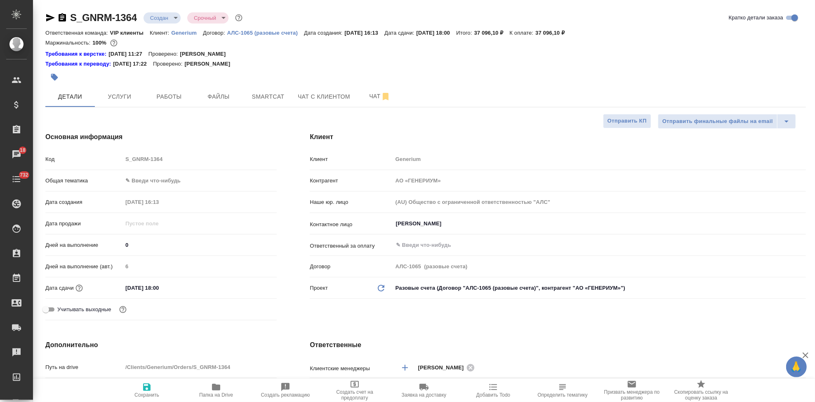
click at [49, 76] on button "button" at bounding box center [54, 77] width 18 height 18
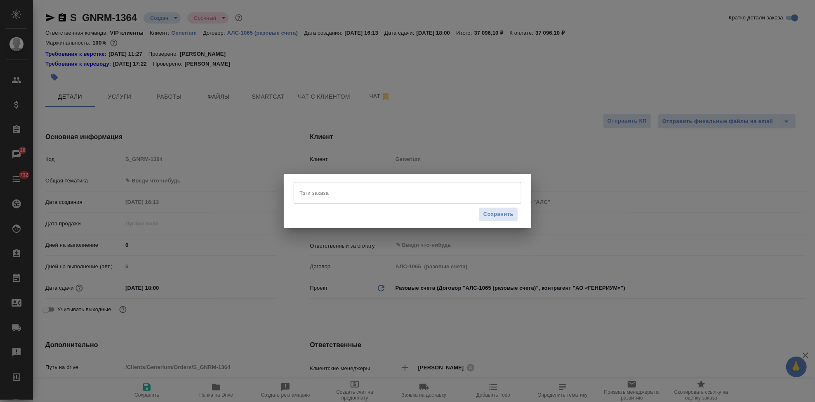
click at [340, 193] on input "Тэги заказа" at bounding box center [399, 193] width 204 height 14
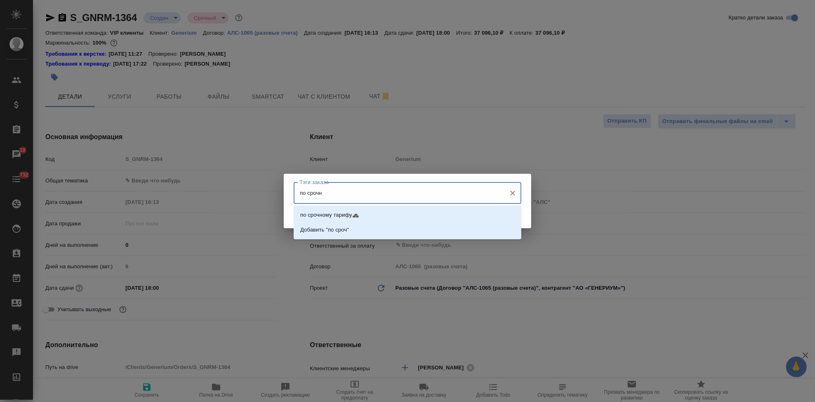
type input "по срочно"
click at [363, 211] on li "по срочному тарифу🚓" at bounding box center [408, 214] width 228 height 15
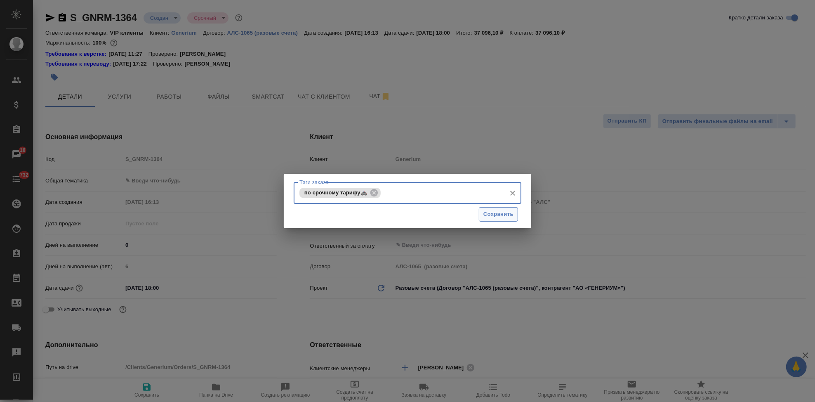
click at [505, 217] on span "Сохранить" at bounding box center [498, 213] width 30 height 9
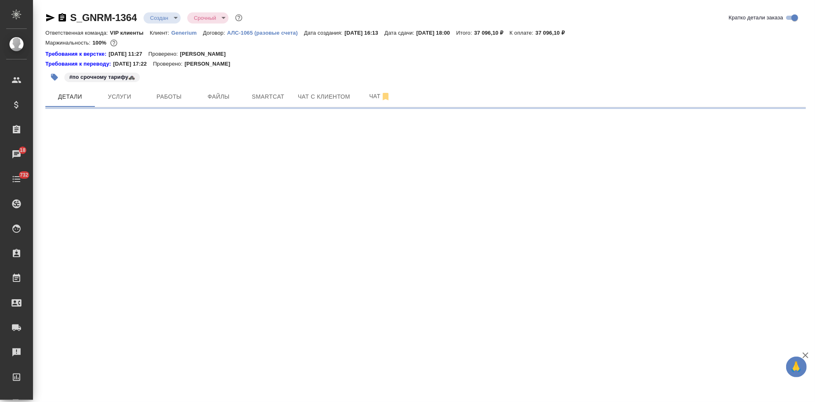
select select "RU"
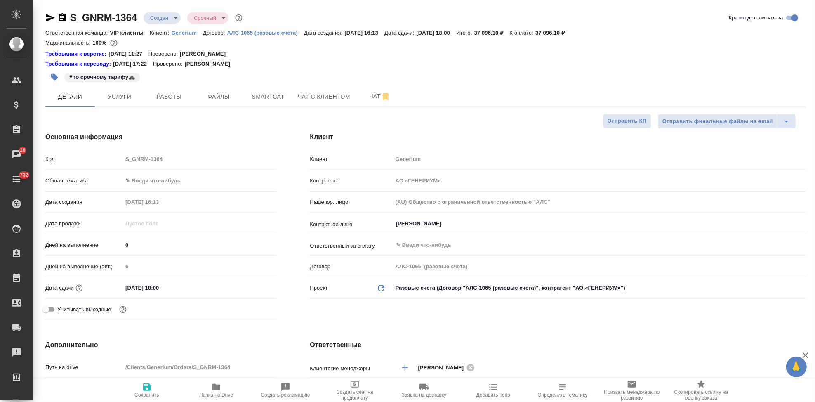
type textarea "x"
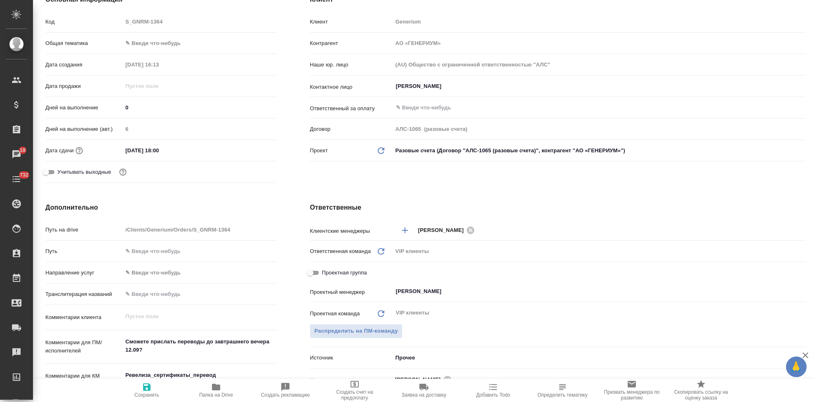
click at [157, 150] on input "12.09.2025 18:00" at bounding box center [158, 150] width 72 height 12
type input "12.09.2025 10:0_"
type textarea "x"
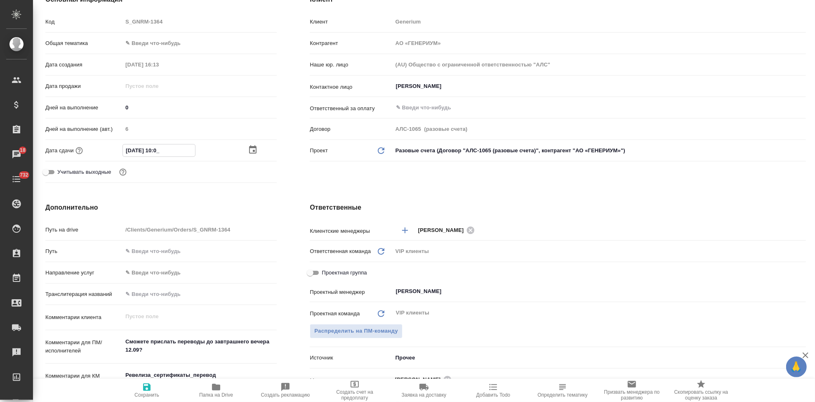
type input "12.09.2025 18:00"
type textarea "x"
type input "12.09.2025 10:0_"
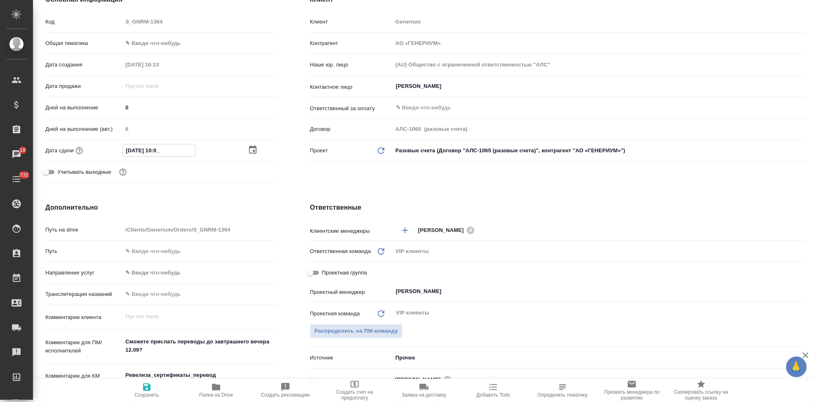
type textarea "x"
type input "12.09.2025 17:00"
type textarea "x"
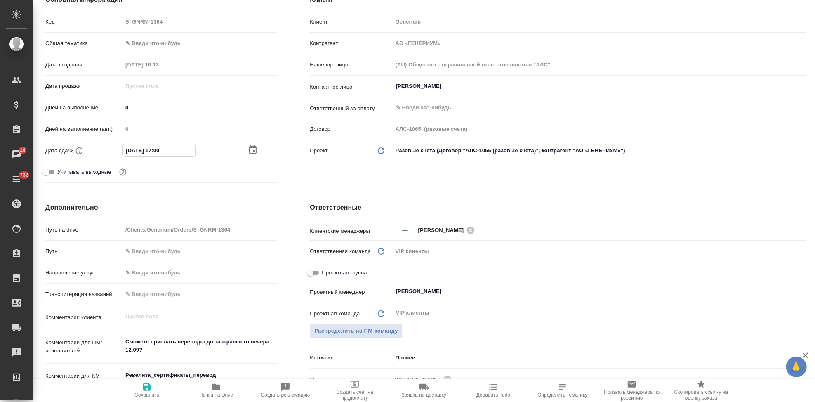
type textarea "x"
type input "12.09.2025 17:00"
click at [411, 179] on div "Клиент Клиент Generium Контрагент АО «ГЕНЕРИУМ» Наше юр. лицо (AU) Общество с о…" at bounding box center [557, 90] width 529 height 224
click at [143, 395] on span "Сохранить" at bounding box center [146, 395] width 25 height 6
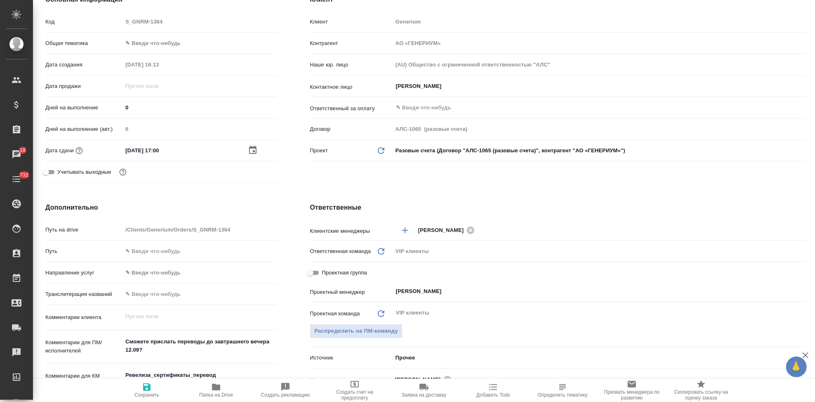
type textarea "x"
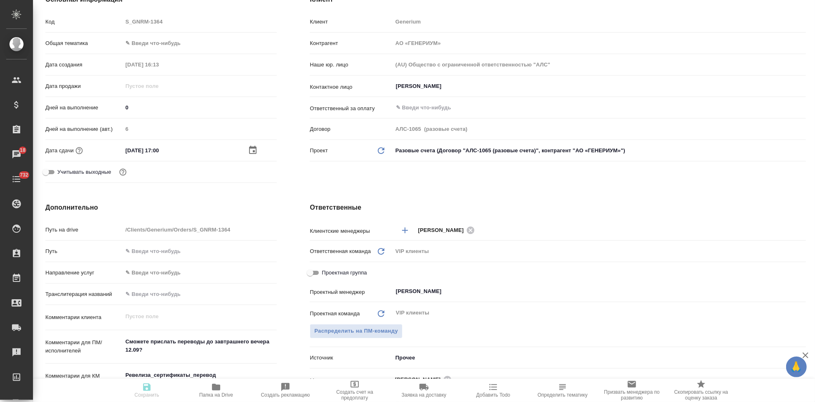
type textarea "x"
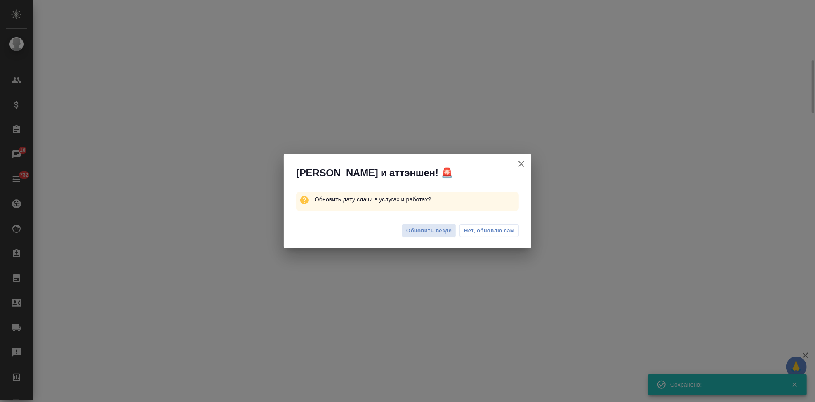
select select "RU"
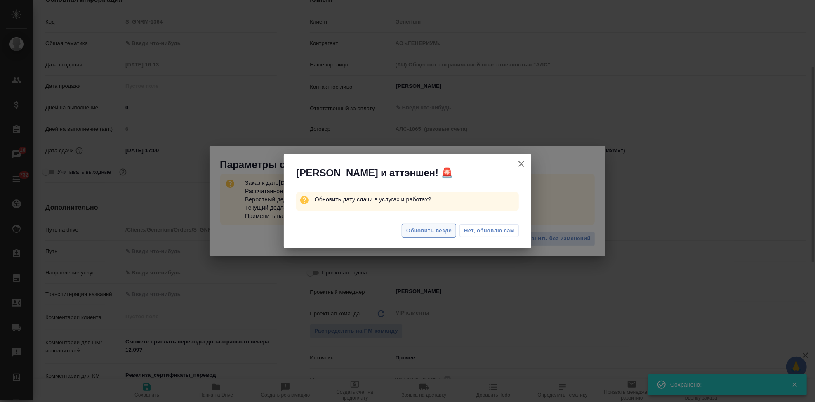
type textarea "x"
click at [427, 231] on span "Обновить везде" at bounding box center [428, 230] width 45 height 9
type textarea "x"
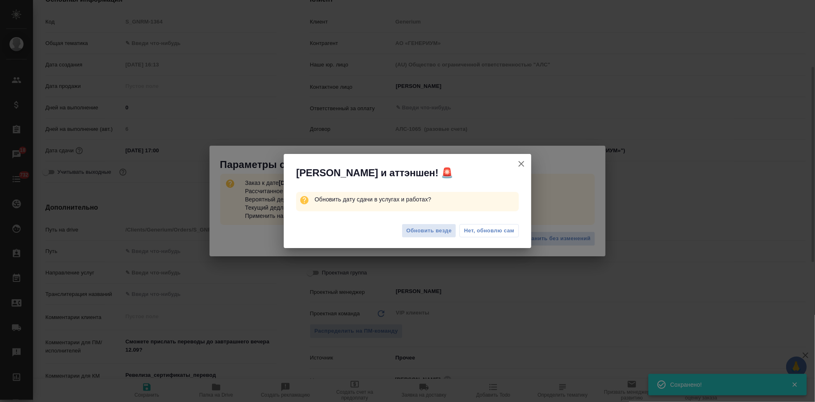
type textarea "x"
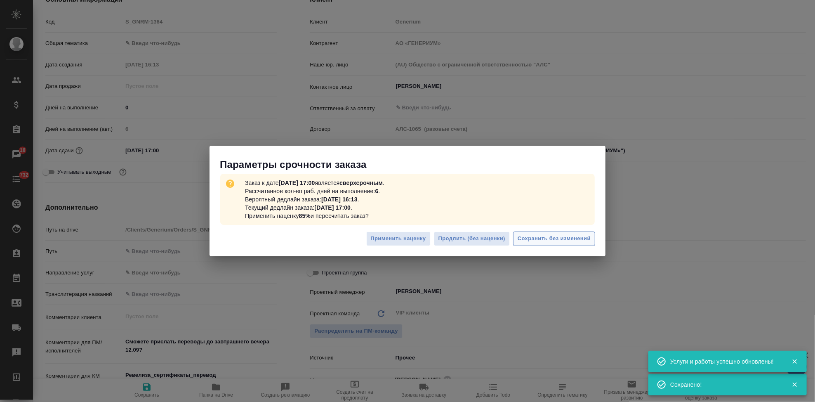
click at [538, 239] on span "Сохранить без изменений" at bounding box center [553, 238] width 73 height 9
type textarea "x"
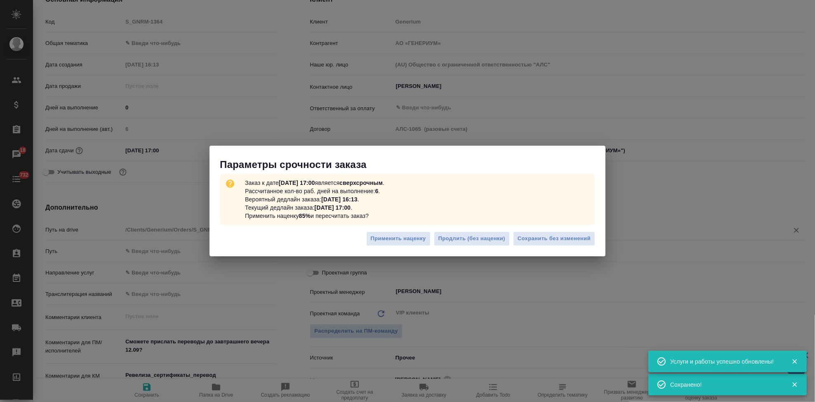
type textarea "x"
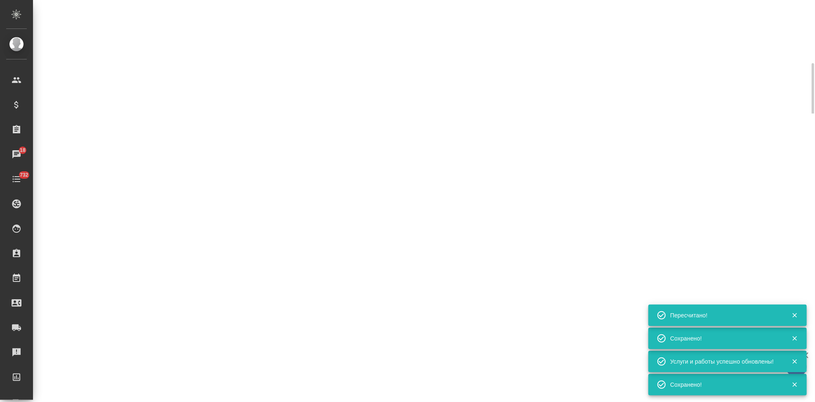
select select "RU"
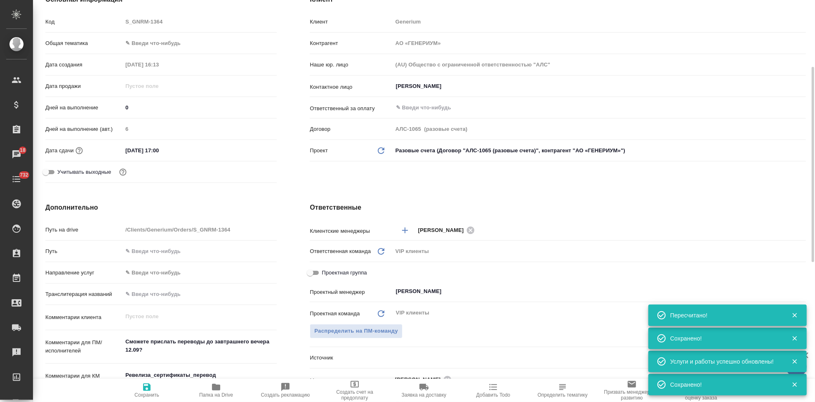
type textarea "x"
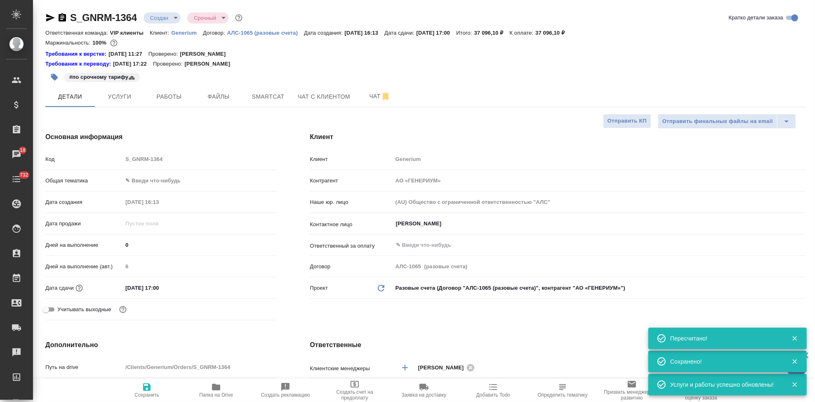
click at [173, 19] on body "🙏 .cls-1 fill:#fff; AWATERA Kabargina Anna Клиенты Спецификации Заказы 18 Чаты …" at bounding box center [407, 201] width 815 height 402
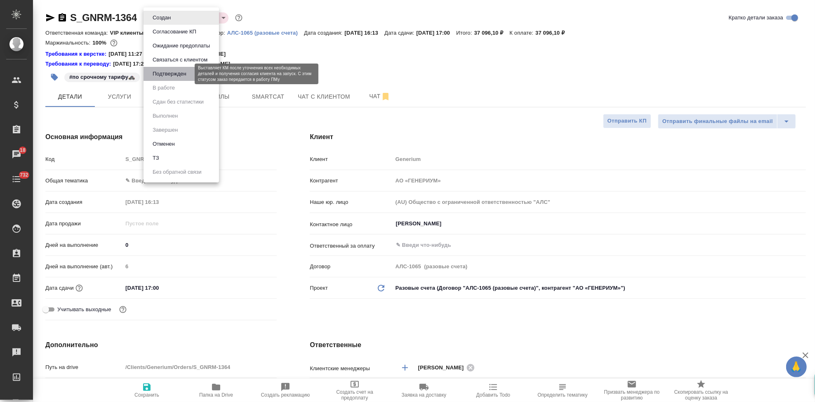
click at [171, 72] on button "Подтвержден" at bounding box center [169, 73] width 39 height 9
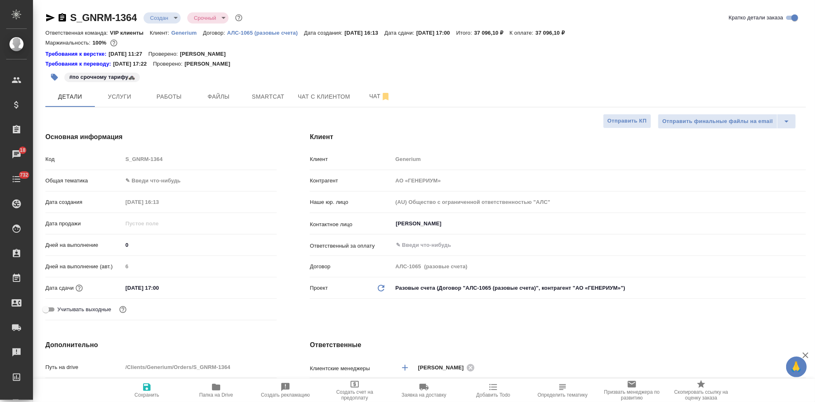
click at [172, 19] on body "🙏 .cls-1 fill:#fff; AWATERA Kabargina Anna Клиенты Спецификации Заказы 18 Чаты …" at bounding box center [407, 201] width 815 height 402
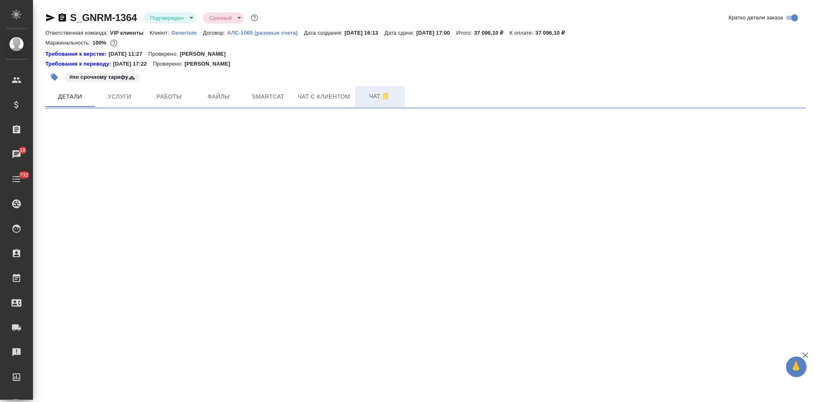
select select "RU"
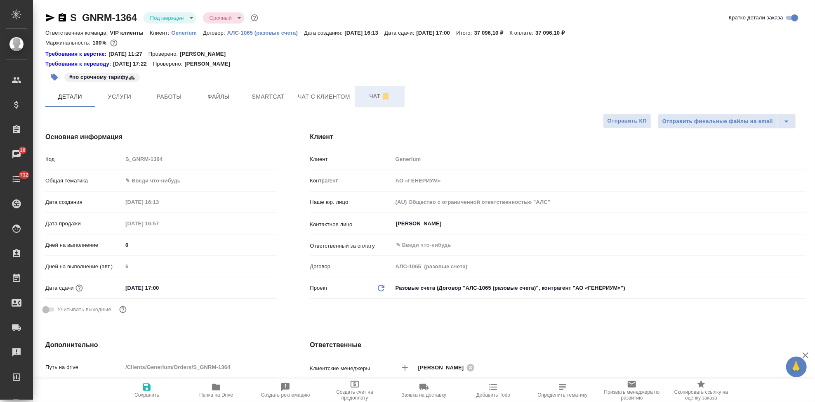
click at [368, 95] on span "Чат" at bounding box center [380, 96] width 40 height 10
type textarea "x"
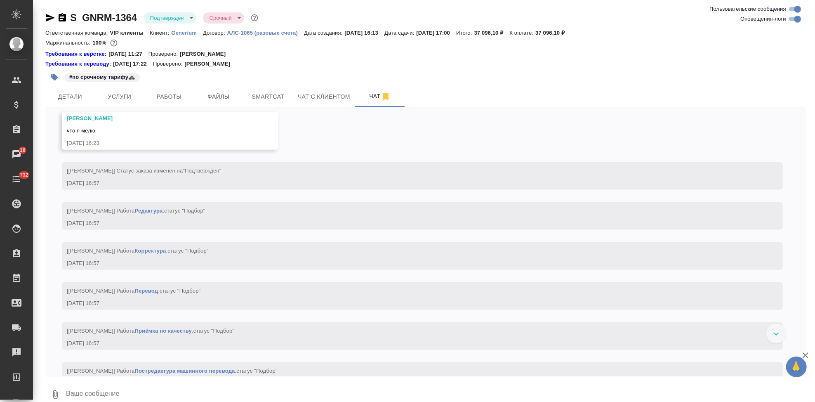
click at [157, 388] on textarea at bounding box center [435, 394] width 740 height 28
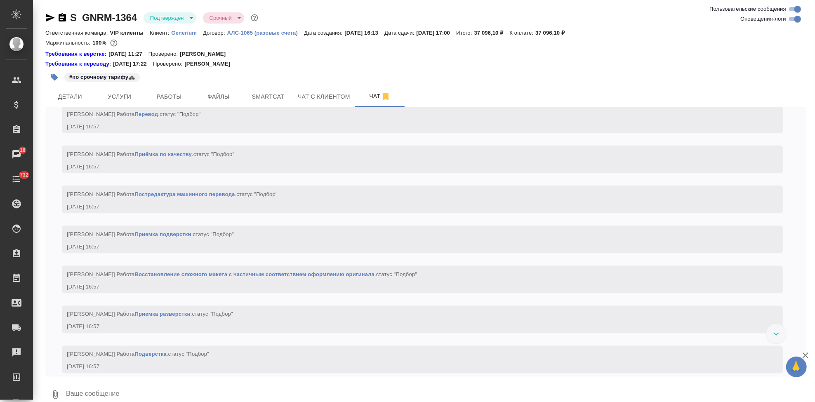
type textarea """
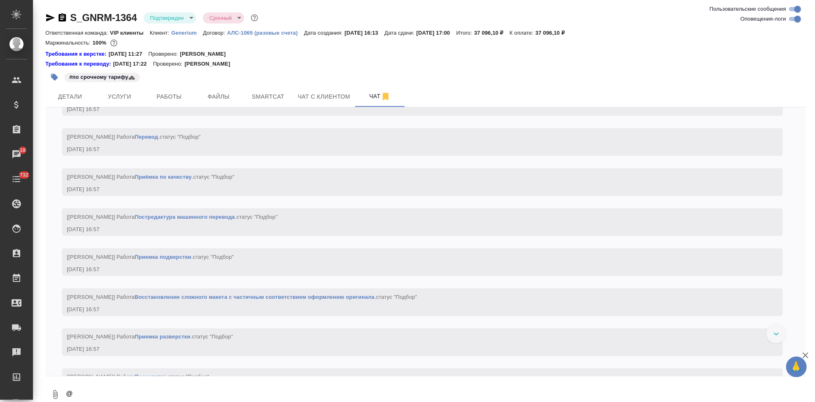
scroll to position [1, 0]
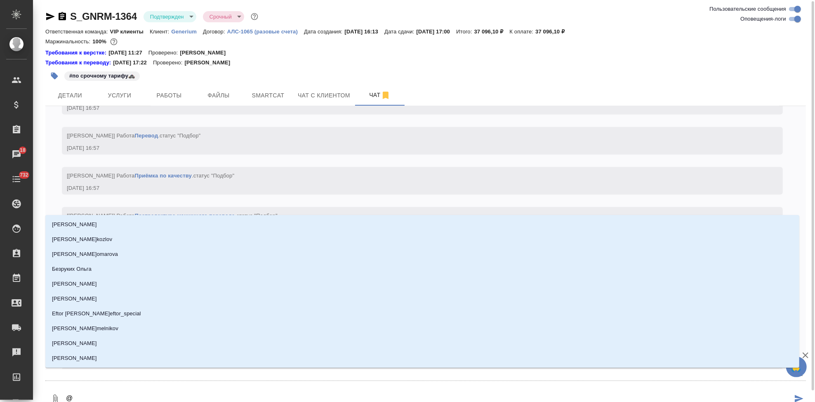
type textarea "@г"
type input "г"
type textarea "@гр"
type input "гр"
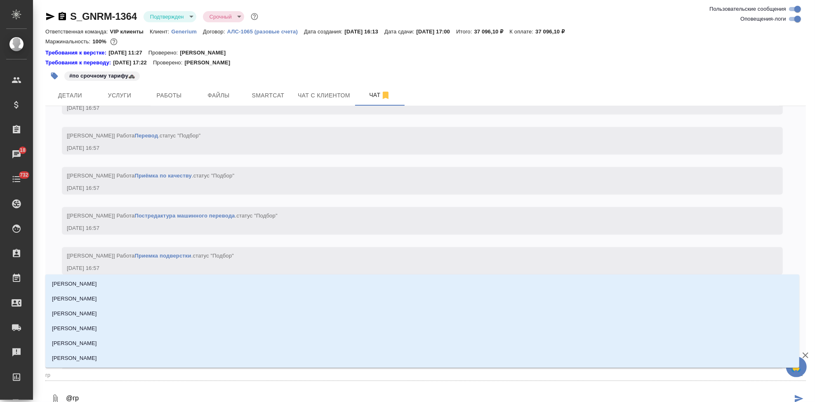
type textarea "@гра"
type input "гра"
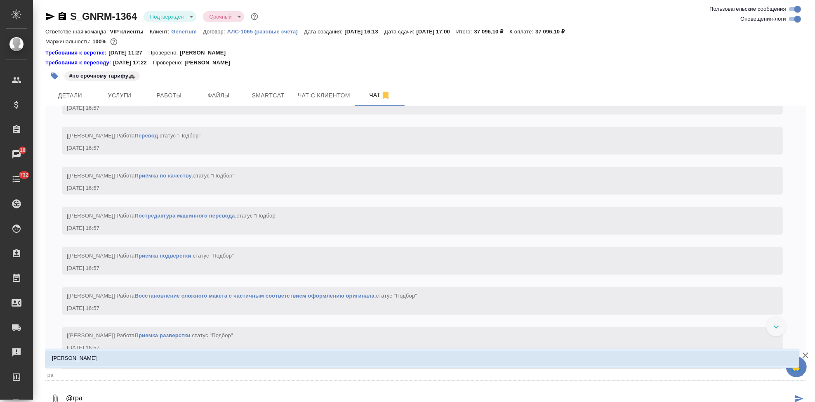
click at [123, 354] on li "Грабко Мария" at bounding box center [422, 357] width 754 height 15
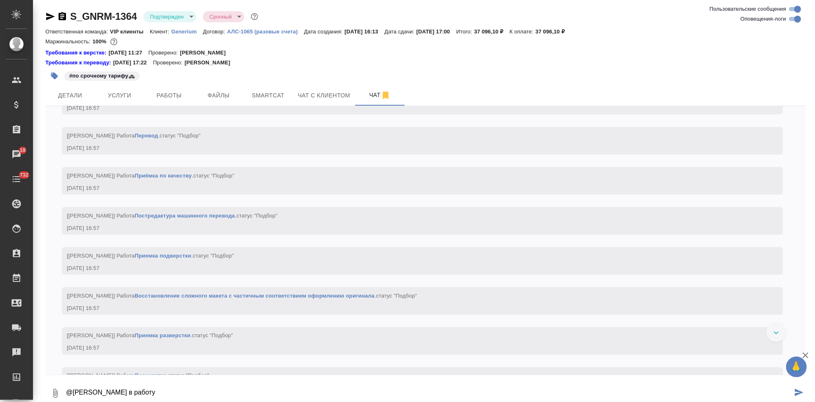
type textarea "@Грабко Мария в работу"
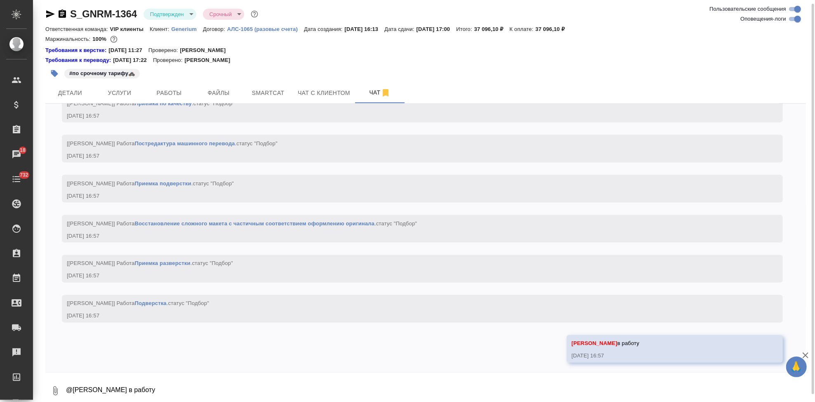
scroll to position [1064, 0]
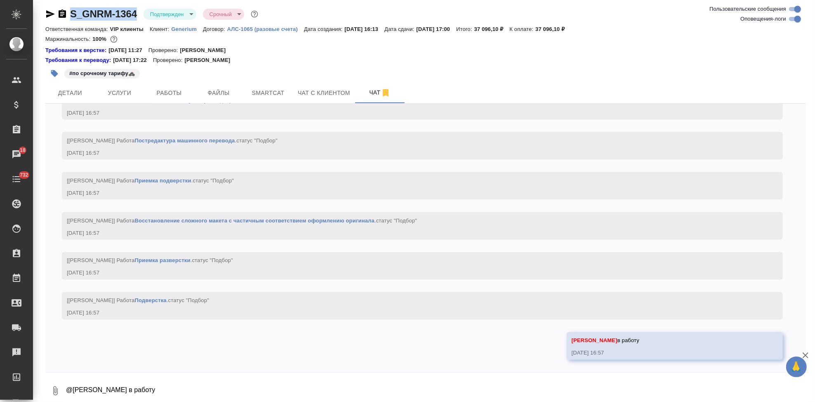
drag, startPoint x: 139, startPoint y: 11, endPoint x: 71, endPoint y: 12, distance: 67.6
click at [71, 12] on div "S_GNRM-1364 Подтвержден confirmed Срочный urgent" at bounding box center [152, 13] width 214 height 13
copy link "S_GNRM-1364"
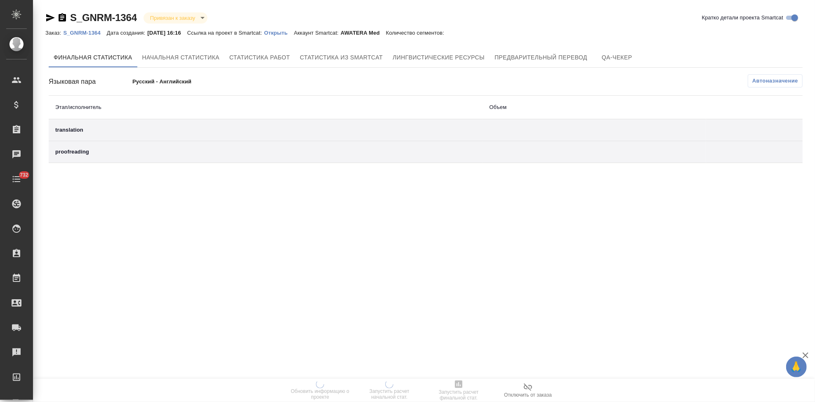
click at [282, 32] on p "Открыть" at bounding box center [279, 33] width 30 height 6
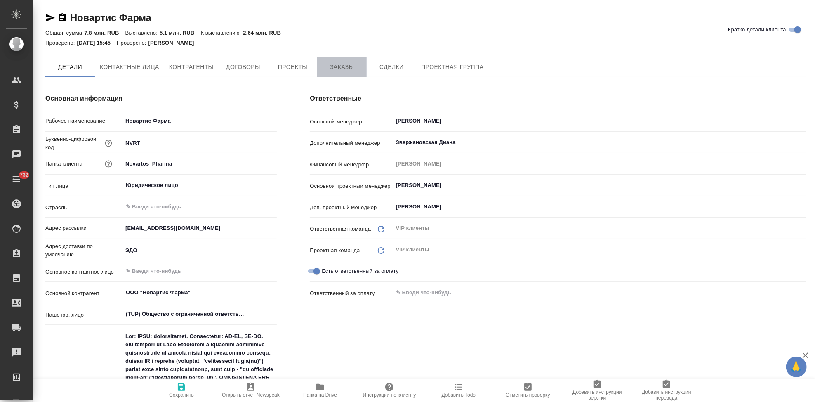
click at [339, 68] on span "Заказы" at bounding box center [342, 67] width 40 height 10
type textarea "x"
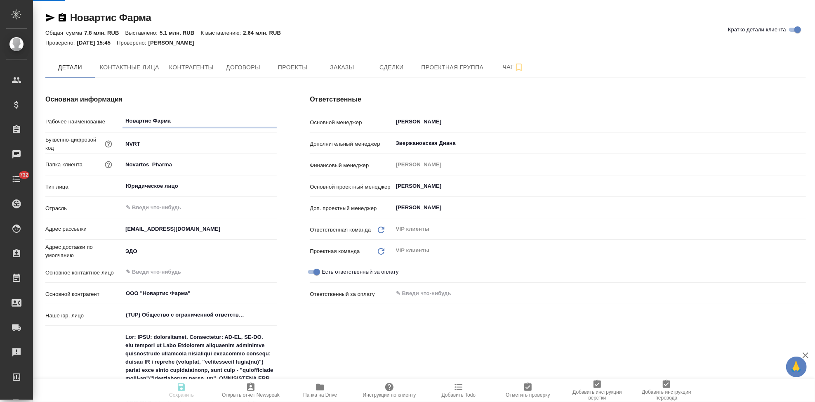
type textarea "x"
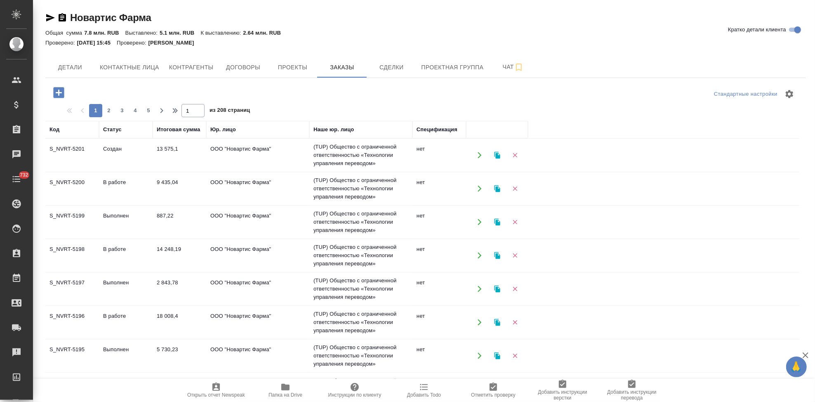
click at [134, 155] on td "Создан" at bounding box center [126, 155] width 54 height 29
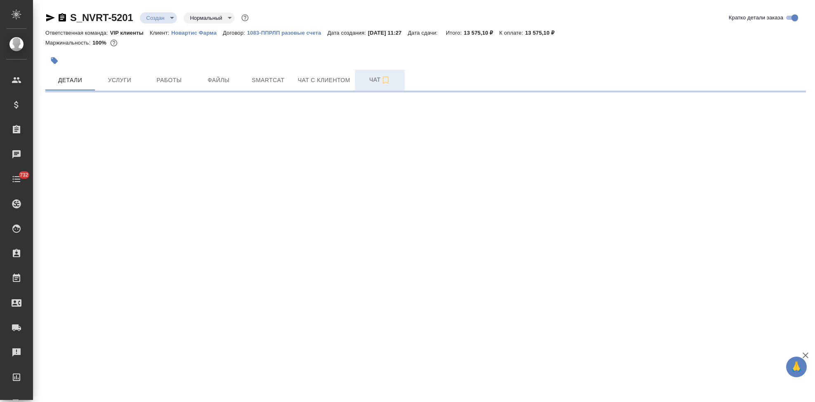
select select "RU"
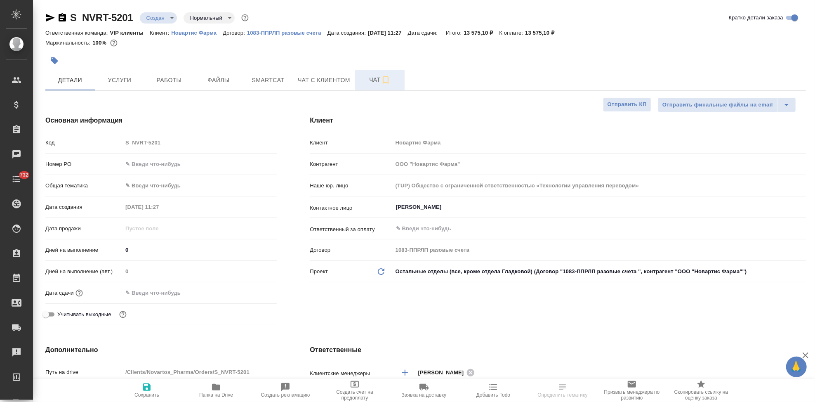
click at [364, 80] on span "Чат" at bounding box center [380, 80] width 40 height 10
type textarea "x"
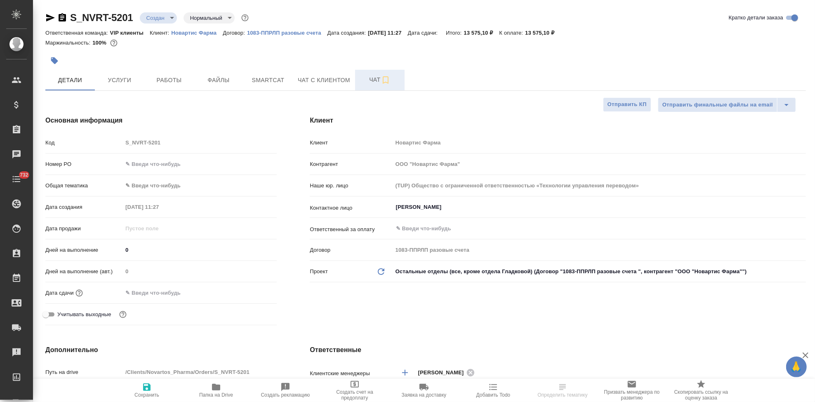
type textarea "x"
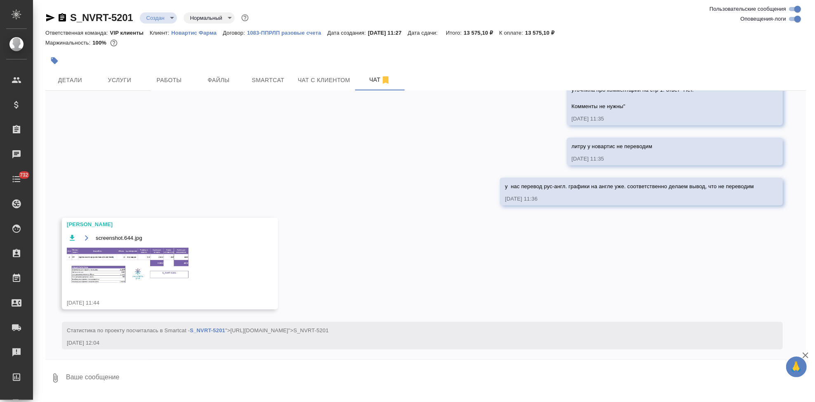
scroll to position [998, 0]
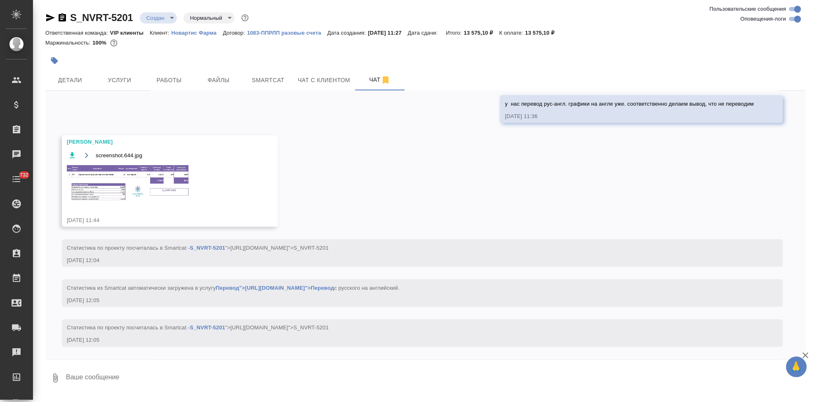
click at [127, 172] on img at bounding box center [129, 182] width 124 height 37
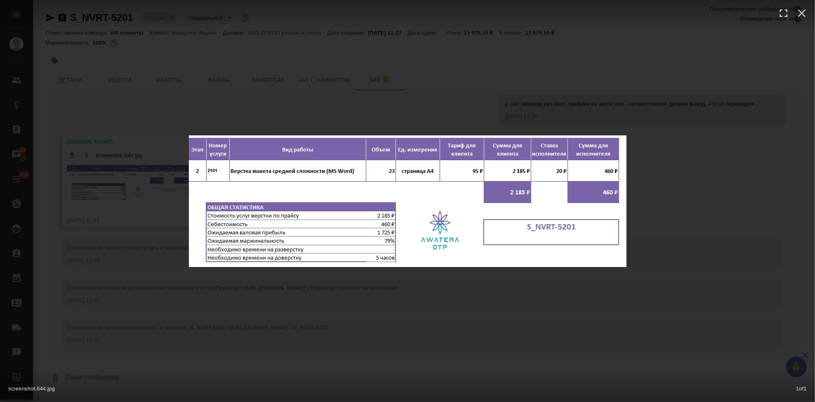
click at [424, 297] on div "screenshot.644.jpg 1 of 1" at bounding box center [407, 201] width 815 height 402
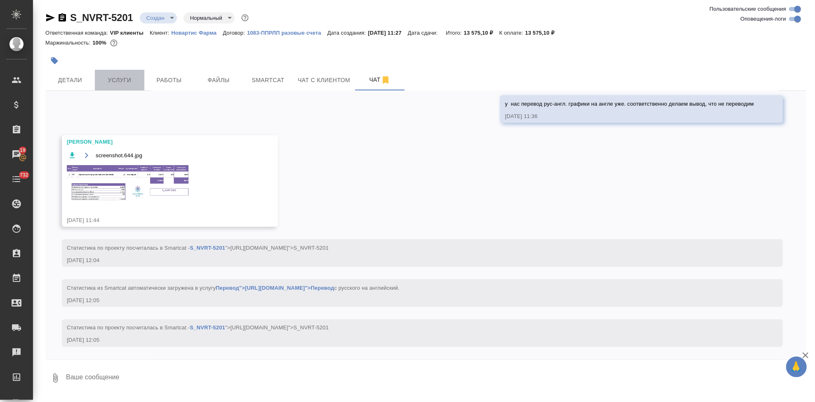
click at [112, 74] on button "Услуги" at bounding box center [119, 80] width 49 height 21
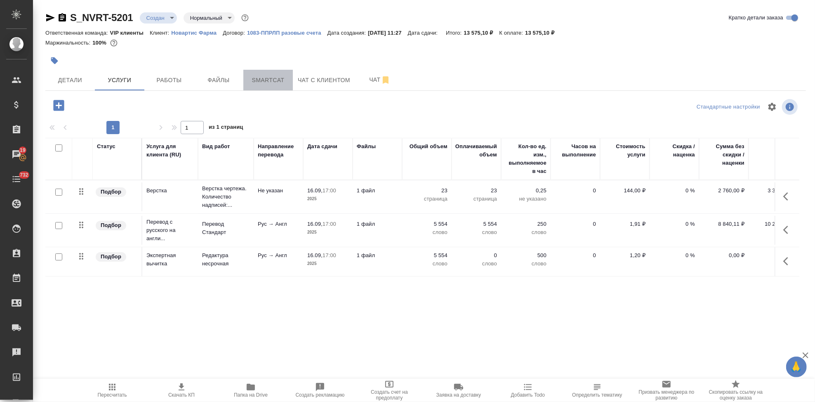
click at [262, 78] on span "Smartcat" at bounding box center [268, 80] width 40 height 10
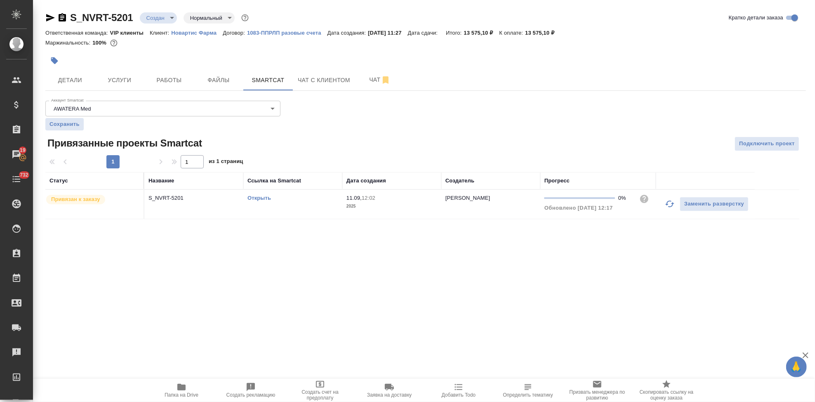
click at [267, 197] on link "Открыть" at bounding box center [258, 198] width 23 height 6
click at [112, 71] on button "Услуги" at bounding box center [119, 80] width 49 height 21
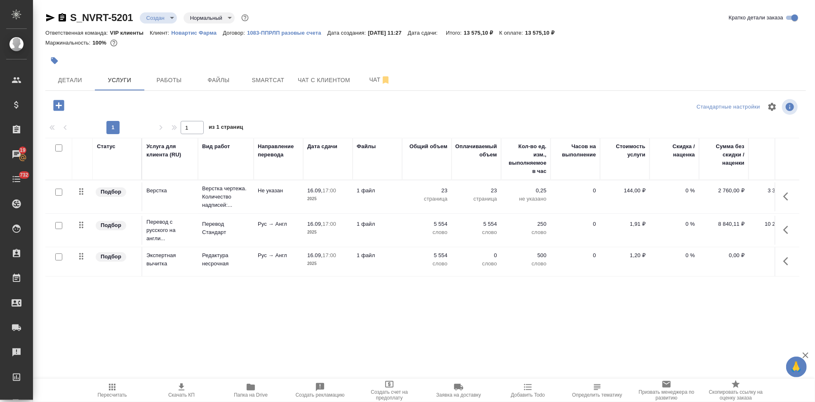
click at [783, 227] on icon "button" at bounding box center [788, 230] width 10 height 10
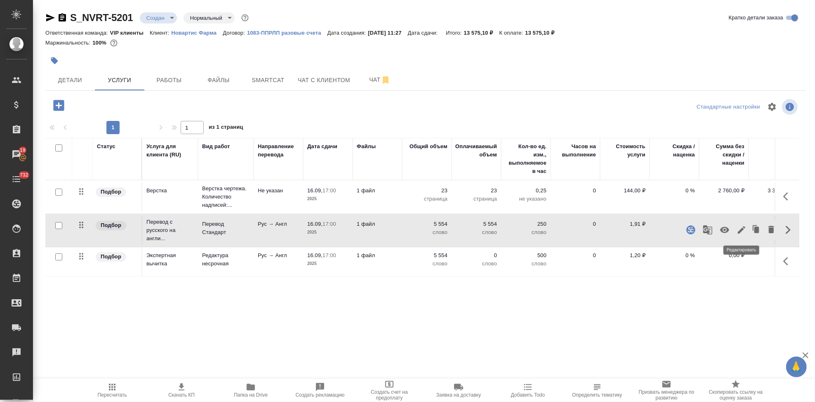
click at [745, 227] on icon "button" at bounding box center [741, 230] width 10 height 10
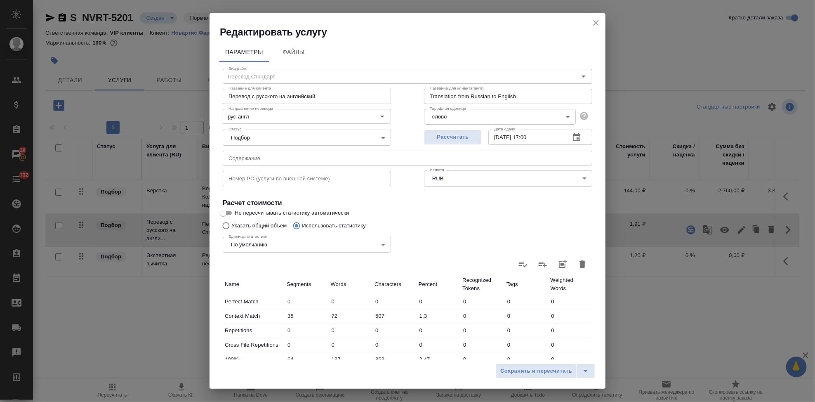
scroll to position [160, 0]
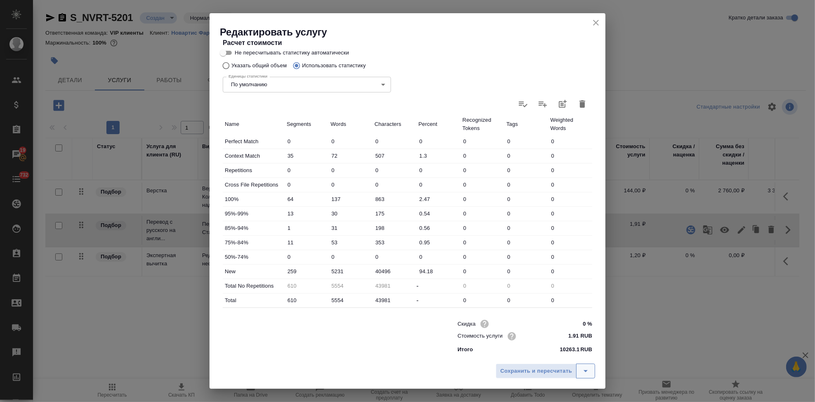
click at [583, 370] on icon "split button" at bounding box center [585, 371] width 10 height 10
click at [545, 349] on li "Сохранить" at bounding box center [546, 353] width 99 height 13
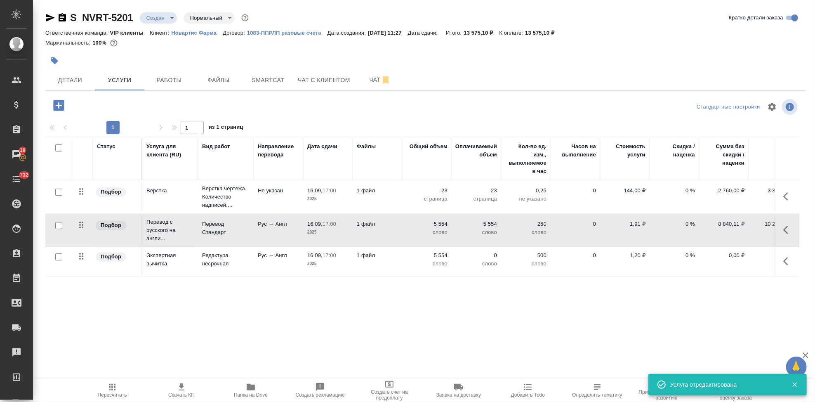
click at [114, 387] on icon "button" at bounding box center [112, 386] width 7 height 7
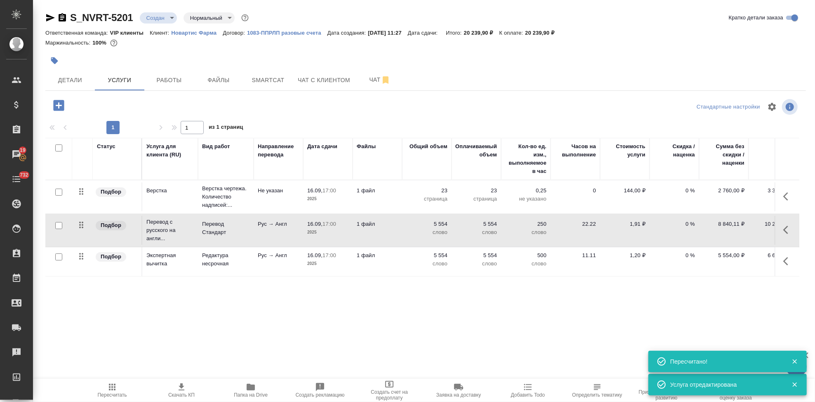
click at [184, 391] on icon "button" at bounding box center [181, 387] width 10 height 10
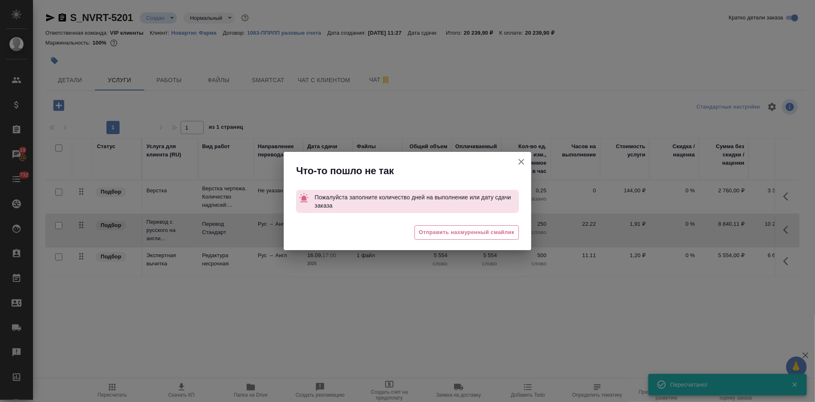
click at [521, 164] on icon "button" at bounding box center [521, 162] width 10 height 10
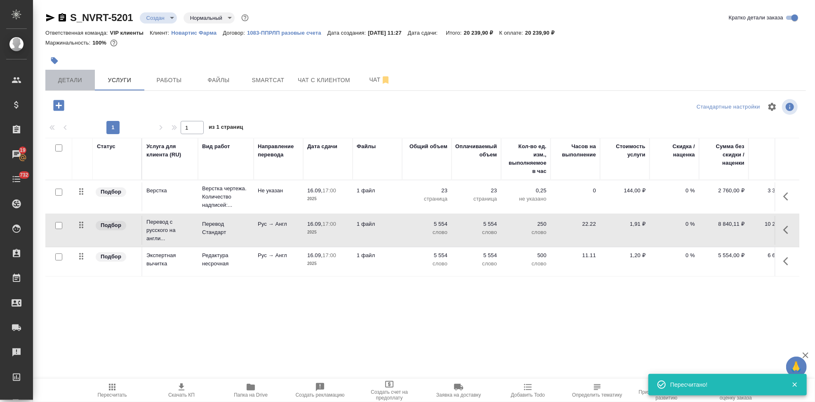
click at [81, 75] on span "Детали" at bounding box center [70, 80] width 40 height 10
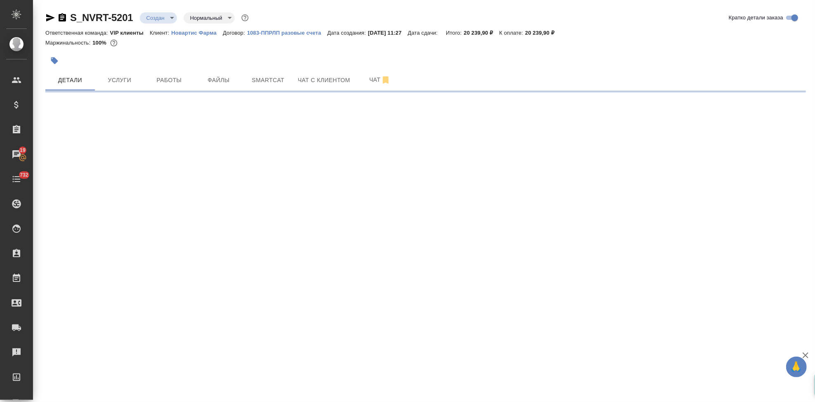
select select "RU"
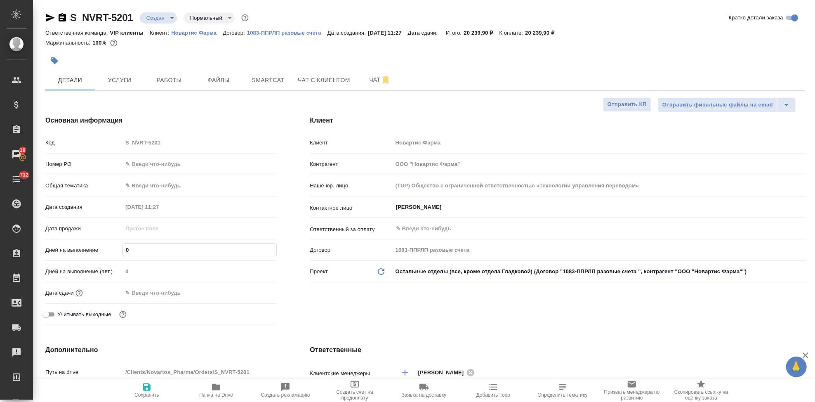
click at [137, 254] on input "0" at bounding box center [199, 250] width 153 height 12
type textarea "x"
type input "2"
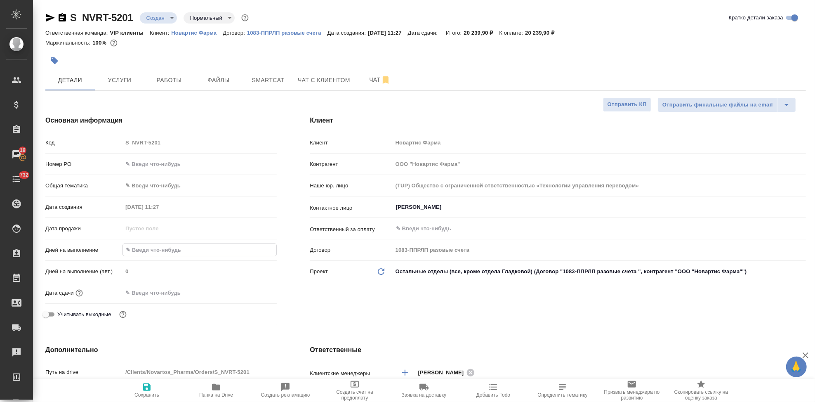
type textarea "x"
type input "2"
click at [142, 390] on icon "button" at bounding box center [147, 387] width 10 height 10
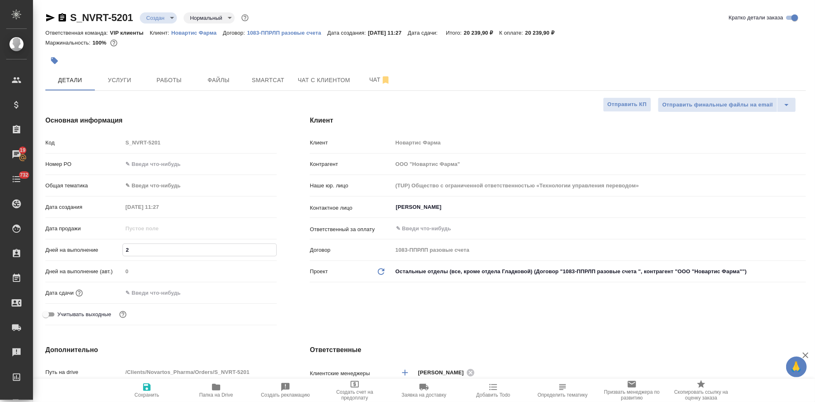
type textarea "x"
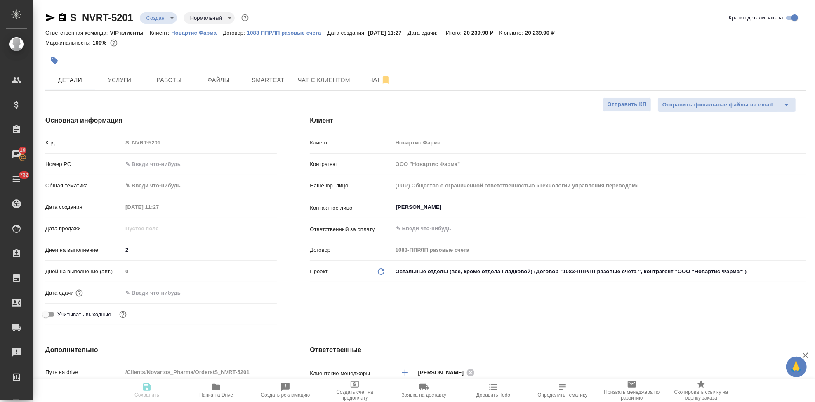
type textarea "x"
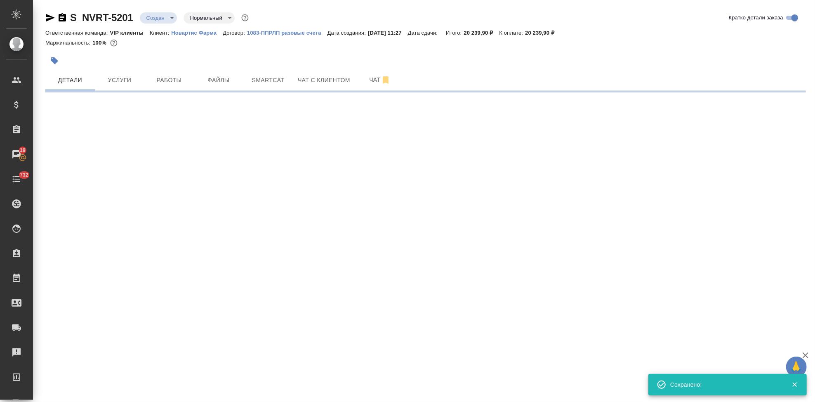
select select "RU"
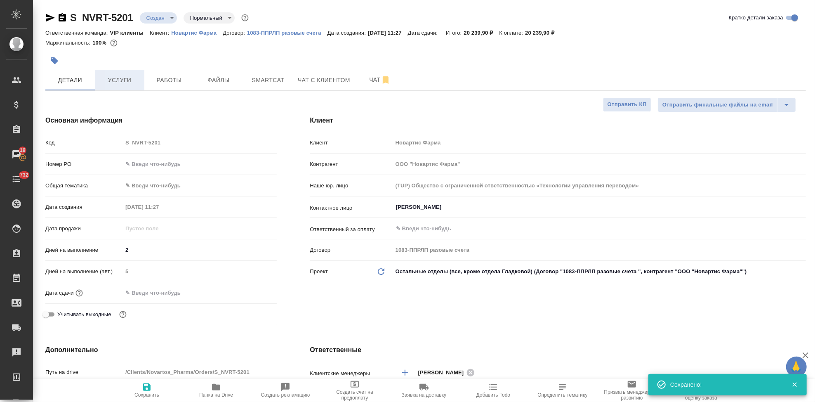
click at [121, 82] on span "Услуги" at bounding box center [120, 80] width 40 height 10
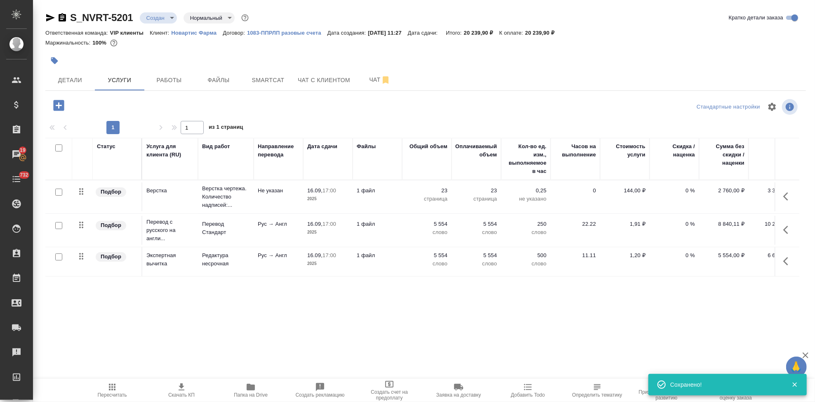
click at [118, 390] on span "Пересчитать" at bounding box center [111, 390] width 59 height 16
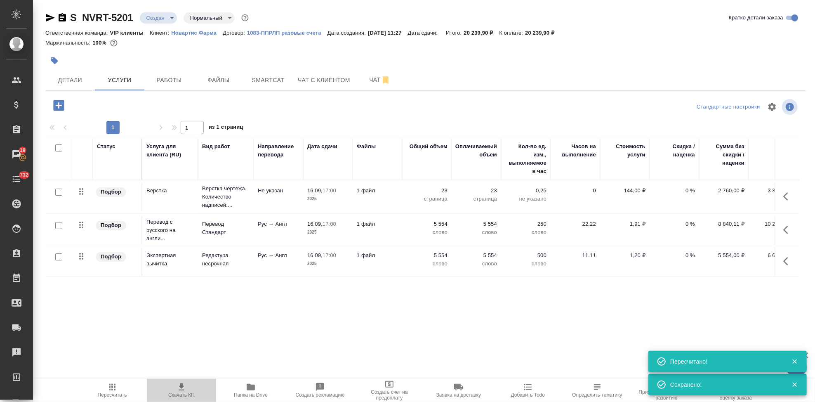
click at [183, 390] on icon "button" at bounding box center [181, 387] width 10 height 10
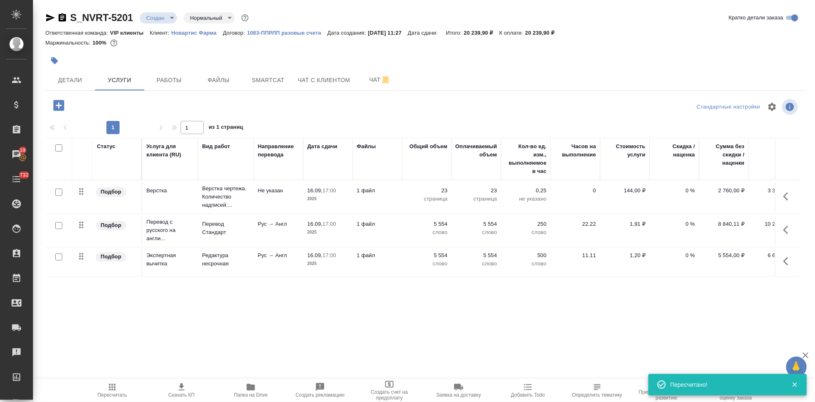
click at [691, 223] on p "0 %" at bounding box center [673, 224] width 41 height 8
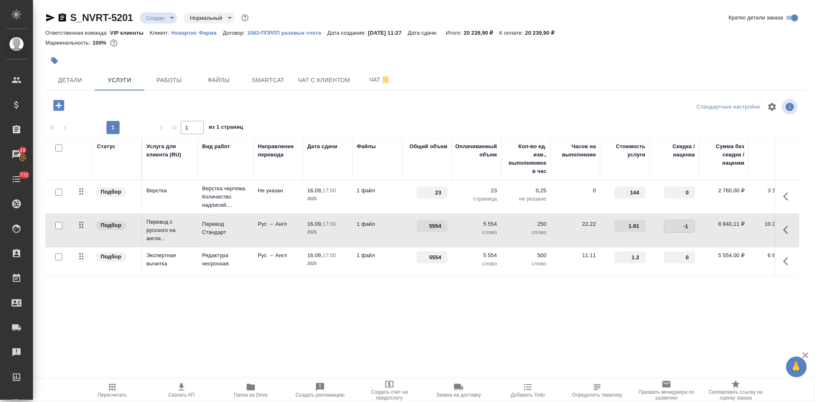
type input "-1"
click at [691, 227] on input "-1" at bounding box center [679, 226] width 30 height 12
type input "-45"
type input "-1"
click at [690, 258] on input "-1" at bounding box center [679, 257] width 31 height 12
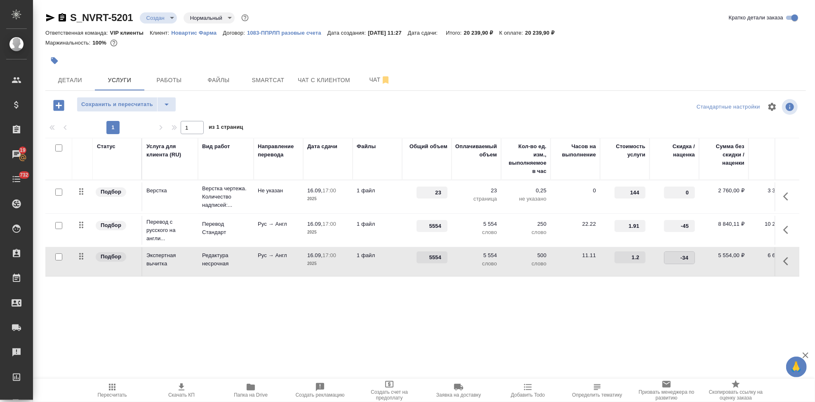
type input "-3"
type input "-45"
click at [685, 287] on div "Статус Услуга для клиента (RU) Вид работ Направление перевода Дата сдачи Файлы …" at bounding box center [422, 226] width 754 height 177
click at [165, 98] on button "split button" at bounding box center [166, 104] width 19 height 15
click at [125, 122] on li "Сохранить" at bounding box center [125, 121] width 99 height 13
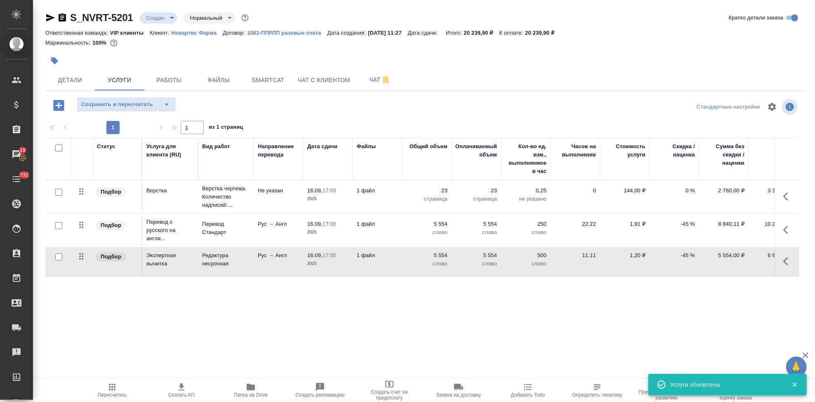
click at [106, 391] on span "Пересчитать" at bounding box center [111, 390] width 59 height 16
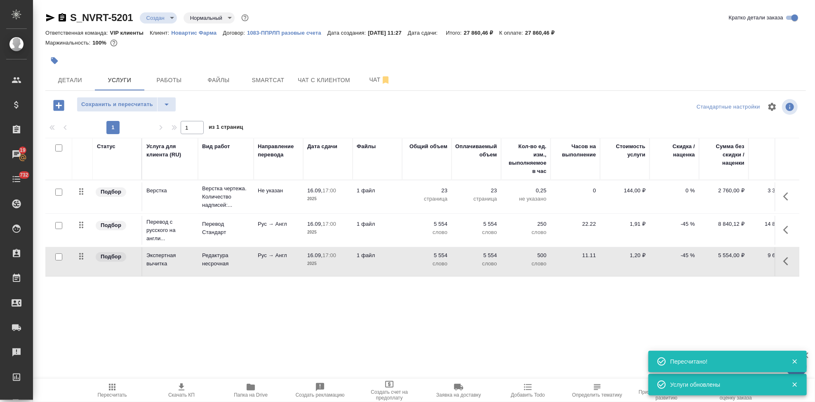
click at [190, 388] on span "Скачать КП" at bounding box center [181, 390] width 59 height 16
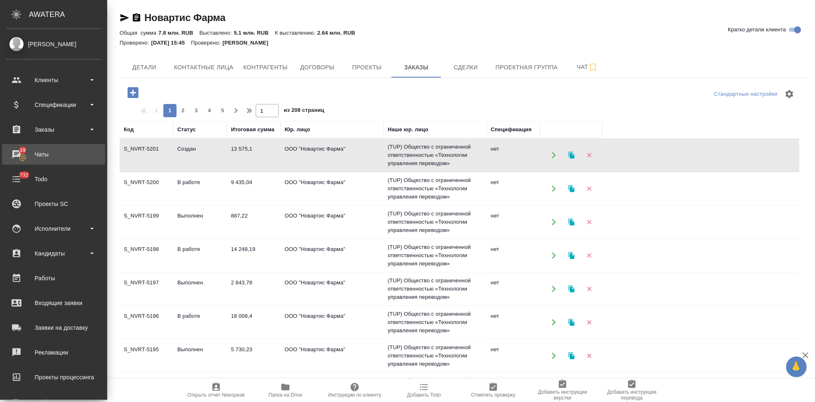
click at [14, 157] on div "Чаты" at bounding box center [53, 154] width 95 height 12
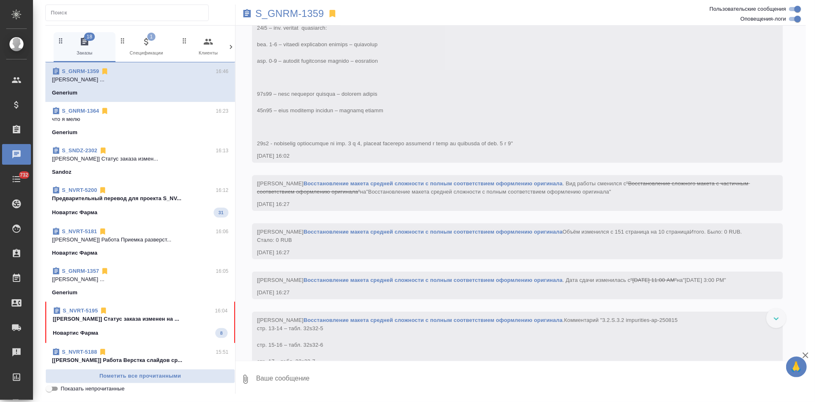
scroll to position [8012, 0]
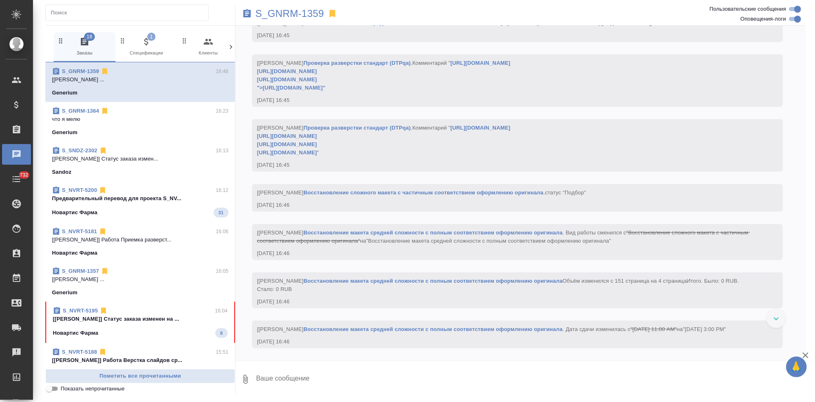
click at [113, 332] on div "Новартис Фарма 8" at bounding box center [140, 333] width 175 height 10
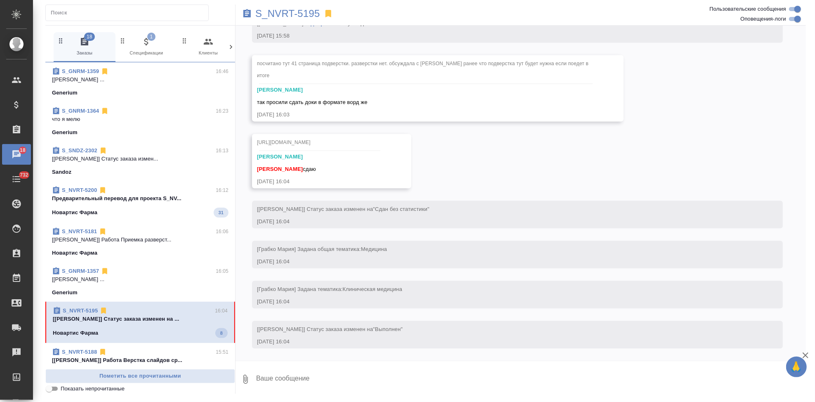
scroll to position [6339, 0]
click at [345, 370] on textarea at bounding box center [530, 379] width 550 height 28
type textarea "спасибо"
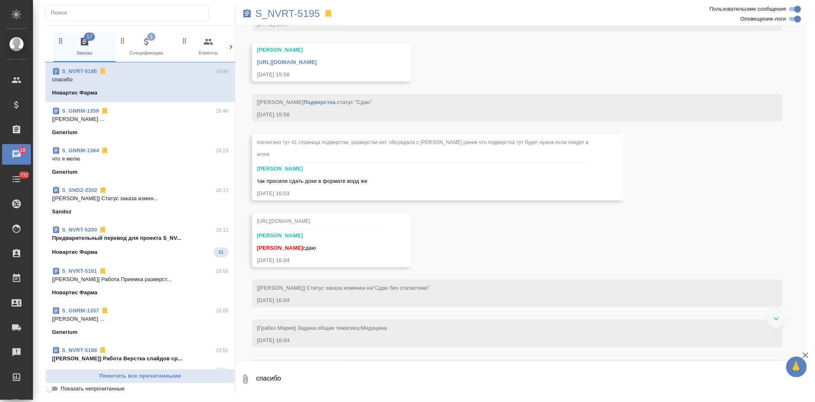
scroll to position [6150, 0]
click at [317, 66] on link "[URL][DOMAIN_NAME]" at bounding box center [287, 62] width 60 height 6
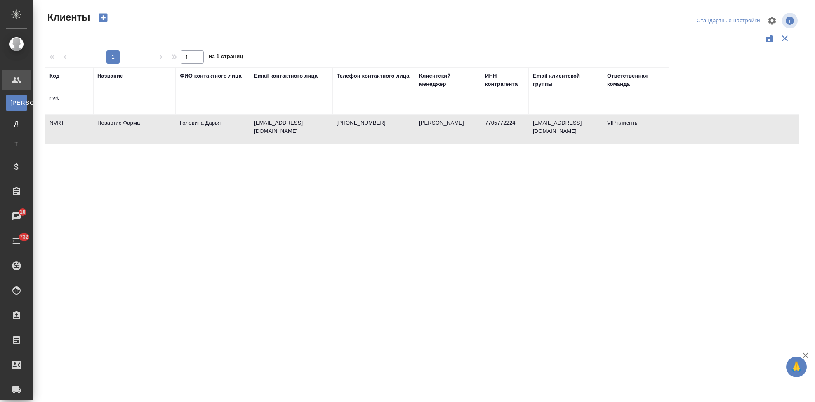
select select "RU"
click at [81, 94] on input "nvrt" at bounding box center [69, 99] width 40 height 10
type input "n"
type input "sndz"
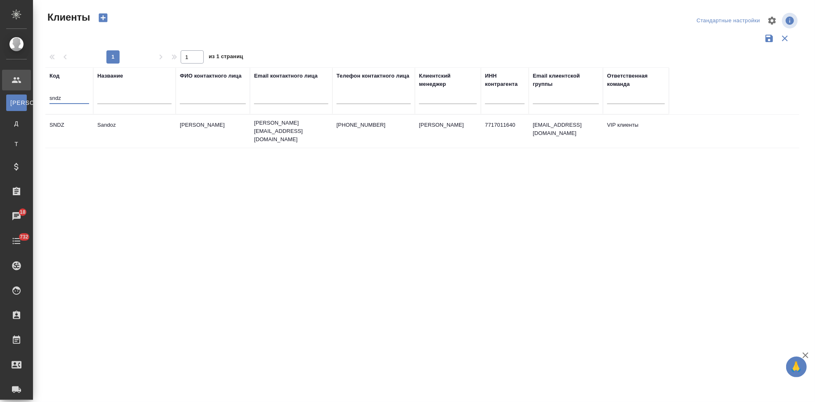
click at [352, 127] on td "[PHONE_NUMBER]" at bounding box center [373, 131] width 82 height 29
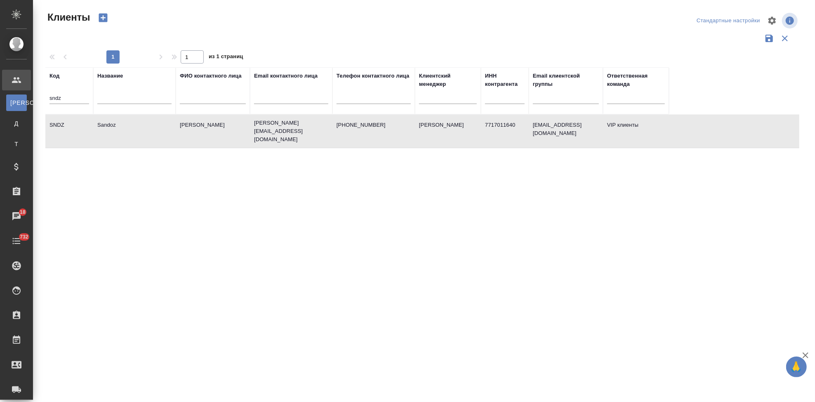
click at [352, 127] on td "[PHONE_NUMBER]" at bounding box center [373, 131] width 82 height 29
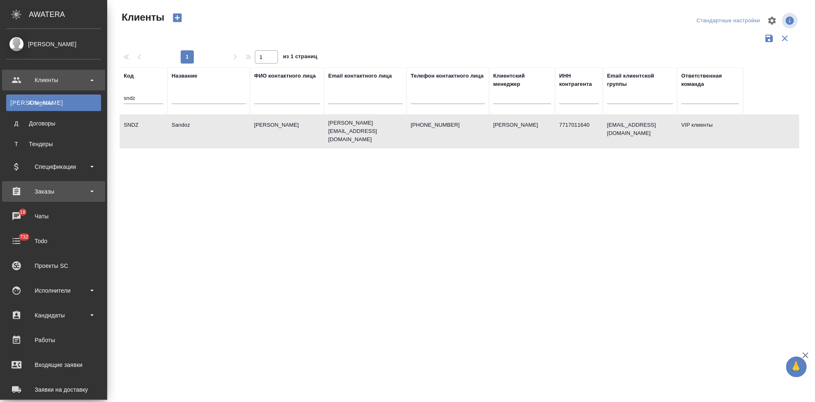
click at [33, 188] on div "Заказы" at bounding box center [53, 191] width 95 height 12
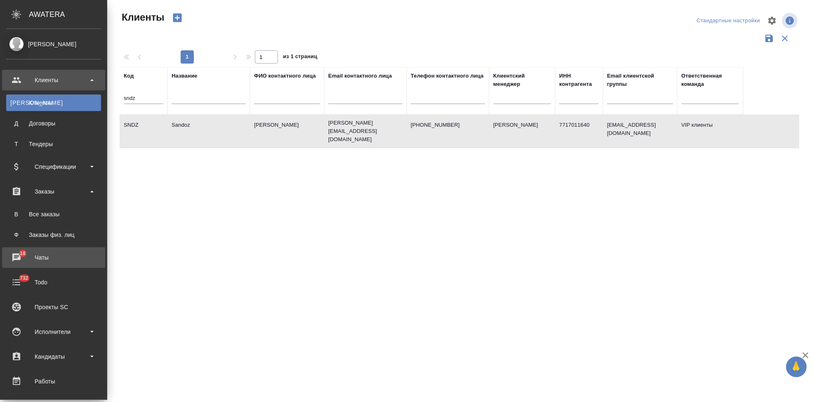
click at [42, 251] on div "Чаты" at bounding box center [53, 257] width 95 height 12
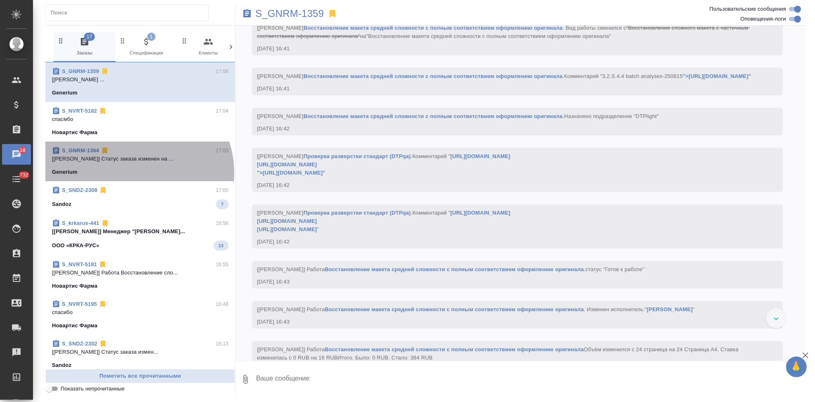
click at [134, 173] on div "Generium" at bounding box center [140, 172] width 176 height 8
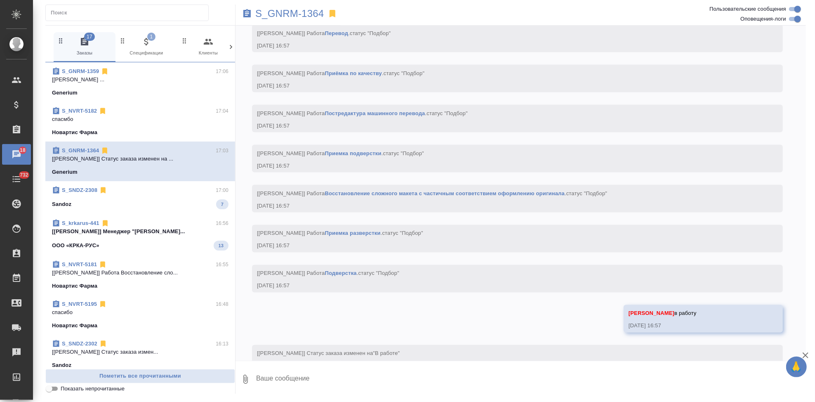
scroll to position [1053, 0]
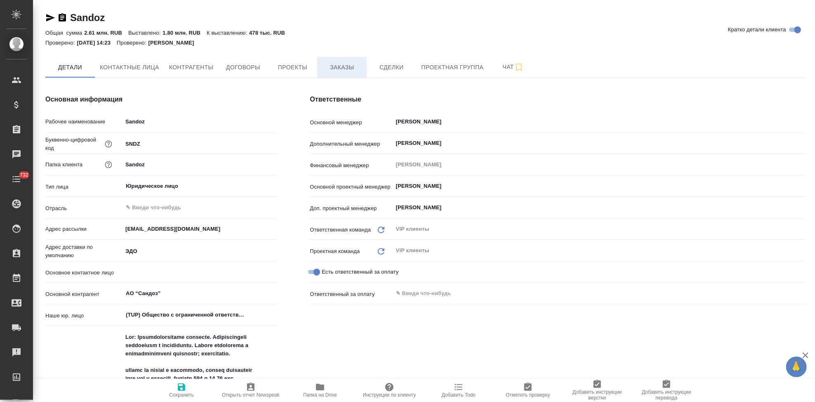
type textarea "x"
click at [342, 68] on span "Заказы" at bounding box center [342, 67] width 40 height 10
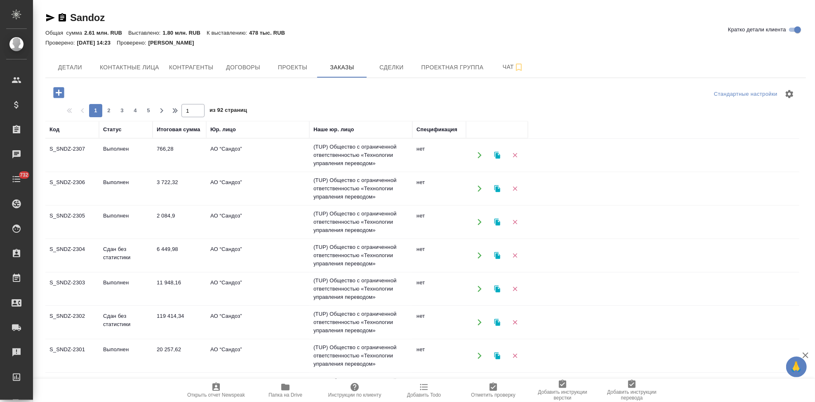
click at [58, 90] on icon "button" at bounding box center [59, 92] width 14 height 14
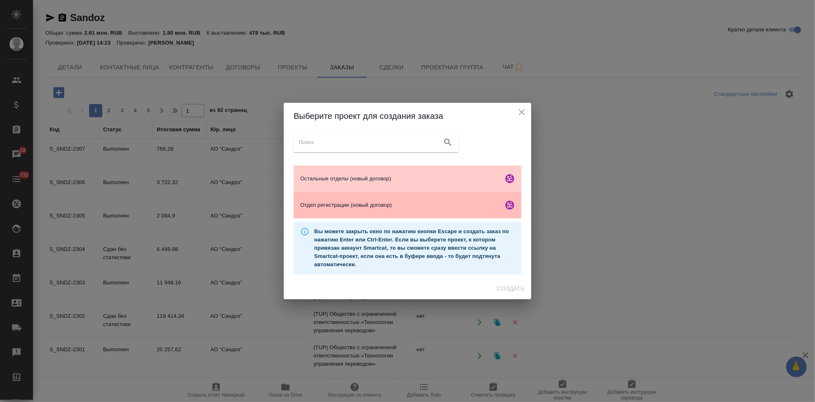
click at [349, 204] on span "Отдел регистрации (новый договор)" at bounding box center [400, 205] width 200 height 8
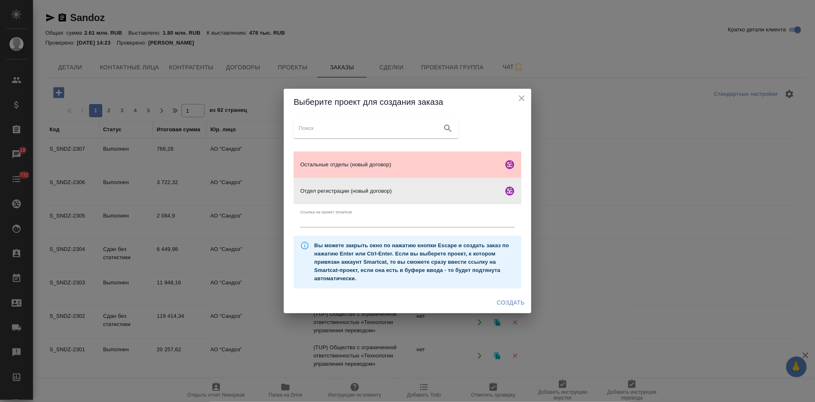
click at [511, 303] on span "Создать" at bounding box center [511, 302] width 28 height 10
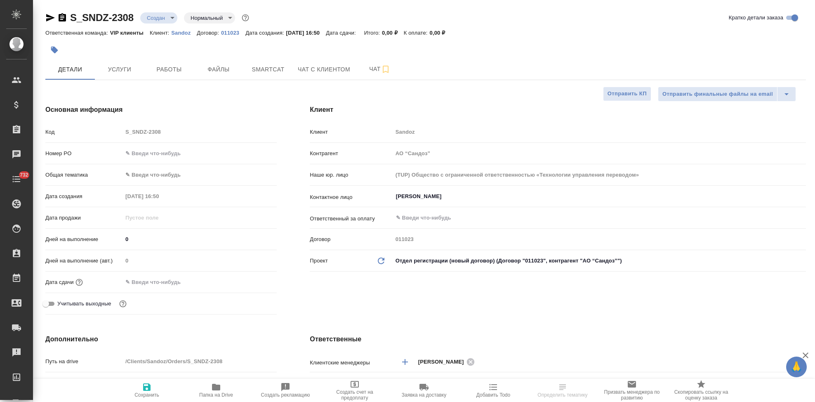
select select "RU"
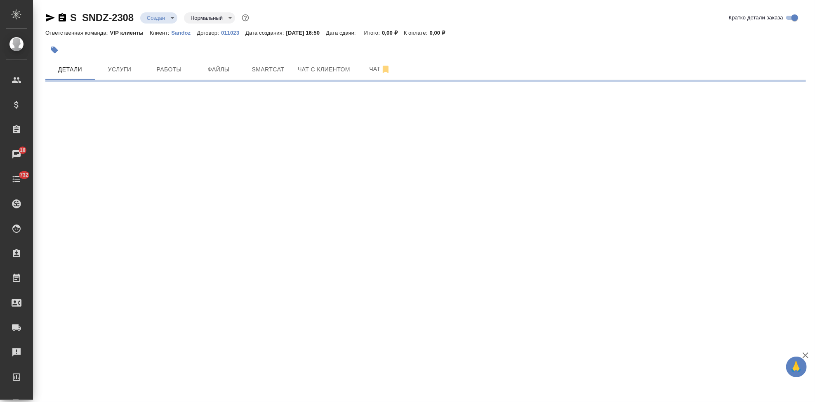
select select "RU"
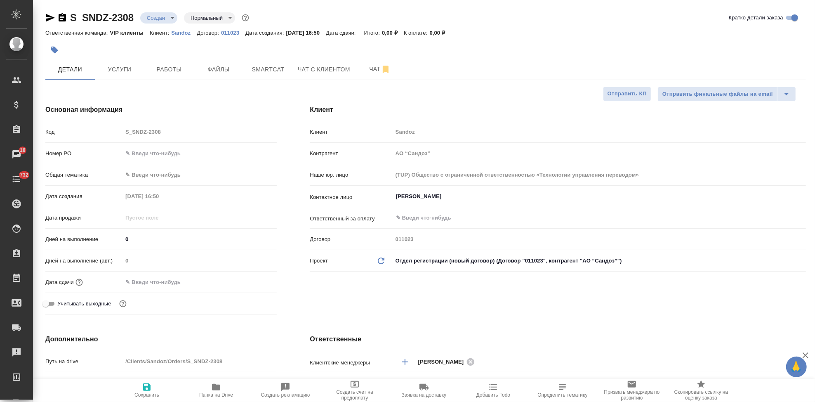
type textarea "x"
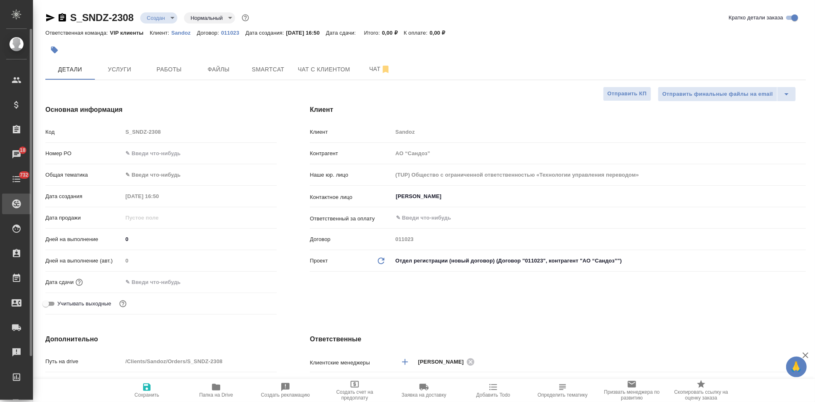
type textarea "x"
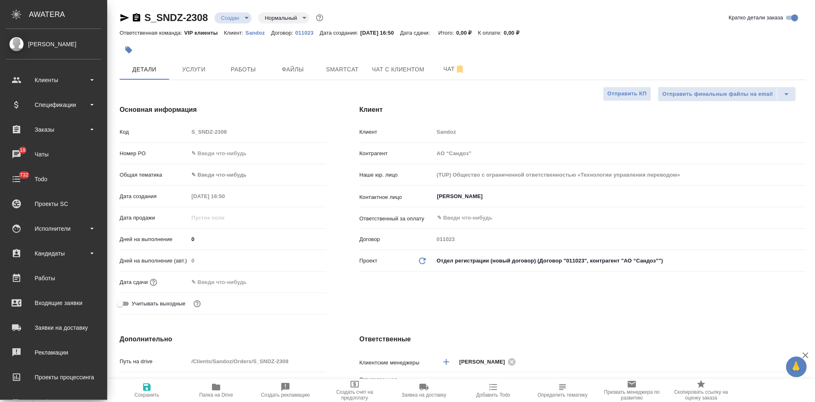
type textarea "x"
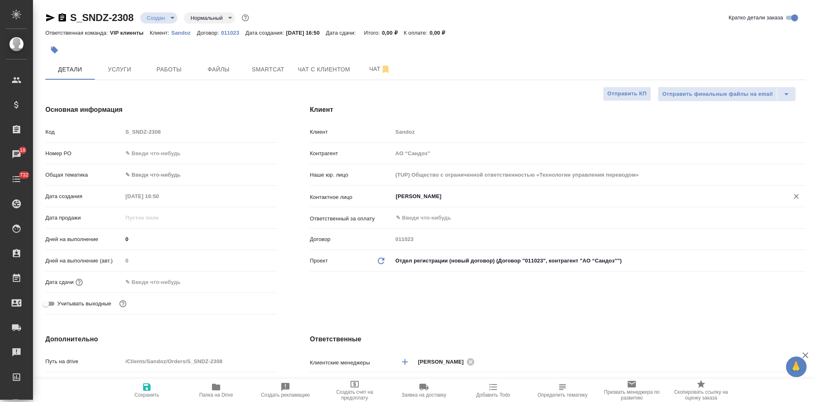
click at [463, 200] on input "Иванова Дарина" at bounding box center [585, 196] width 381 height 10
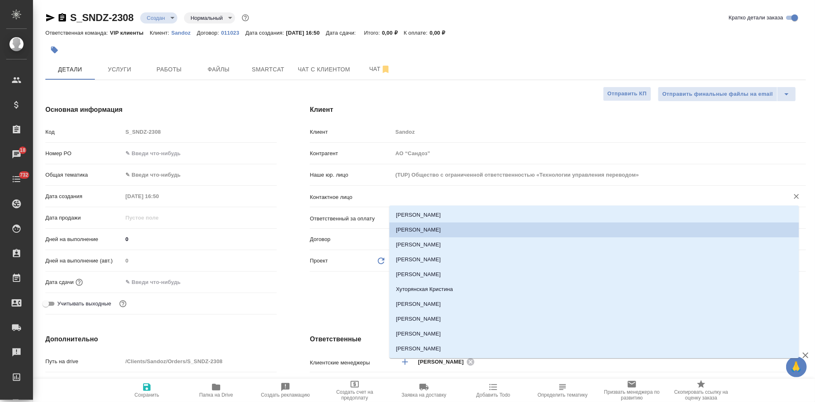
type input "п"
type textarea "x"
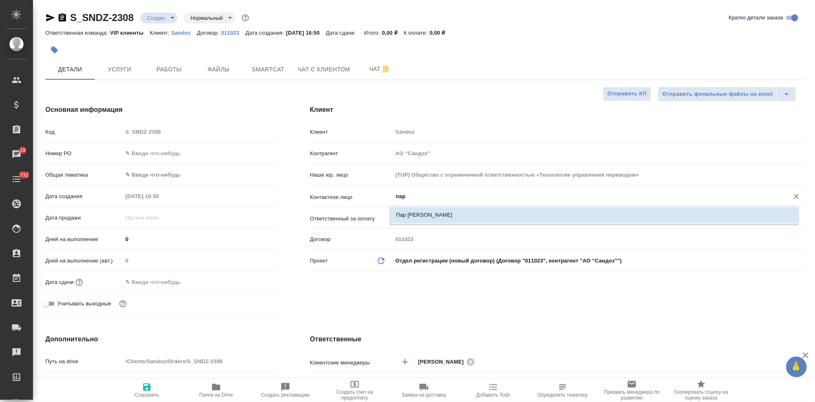
click at [443, 210] on li "Пар Ольга" at bounding box center [593, 214] width 409 height 15
type input "Пар Ольга"
type textarea "x"
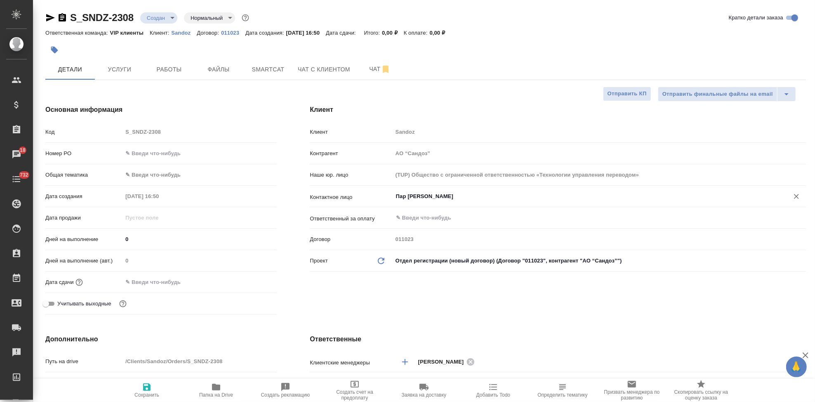
type input "Пар Ольга"
click at [157, 390] on span "Сохранить" at bounding box center [146, 390] width 59 height 16
type textarea "x"
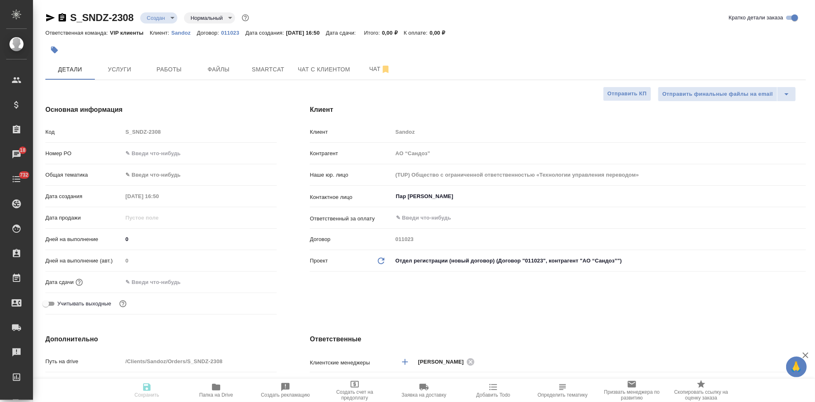
type textarea "x"
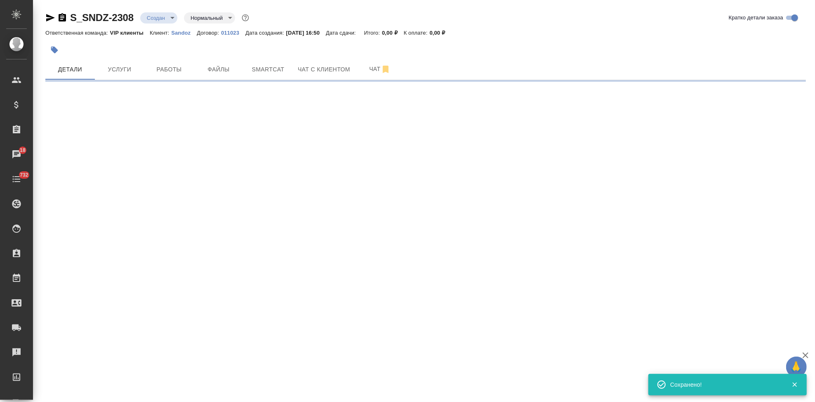
select select "RU"
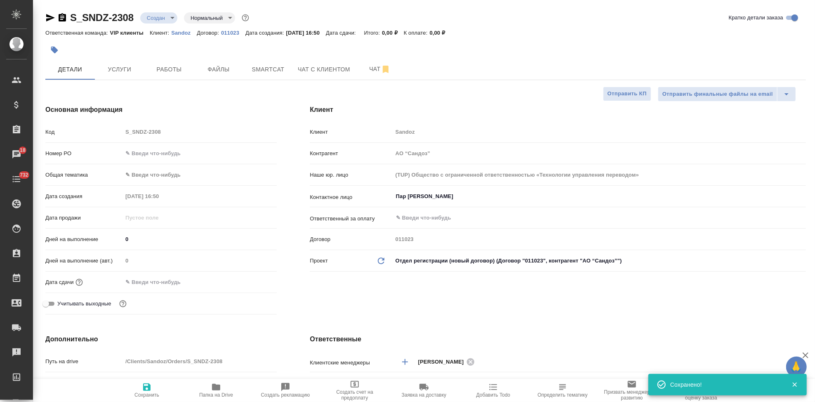
type textarea "x"
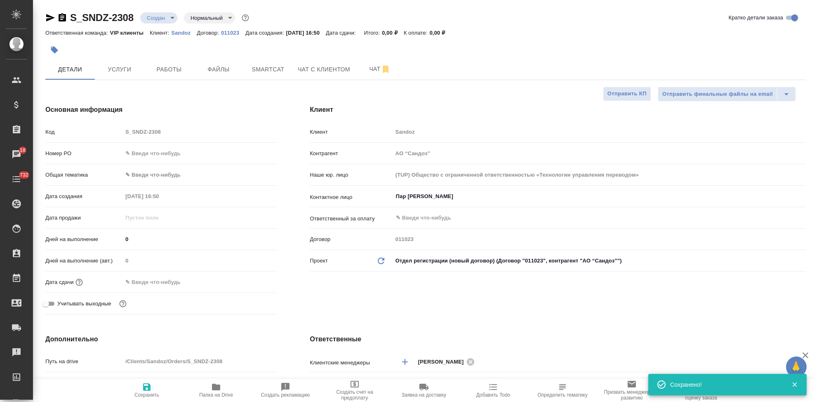
type textarea "x"
click at [99, 130] on div "Код S_SNDZ-2308" at bounding box center [160, 131] width 231 height 14
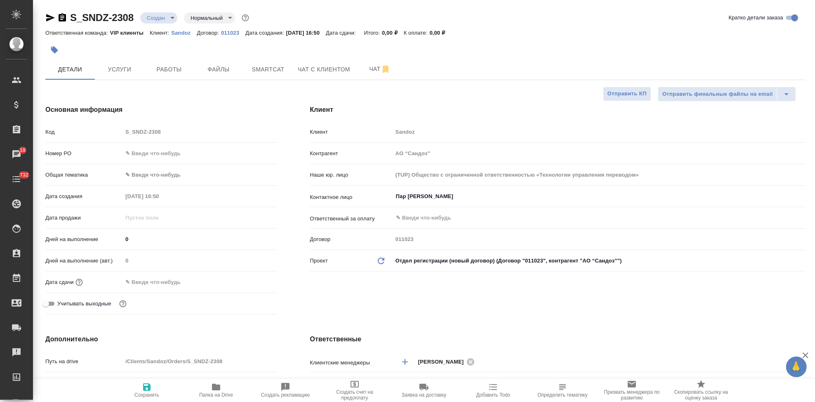
type textarea "x"
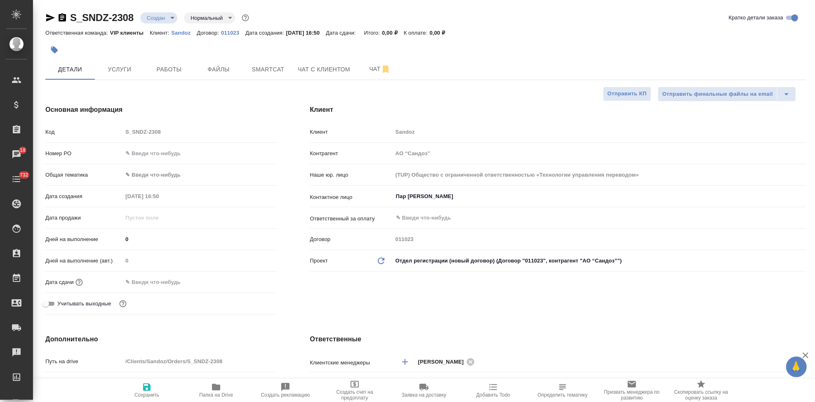
type textarea "x"
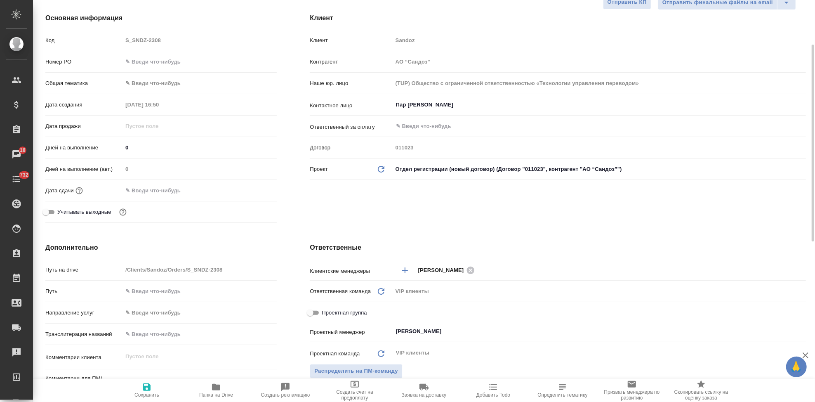
scroll to position [183, 0]
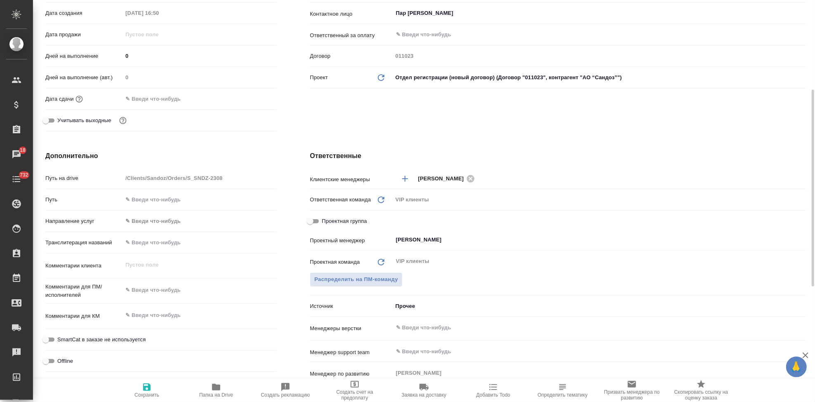
type textarea "x"
click at [149, 294] on textarea at bounding box center [199, 290] width 154 height 14
paste textarea "Добрый день, Нам нужно перевести на английский Должностные инструкции для следу…"
type textarea "Добрый день, Нам нужно перевести на английский Должностные инструкции для следу…"
type textarea "x"
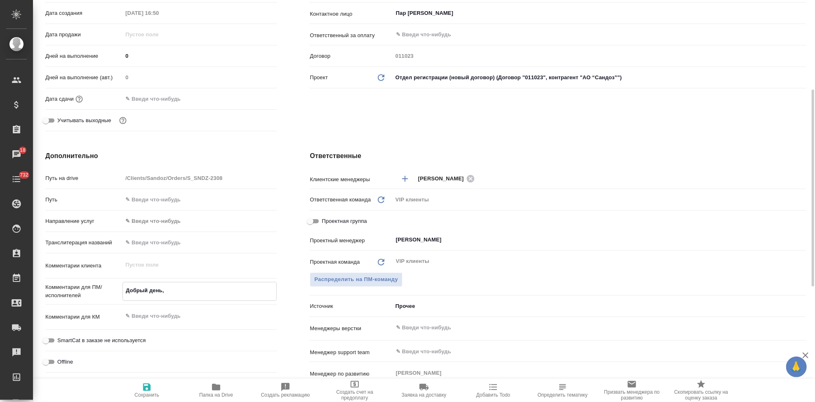
type textarea "x"
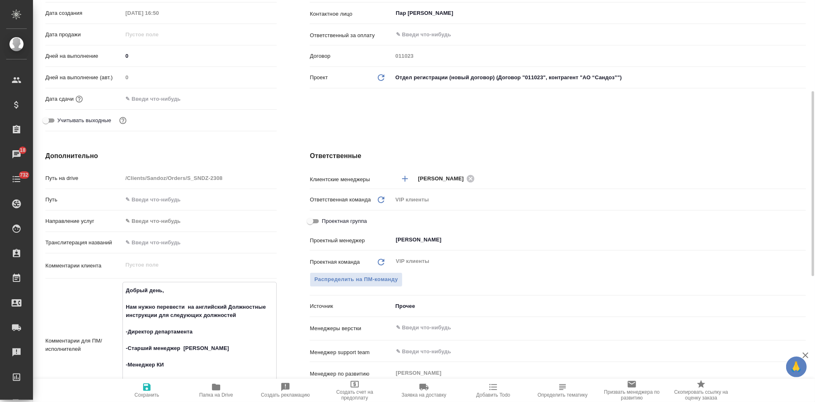
scroll to position [188, 0]
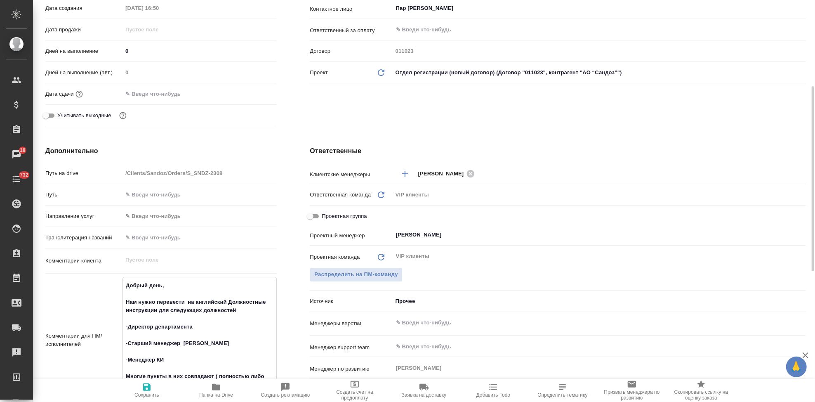
drag, startPoint x: 172, startPoint y: 288, endPoint x: 97, endPoint y: 278, distance: 76.1
click at [97, 278] on div "Комментарии для ПМ/исполнителей Добрый день, Нам нужно перевести на английский …" at bounding box center [160, 340] width 231 height 126
type textarea "Нам нужно перевести на английский Должностные инструкции для следующих должност…"
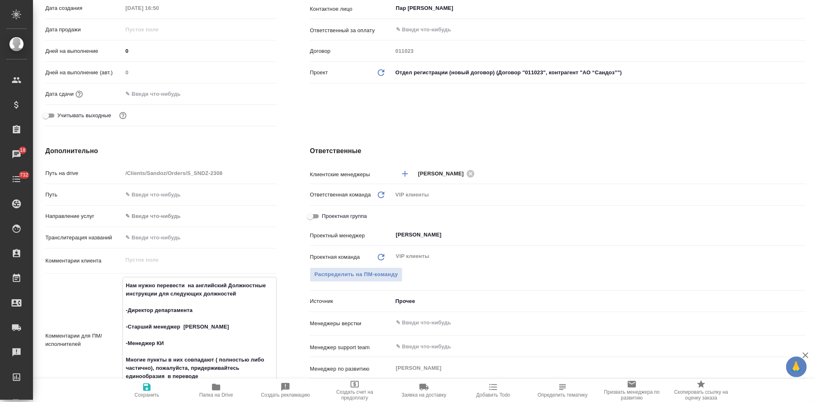
type textarea "x"
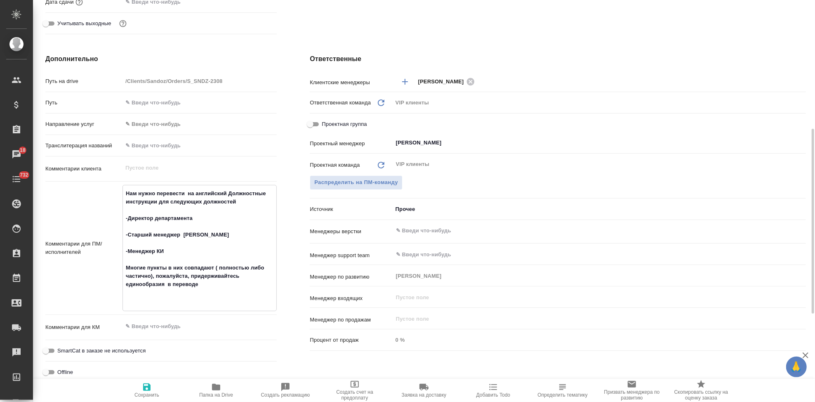
type textarea "Нам нужно перевести на английский Должностные инструкции для следующих должност…"
type textarea "x"
click at [147, 392] on span "Сохранить" at bounding box center [146, 395] width 25 height 6
type textarea "x"
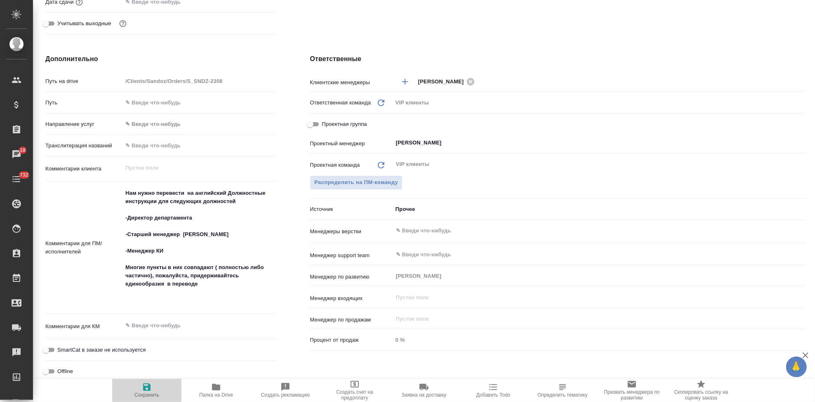
type textarea "x"
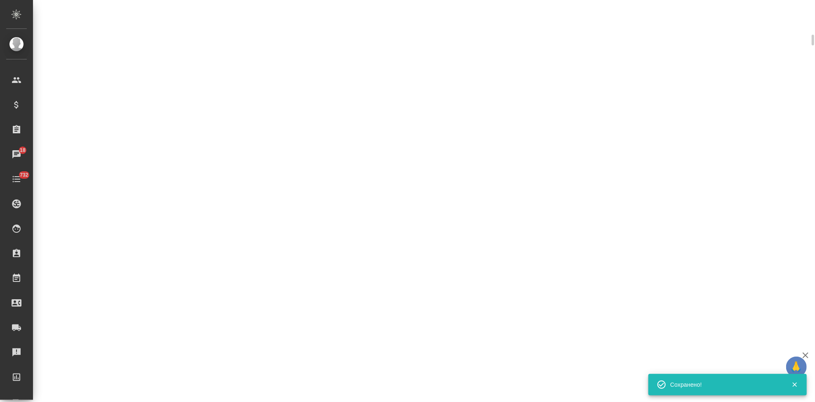
scroll to position [273, 0]
select select "RU"
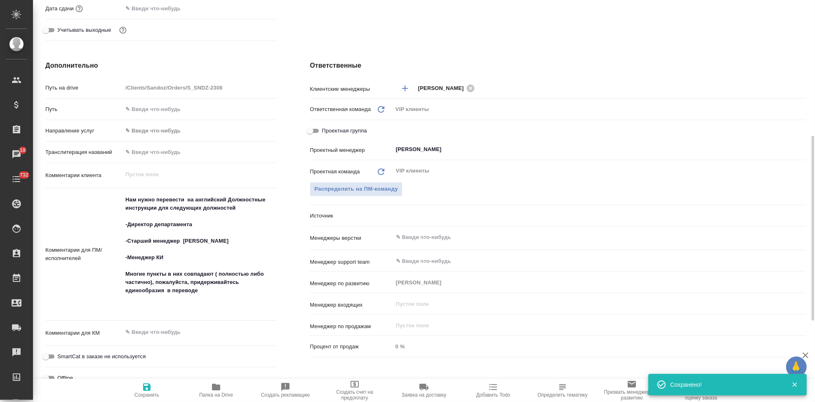
type textarea "x"
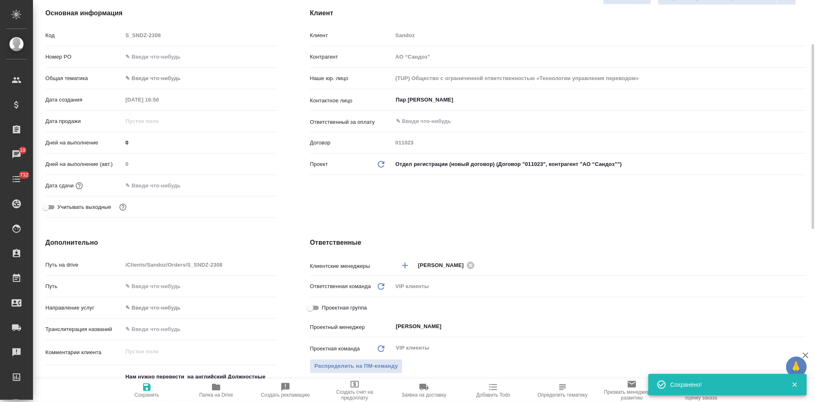
scroll to position [0, 0]
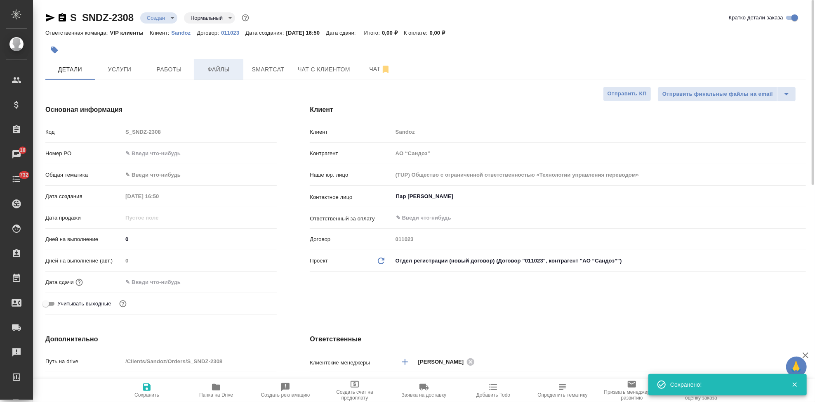
click at [223, 66] on span "Файлы" at bounding box center [219, 69] width 40 height 10
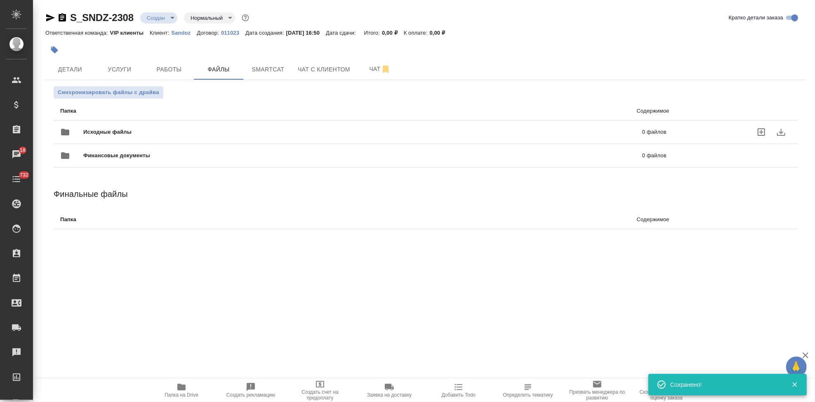
click at [751, 130] on label "uploadFiles" at bounding box center [761, 132] width 20 height 20
click at [0, 0] on input "uploadFiles" at bounding box center [0, 0] width 0 height 0
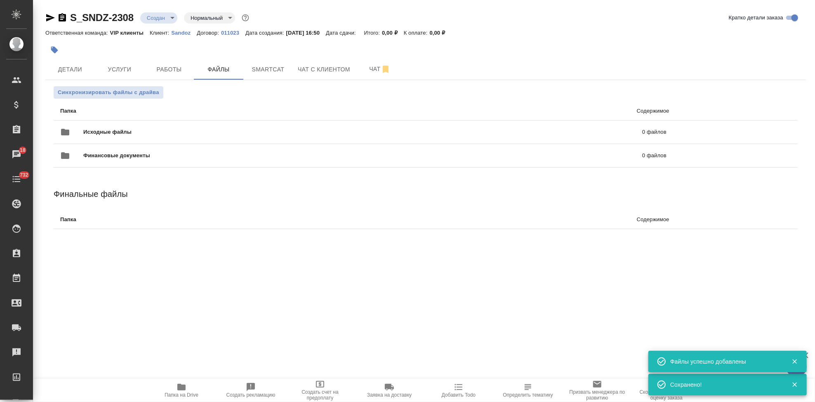
click at [167, 19] on body "🙏 .cls-1 fill:#fff; AWATERA Kabargina Anna Клиенты Спецификации Заказы 18 Чаты …" at bounding box center [407, 201] width 815 height 402
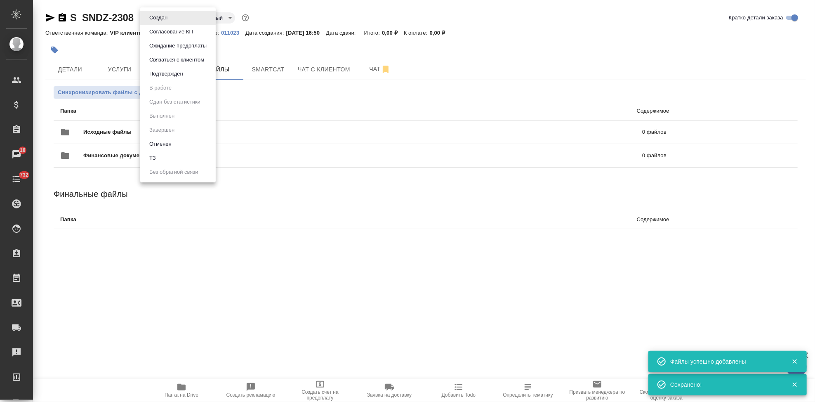
click at [172, 157] on li "ТЗ" at bounding box center [177, 158] width 75 height 14
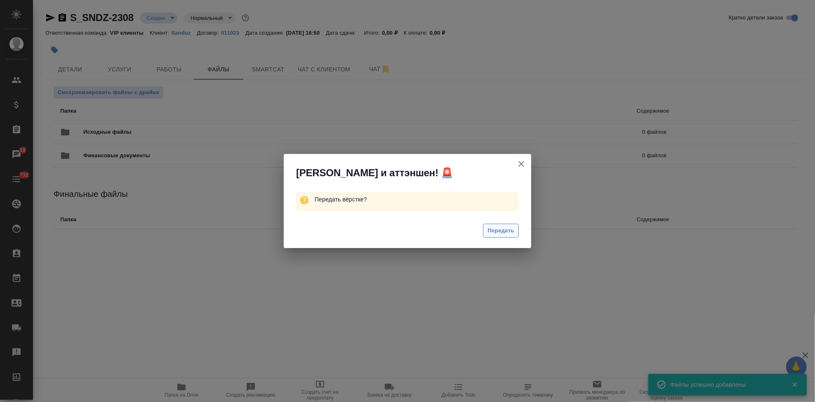
click at [505, 231] on span "Передать" at bounding box center [500, 230] width 27 height 9
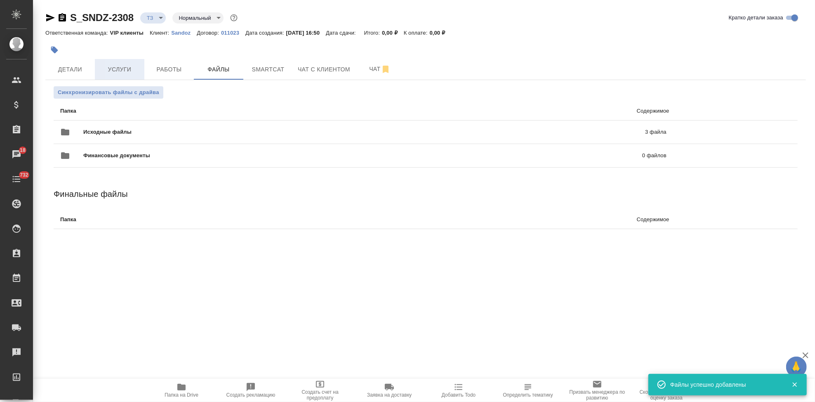
click at [124, 67] on span "Услуги" at bounding box center [120, 69] width 40 height 10
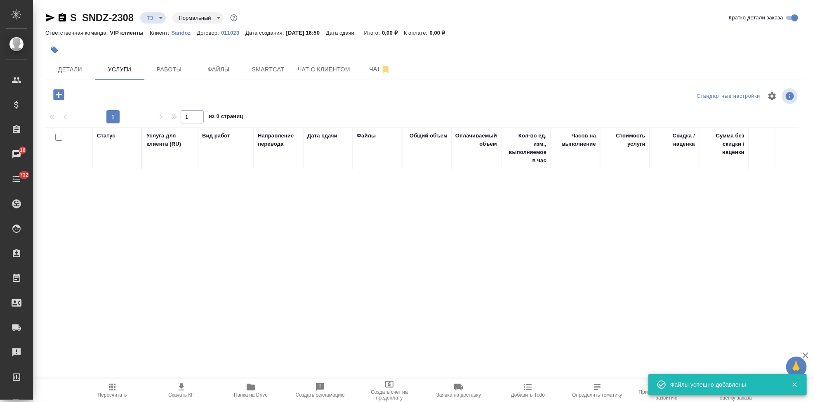
click at [62, 95] on icon "button" at bounding box center [58, 94] width 11 height 11
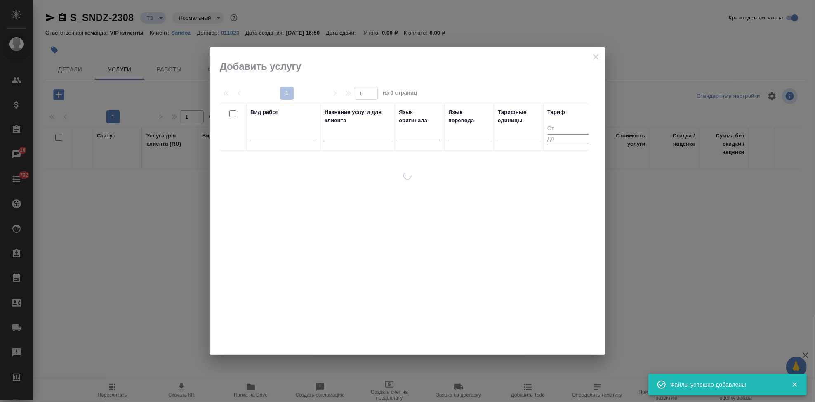
click at [413, 138] on div at bounding box center [419, 132] width 41 height 12
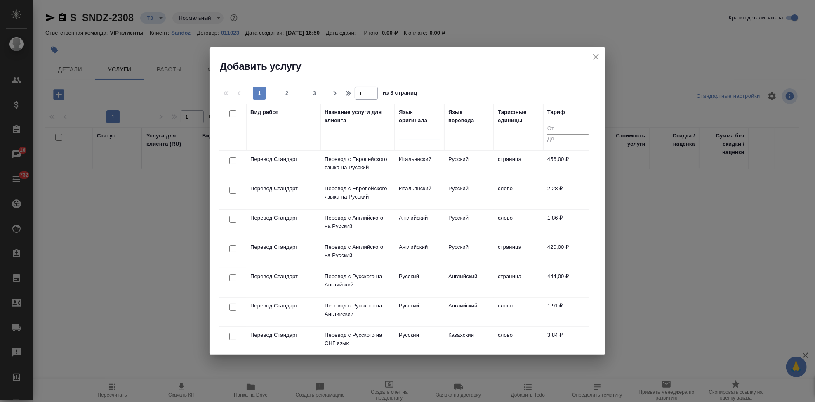
click at [413, 132] on div at bounding box center [419, 132] width 41 height 12
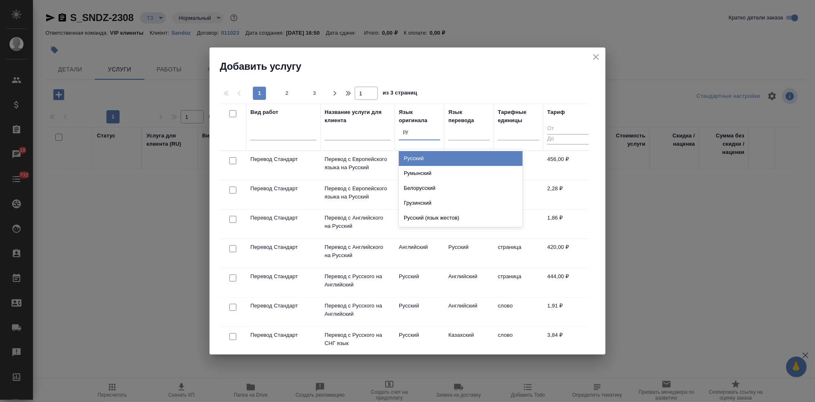
type input "рус"
click at [423, 161] on div "Русский" at bounding box center [461, 158] width 124 height 15
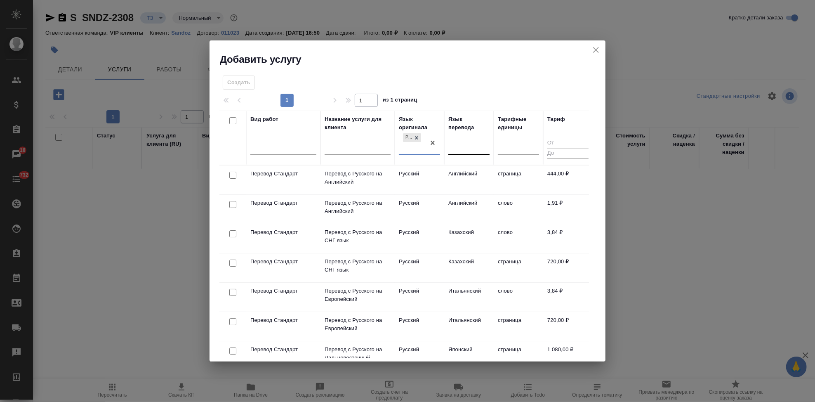
click at [448, 148] on div at bounding box center [468, 147] width 41 height 12
type input "а"
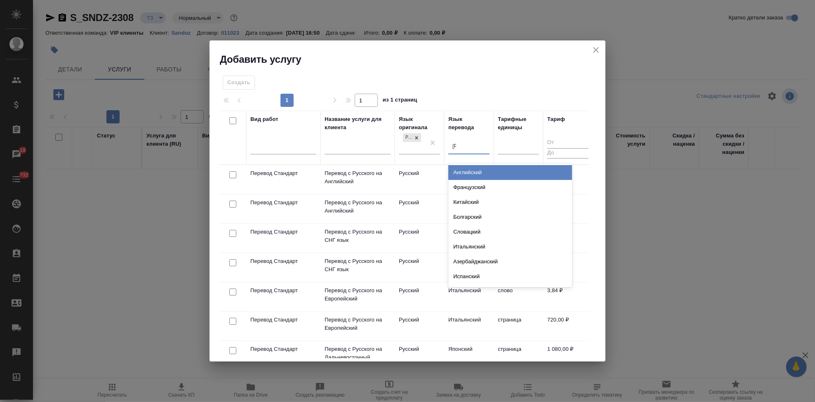
click at [471, 170] on div "Английский" at bounding box center [510, 172] width 124 height 15
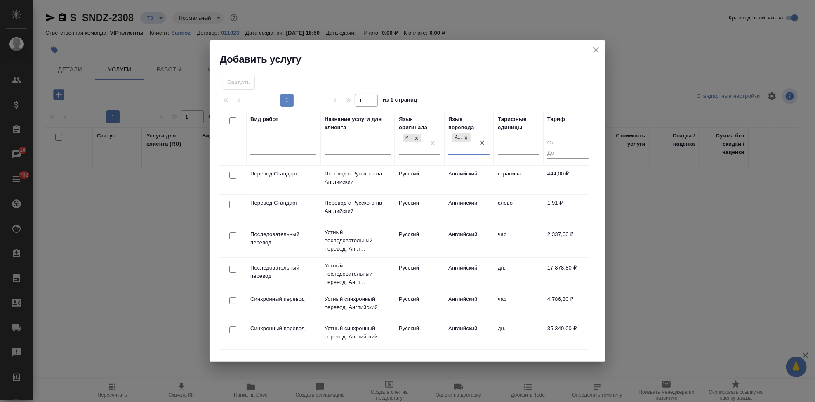
click at [446, 202] on td "Английский" at bounding box center [468, 209] width 49 height 29
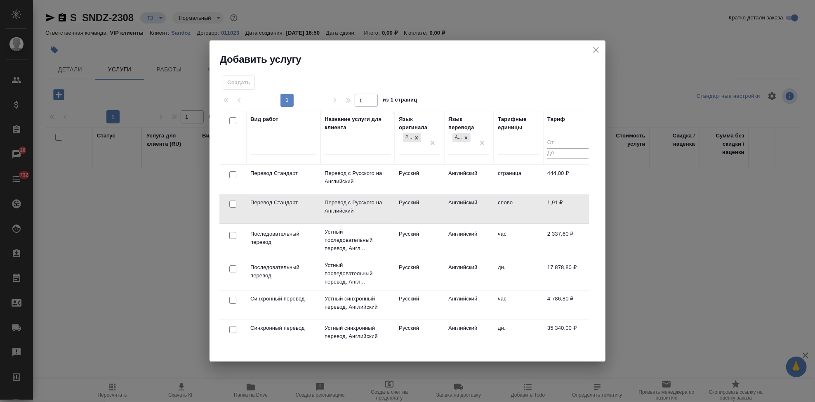
click at [446, 202] on td "Английский" at bounding box center [468, 208] width 49 height 29
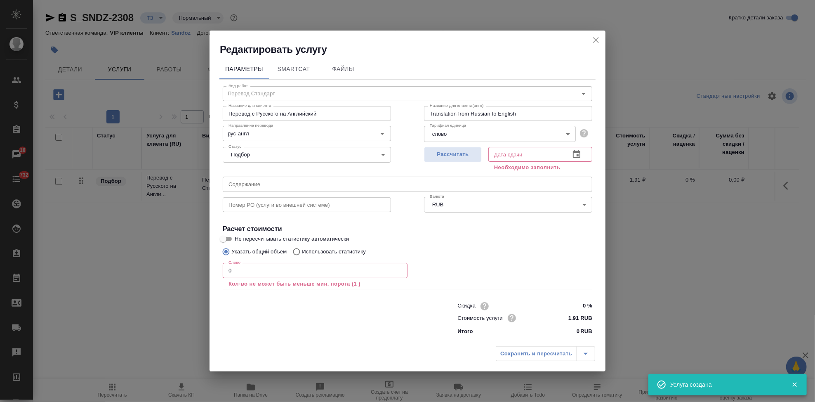
click at [381, 174] on div "Статус Подбор none Статус" at bounding box center [306, 154] width 201 height 54
click at [376, 183] on input "text" at bounding box center [407, 183] width 369 height 15
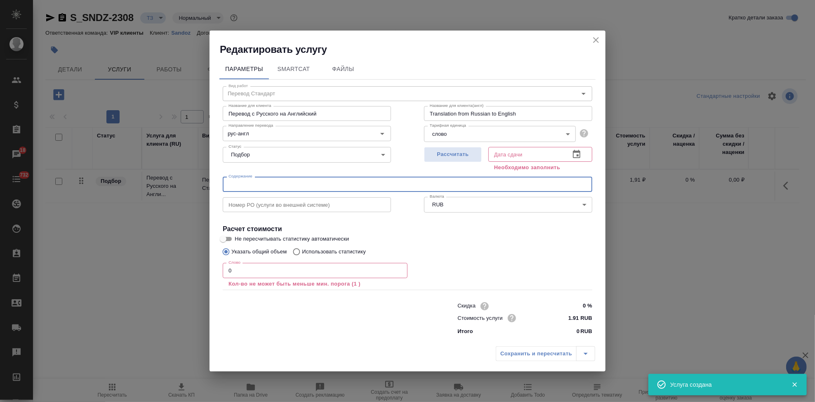
paste input "Перевод должностных инструкций"
type input "Перевод должностных инструкций"
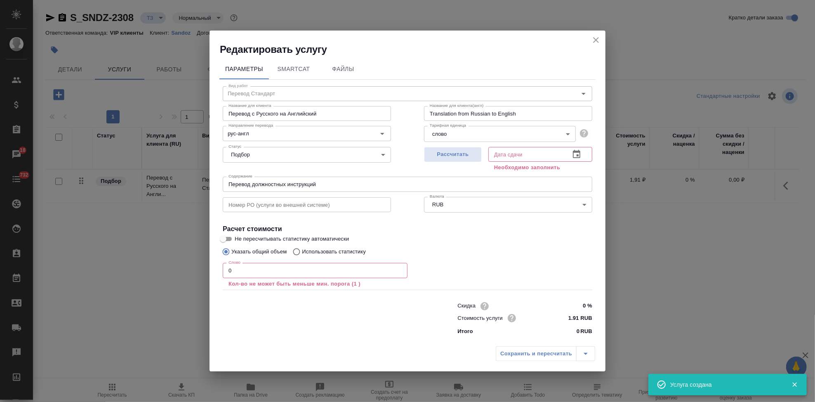
click at [287, 261] on div "Слово 0 Слово Кол-во не может быть меньше мин. порога (1 )" at bounding box center [315, 274] width 185 height 30
click at [282, 272] on input "0" at bounding box center [315, 270] width 185 height 15
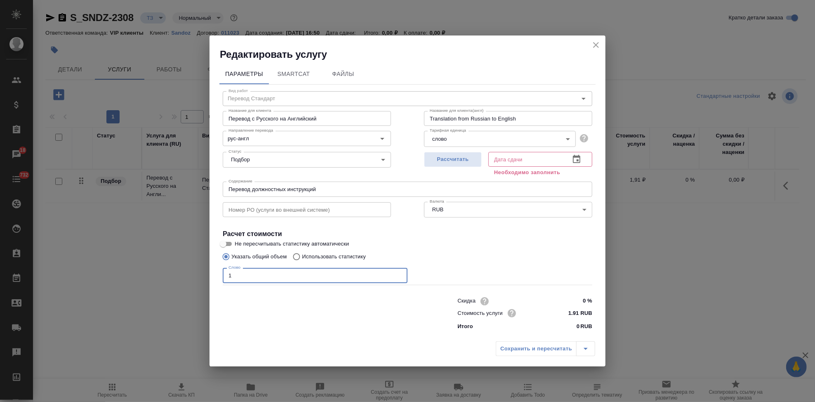
type input "1"
click at [571, 157] on icon "button" at bounding box center [576, 159] width 10 height 10
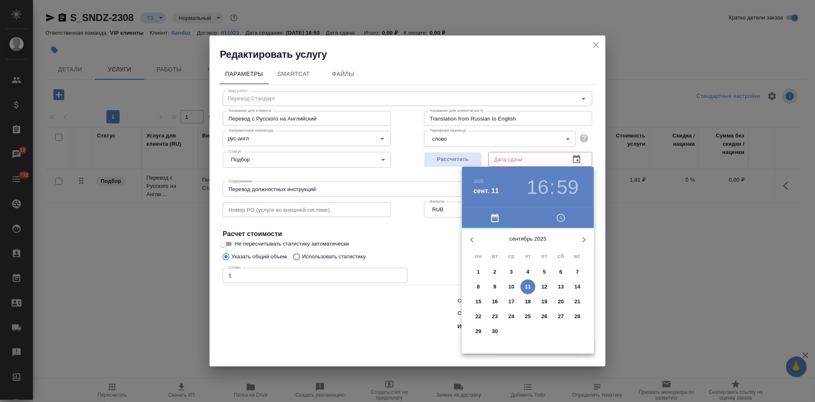
click at [510, 298] on p "17" at bounding box center [511, 301] width 6 height 8
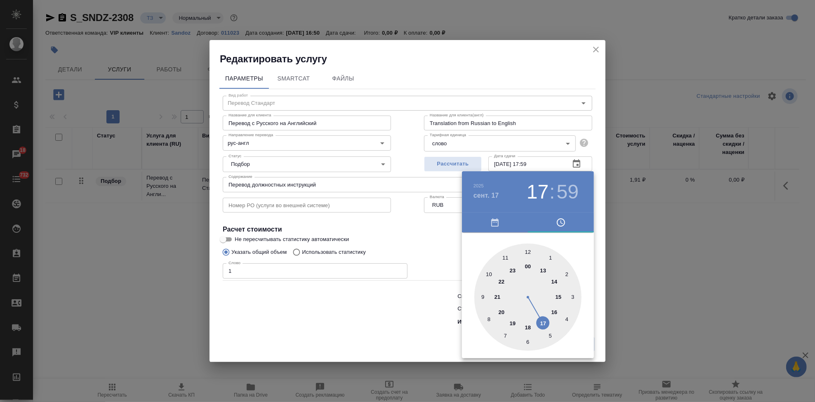
drag, startPoint x: 543, startPoint y: 312, endPoint x: 545, endPoint y: 319, distance: 7.6
click at [545, 321] on div at bounding box center [527, 296] width 107 height 107
type input "17.09.2025 17:00"
drag, startPoint x: 531, startPoint y: 259, endPoint x: 527, endPoint y: 250, distance: 10.0
click at [527, 250] on div at bounding box center [527, 296] width 107 height 107
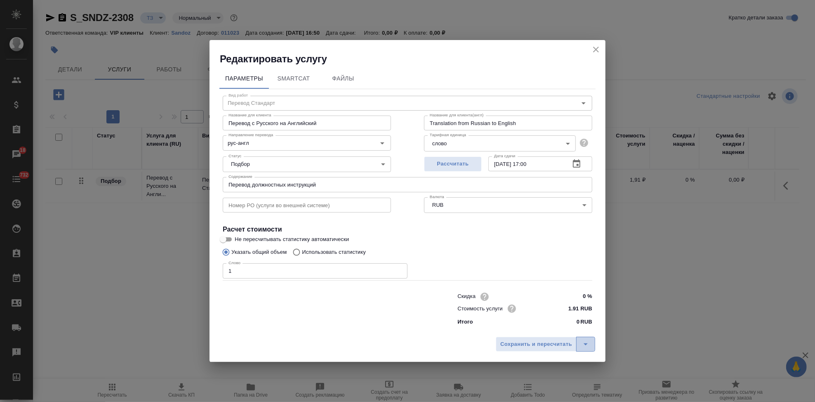
click at [583, 341] on icon "split button" at bounding box center [585, 344] width 10 height 10
click at [545, 327] on li "Сохранить" at bounding box center [546, 326] width 99 height 13
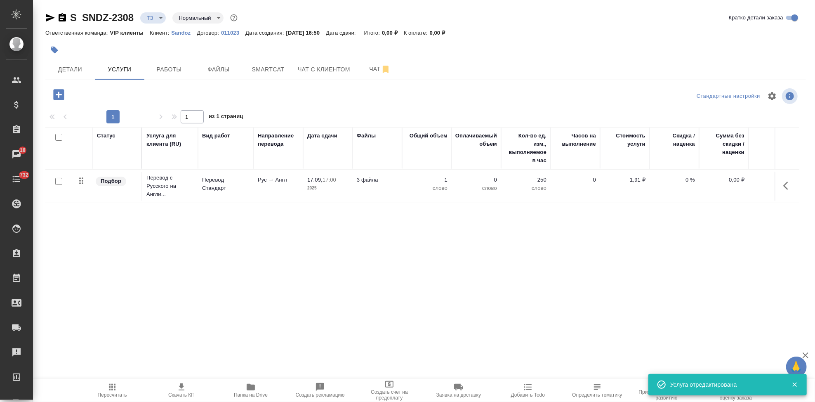
click at [57, 181] on input "checkbox" at bounding box center [58, 181] width 7 height 7
checkbox input "true"
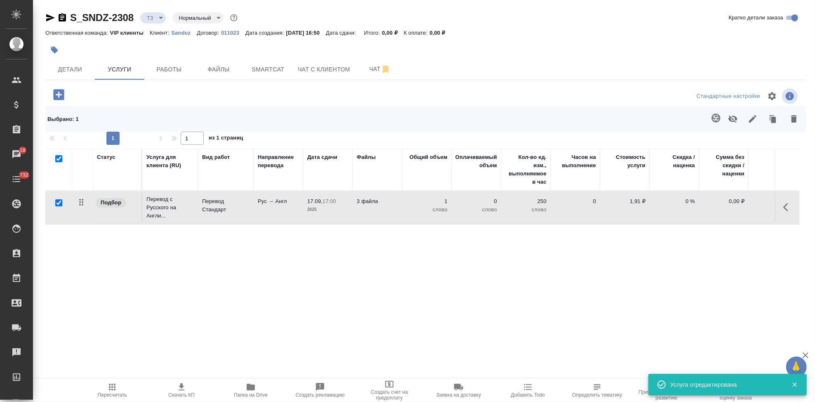
click at [711, 115] on icon "button" at bounding box center [716, 118] width 10 height 10
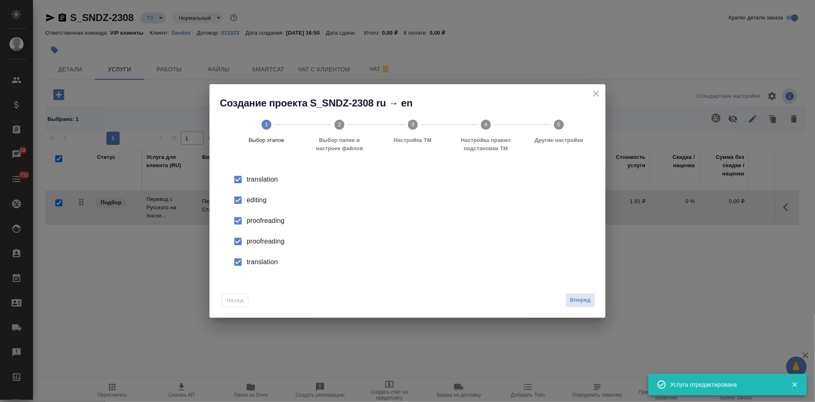
click at [248, 199] on div "editing" at bounding box center [416, 200] width 339 height 10
click at [247, 242] on div "proofreading" at bounding box center [416, 241] width 339 height 10
click at [242, 265] on input "checkbox" at bounding box center [237, 261] width 17 height 17
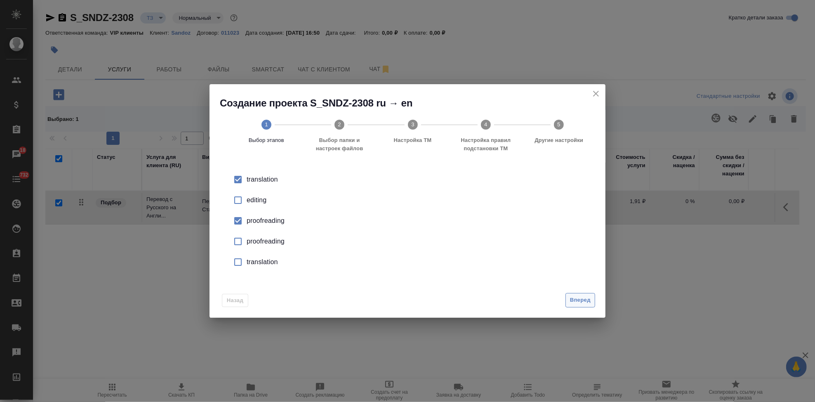
click at [587, 297] on span "Вперед" at bounding box center [580, 299] width 21 height 9
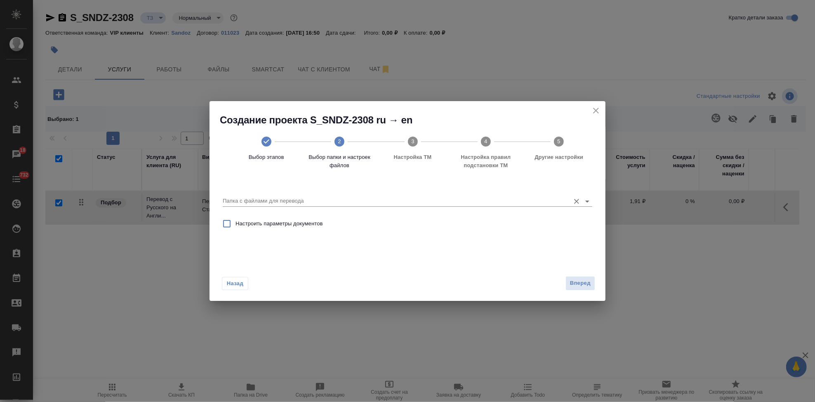
click at [531, 197] on input "Папка с файлами для перевода" at bounding box center [394, 201] width 343 height 10
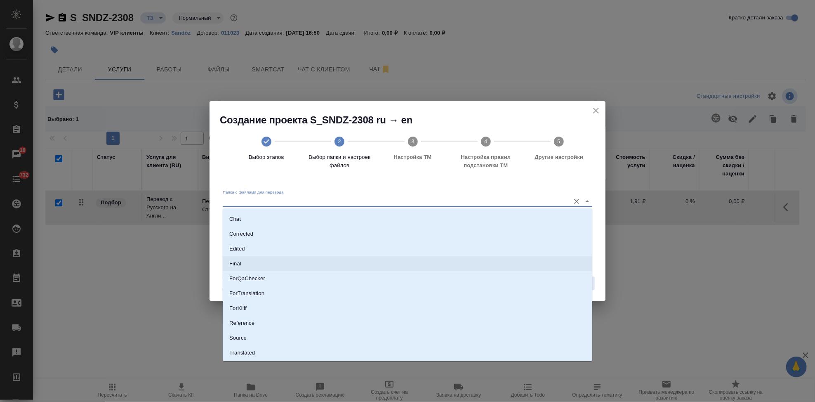
scroll to position [42, 0]
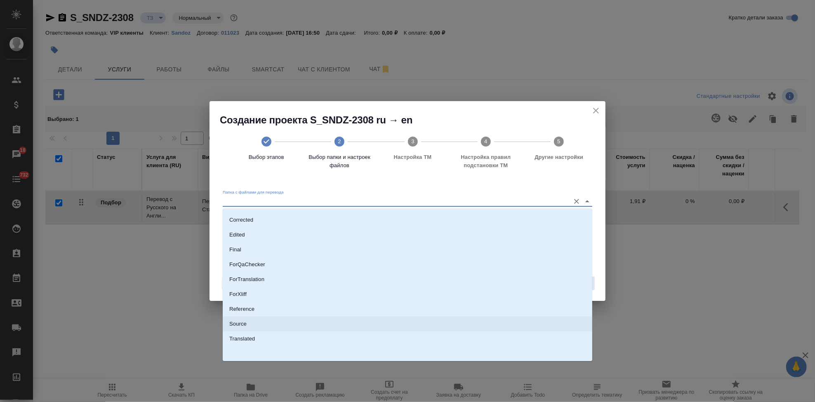
click at [249, 324] on li "Source" at bounding box center [407, 323] width 369 height 15
type input "Source"
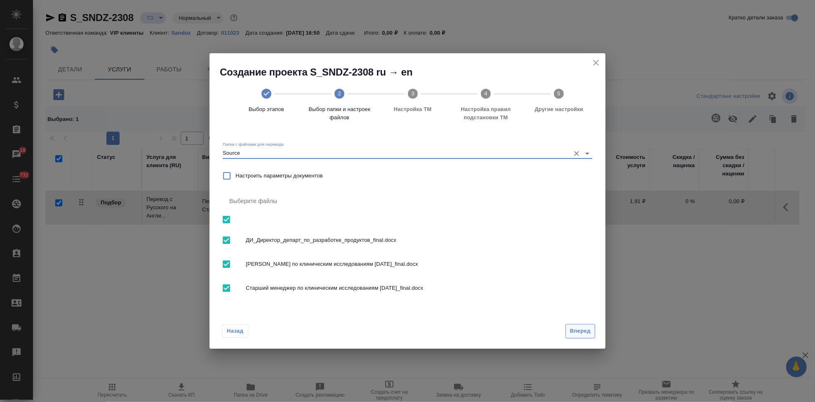
click at [578, 327] on span "Вперед" at bounding box center [580, 330] width 21 height 9
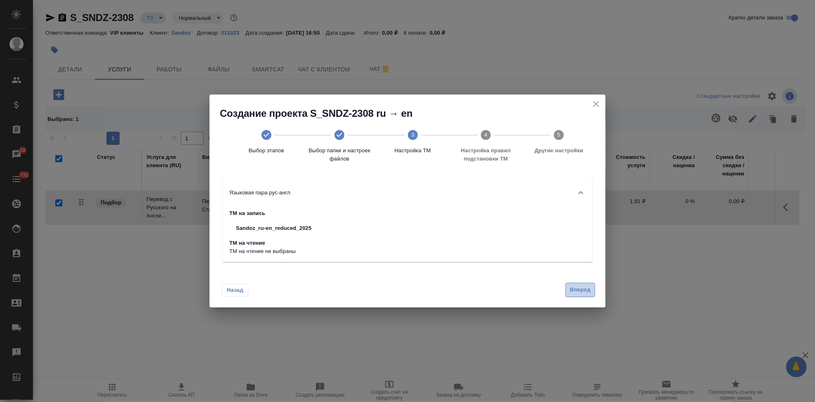
click at [586, 292] on span "Вперед" at bounding box center [580, 289] width 21 height 9
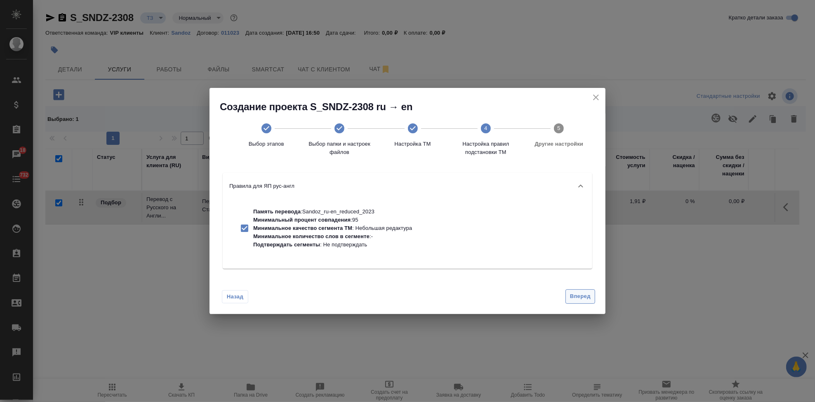
click at [576, 299] on span "Вперед" at bounding box center [580, 295] width 21 height 9
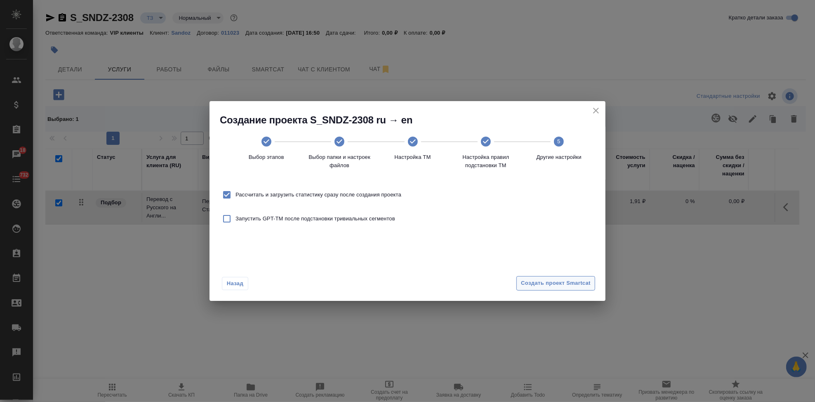
click at [577, 283] on span "Создать проект Smartcat" at bounding box center [556, 282] width 70 height 9
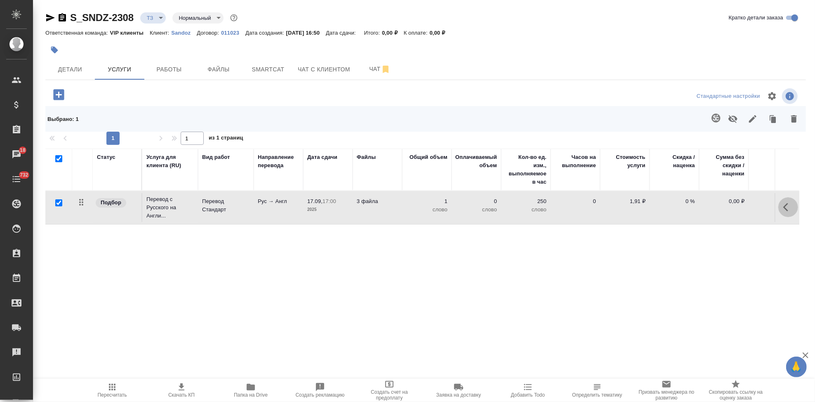
click at [778, 208] on button "button" at bounding box center [788, 207] width 20 height 20
click at [738, 209] on icon "button" at bounding box center [741, 206] width 7 height 7
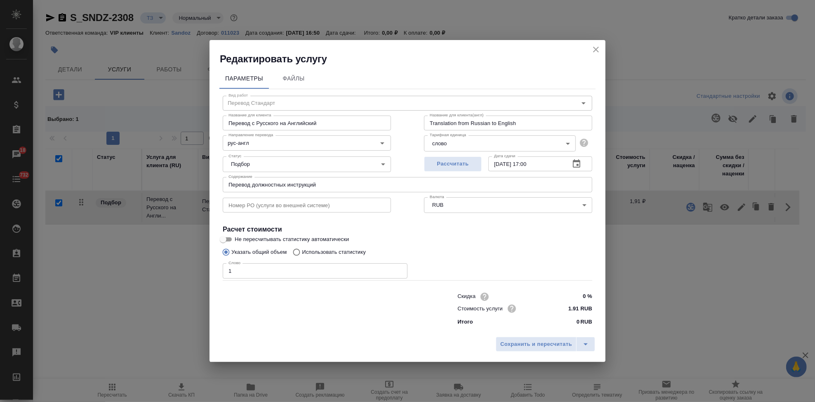
click at [297, 251] on input "Использовать статистику" at bounding box center [295, 252] width 13 height 16
radio input "true"
radio input "false"
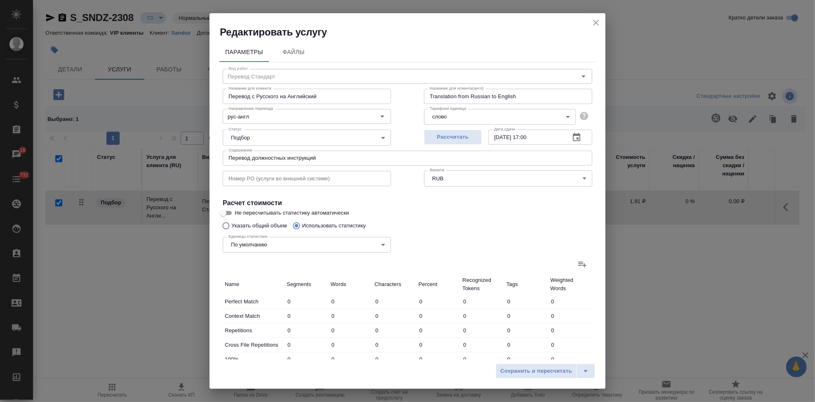
click at [577, 262] on icon at bounding box center [582, 264] width 10 height 10
click at [0, 0] on input "file" at bounding box center [0, 0] width 0 height 0
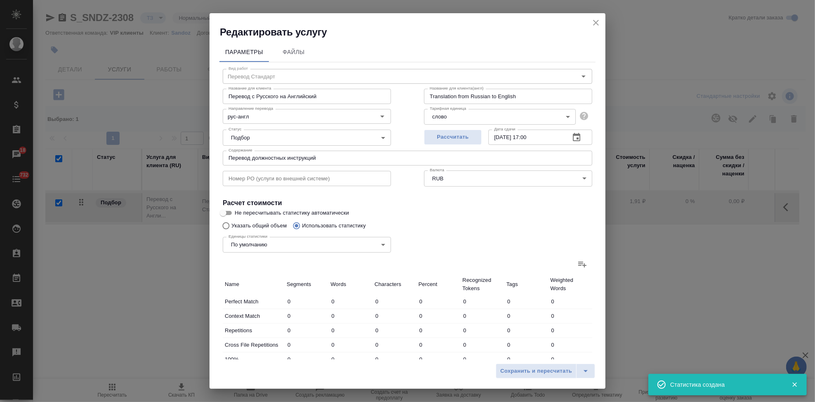
type input "2"
type input "3"
type input "35"
type input "47"
type input "749"
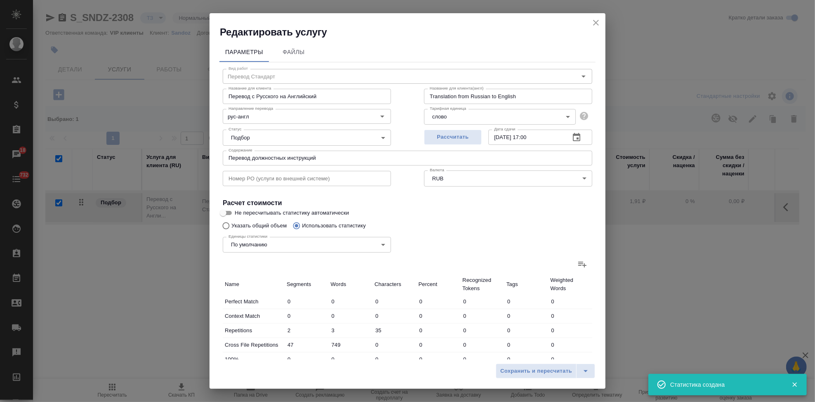
type input "6619"
type input "107"
type input "1003"
type input "8622"
type input "23"
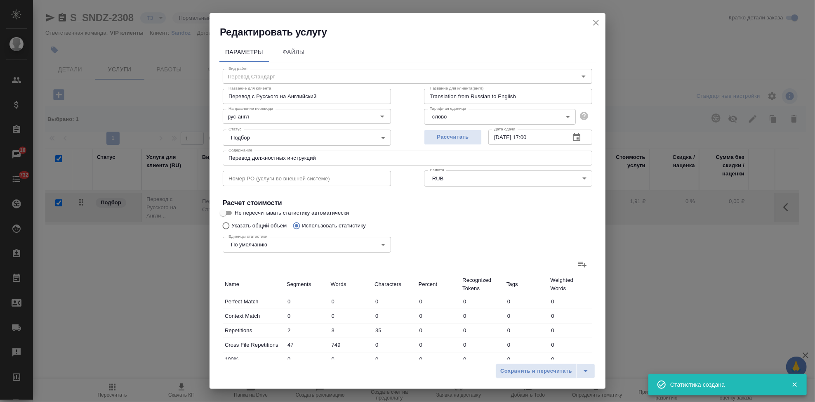
type input "273"
type input "2441"
type input "19"
type input "418"
type input "3776"
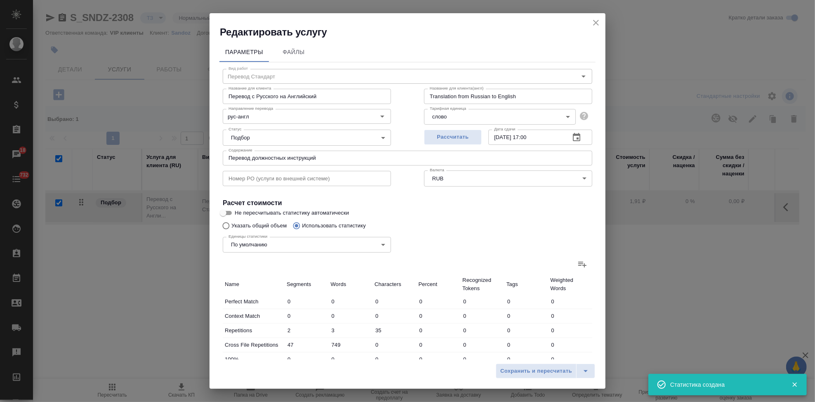
type input "17"
type input "299"
type input "2587"
type input "35"
type input "380"
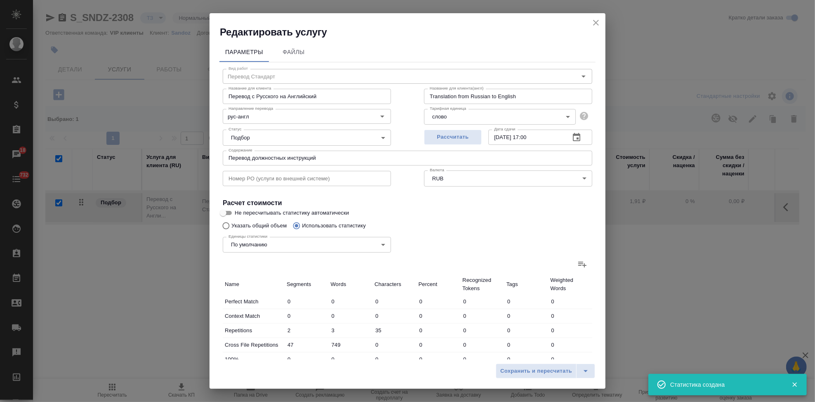
type input "3439"
type input "201"
type input "2373"
type input "20865"
type input "250"
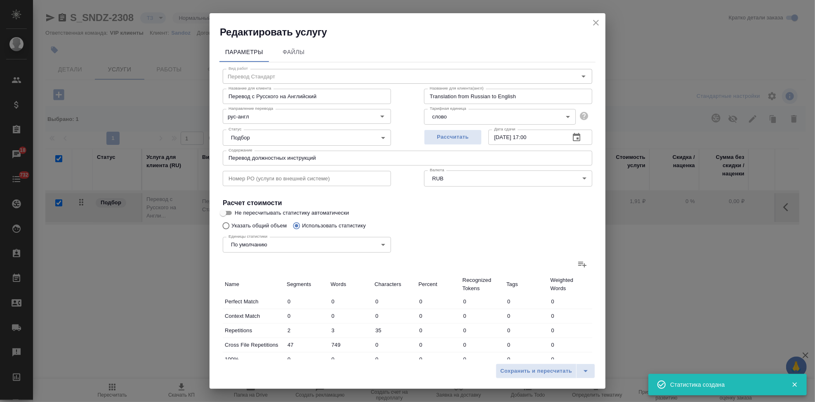
type input "3125"
type input "27519"
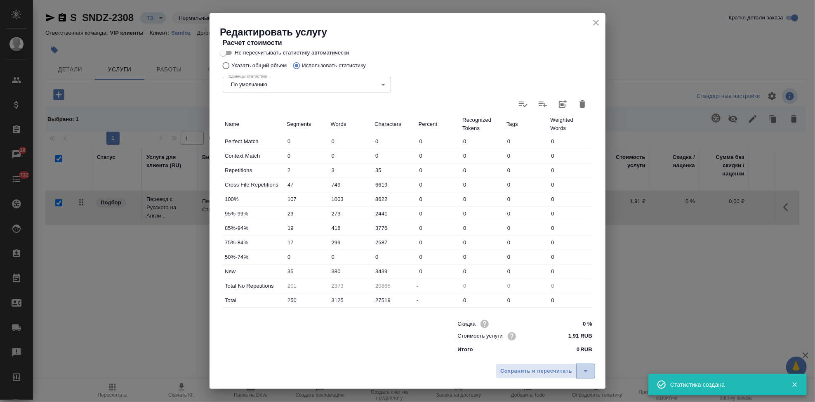
click at [590, 372] on icon "split button" at bounding box center [585, 371] width 10 height 10
click at [562, 355] on li "Сохранить" at bounding box center [546, 353] width 99 height 13
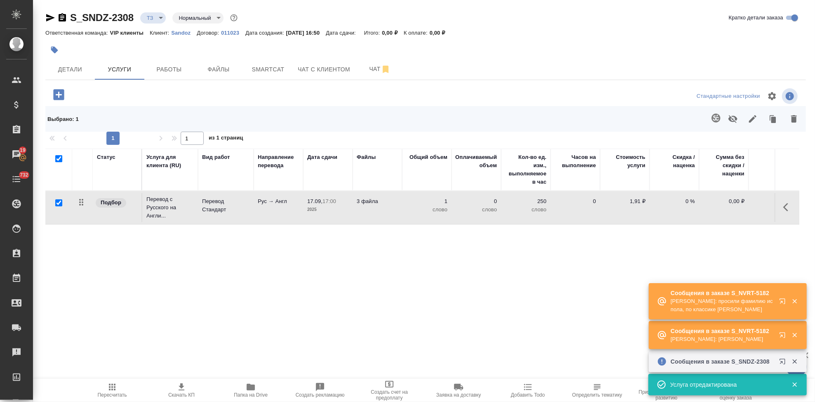
click at [779, 334] on icon "button" at bounding box center [784, 336] width 10 height 10
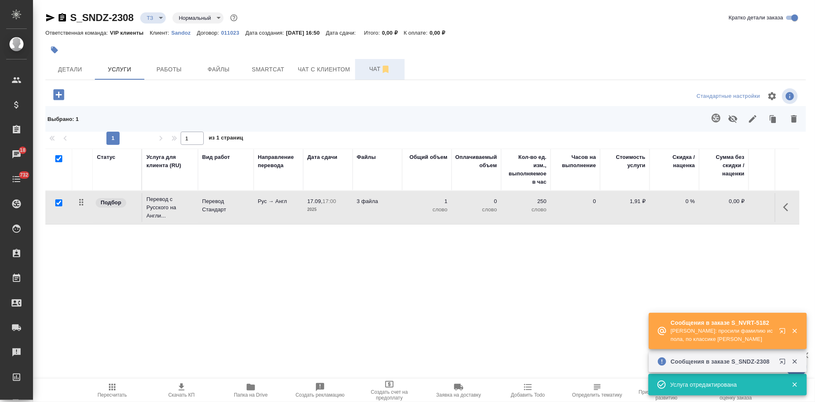
click at [364, 68] on span "Чат" at bounding box center [380, 69] width 40 height 10
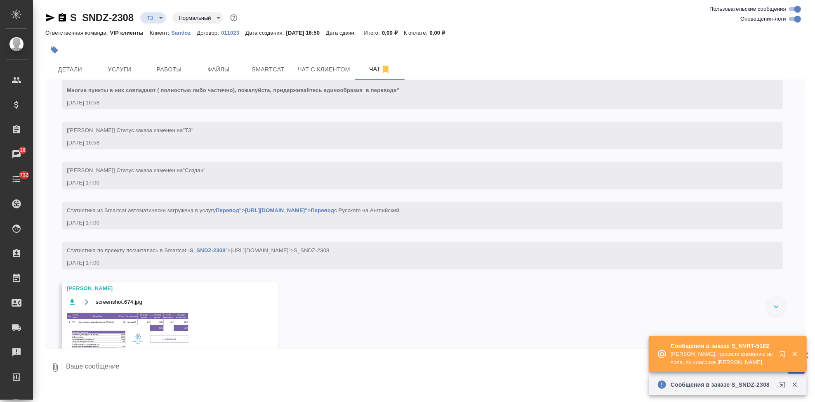
scroll to position [319, 0]
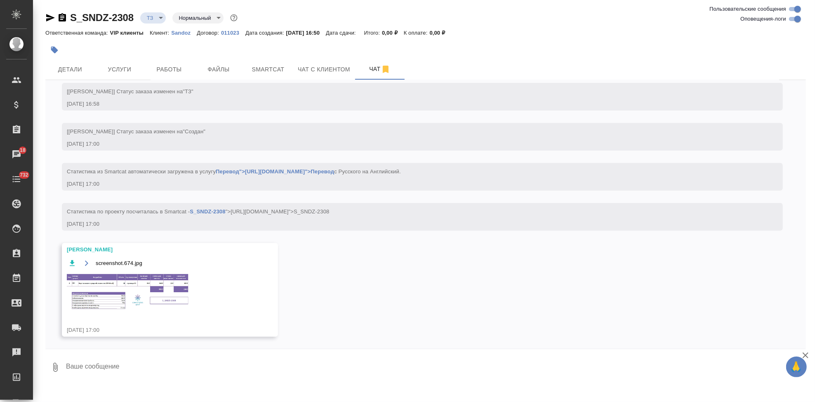
click at [104, 280] on img at bounding box center [129, 291] width 124 height 39
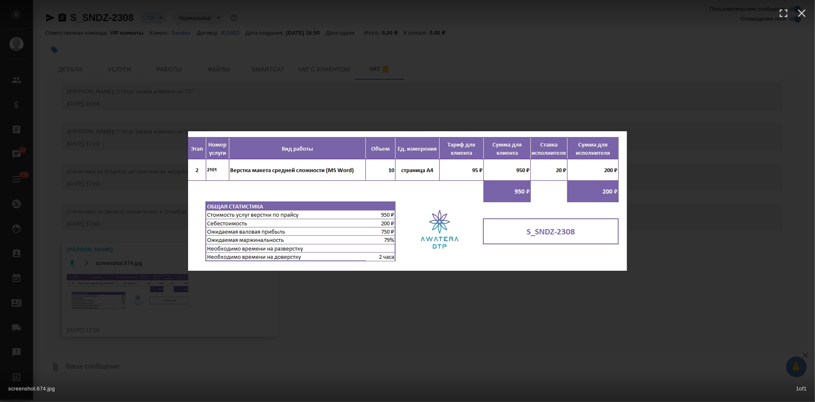
click at [508, 308] on div "screenshot.674.jpg 1 of 1" at bounding box center [407, 201] width 815 height 402
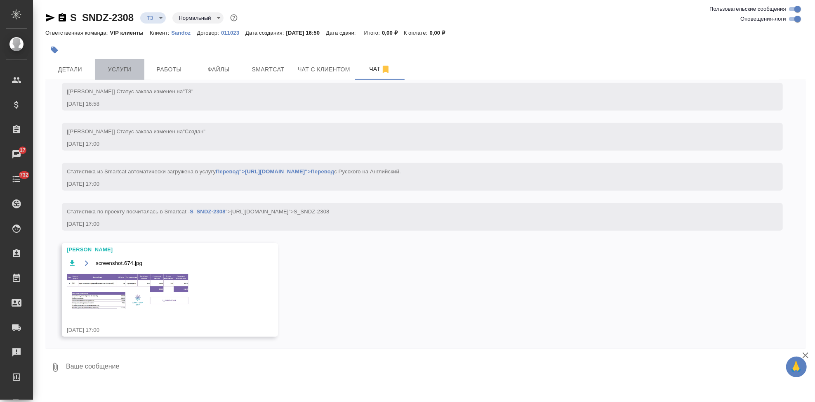
click at [118, 75] on button "Услуги" at bounding box center [119, 69] width 49 height 21
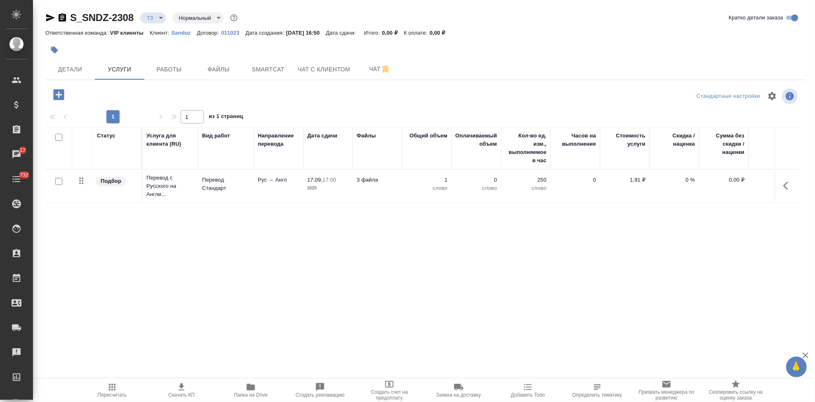
click at [54, 98] on icon "button" at bounding box center [58, 94] width 11 height 11
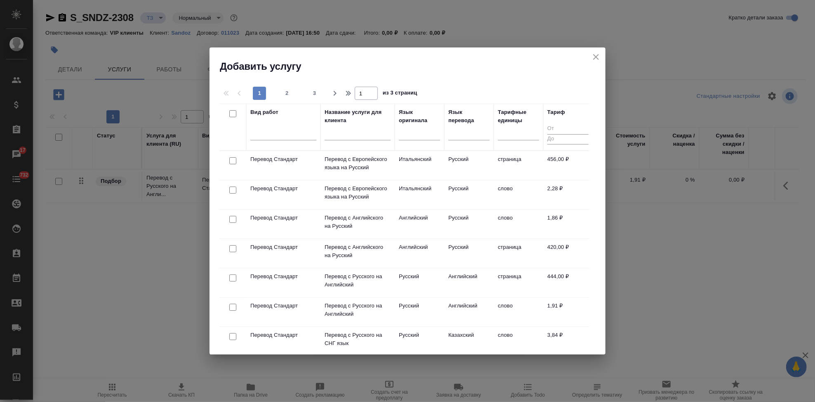
click at [360, 136] on input "text" at bounding box center [357, 135] width 66 height 10
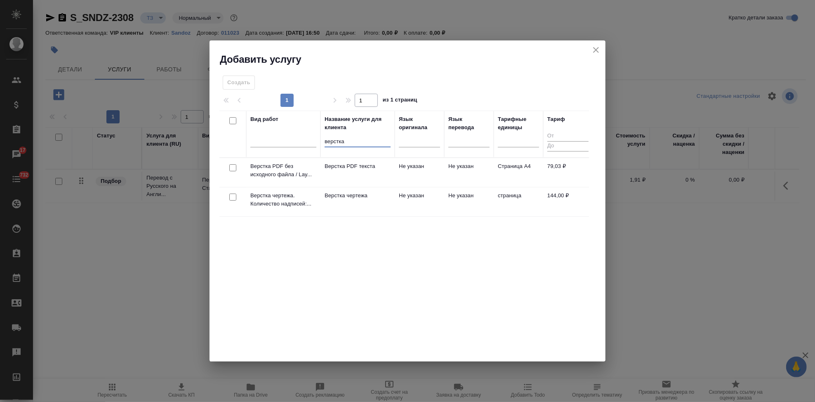
type input "верстка"
click at [404, 178] on td "Не указан" at bounding box center [419, 172] width 49 height 29
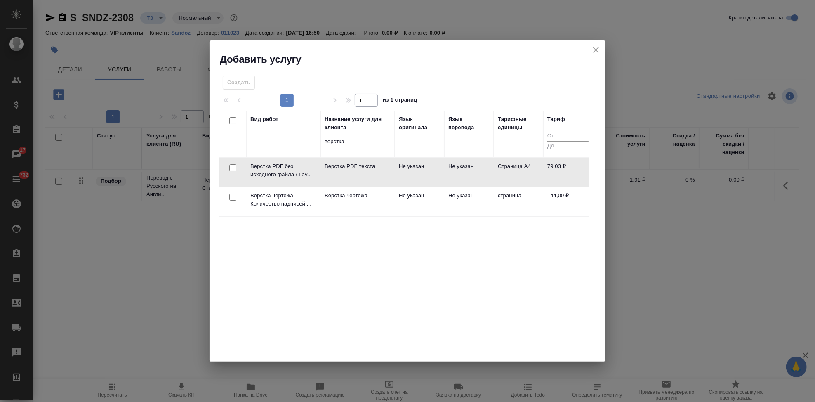
click at [404, 178] on td "Не указан" at bounding box center [419, 172] width 49 height 29
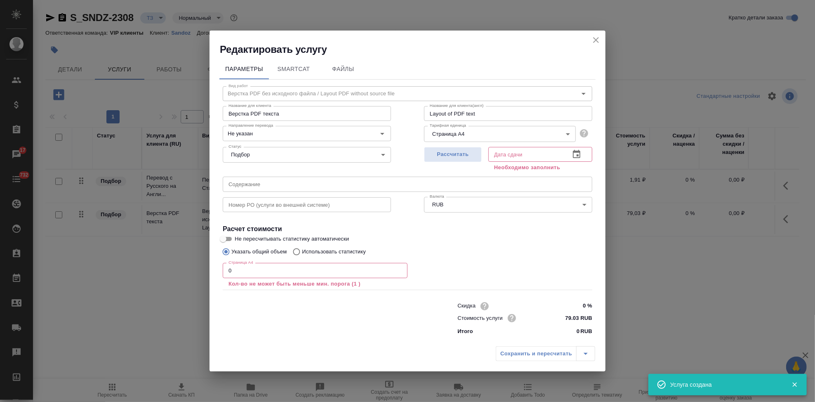
click at [260, 274] on input "0" at bounding box center [315, 270] width 185 height 15
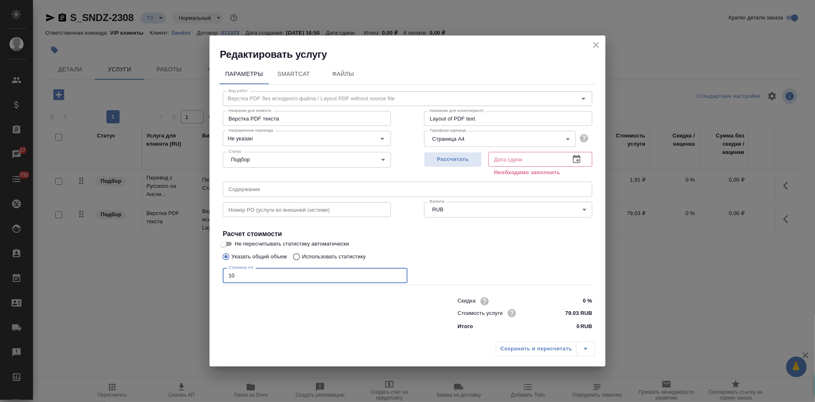
type input "10"
click at [576, 162] on icon "button" at bounding box center [576, 159] width 10 height 10
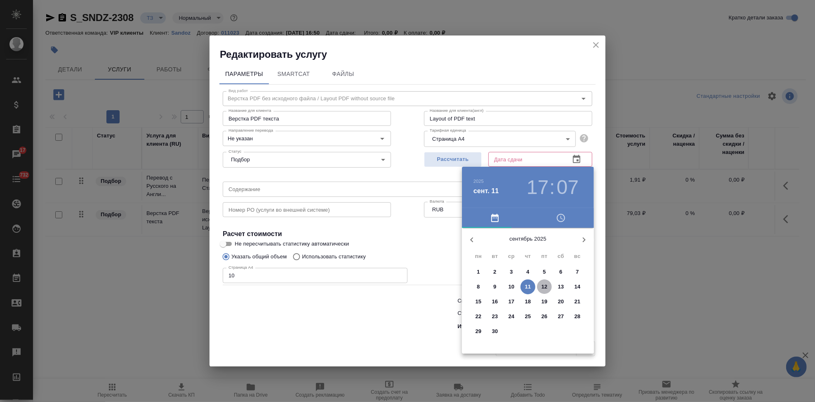
click at [546, 287] on p "12" at bounding box center [544, 286] width 6 height 8
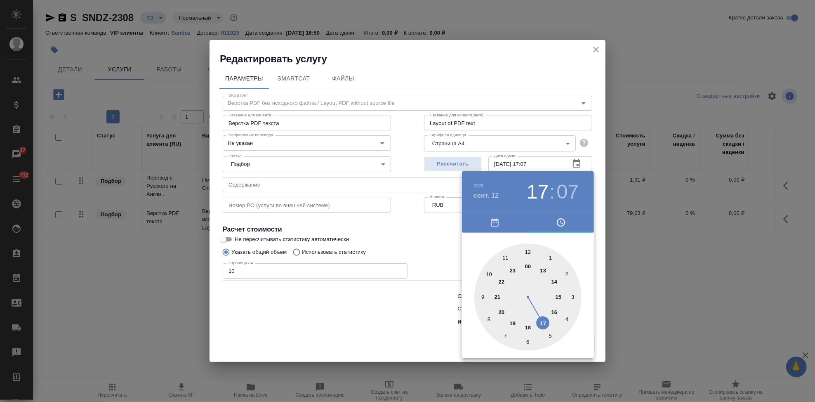
click at [546, 322] on div at bounding box center [527, 296] width 107 height 107
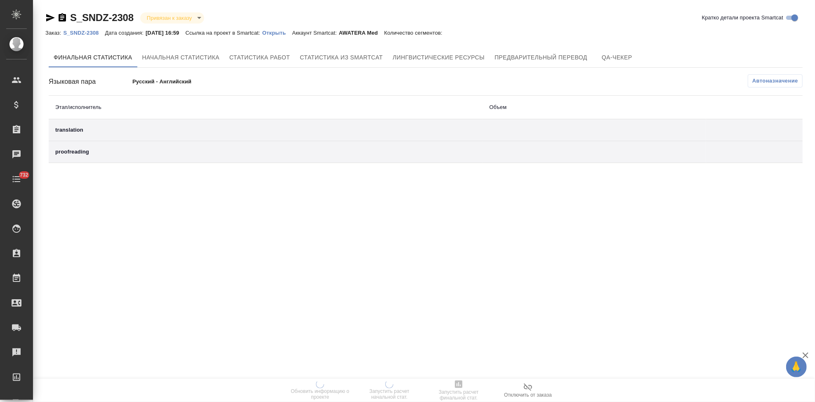
click at [285, 33] on p "Открыть" at bounding box center [277, 33] width 30 height 6
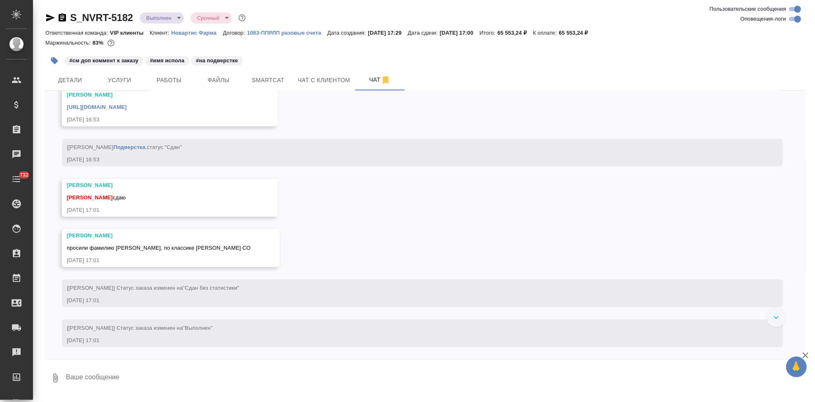
scroll to position [4488, 0]
click at [179, 374] on textarea at bounding box center [435, 378] width 740 height 28
type textarea "спасмбо"
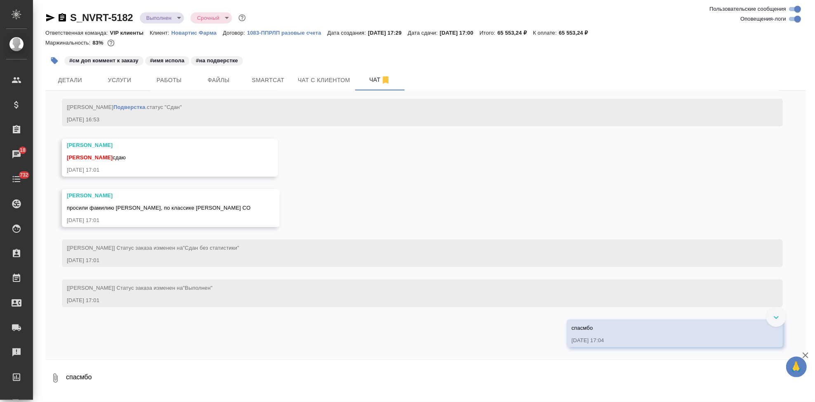
scroll to position [4522, 0]
click at [127, 70] on link "[URL][DOMAIN_NAME]" at bounding box center [97, 67] width 60 height 6
